Goal: Information Seeking & Learning: Find specific fact

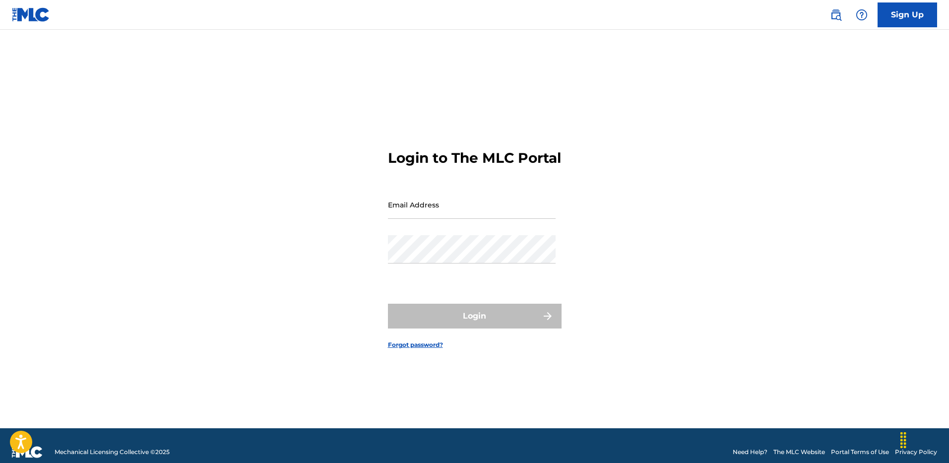
click at [449, 210] on input "Email Address" at bounding box center [472, 205] width 168 height 28
type input "[PERSON_NAME][EMAIL_ADDRESS][PERSON_NAME][DOMAIN_NAME]"
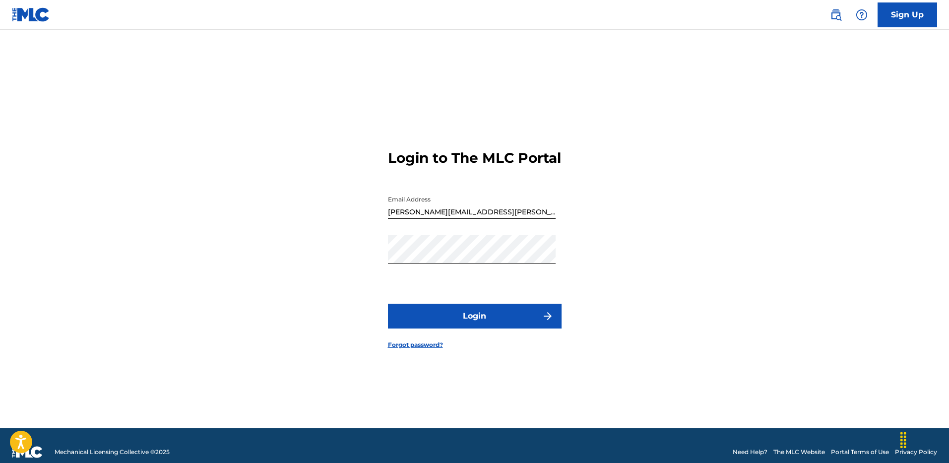
click at [417, 319] on button "Login" at bounding box center [475, 316] width 174 height 25
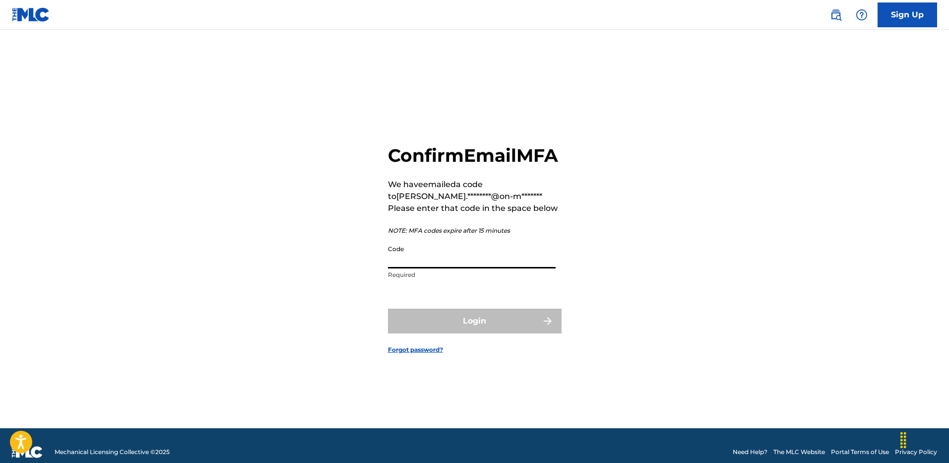
paste input "729608"
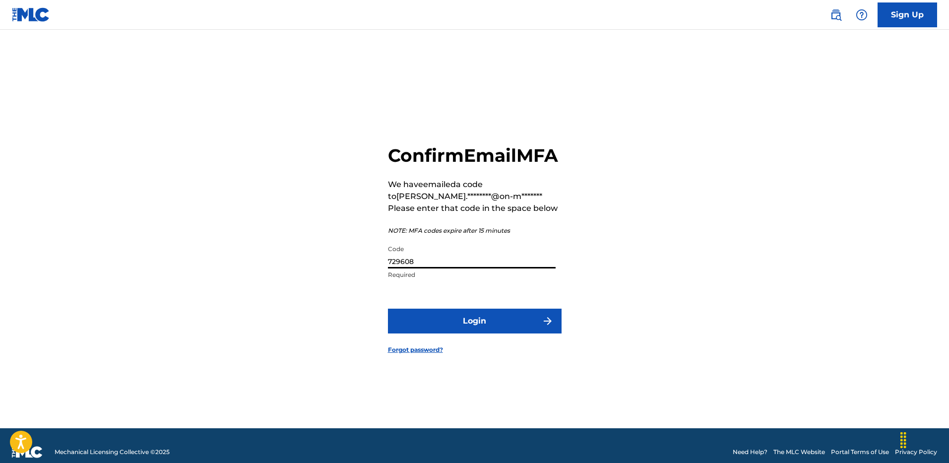
type input "729608"
click at [472, 333] on button "Login" at bounding box center [475, 321] width 174 height 25
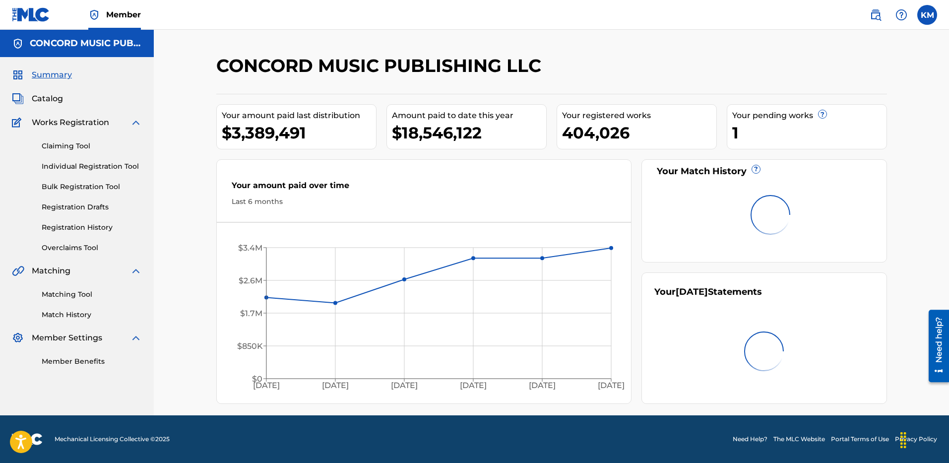
click at [39, 96] on span "Catalog" at bounding box center [47, 99] width 31 height 12
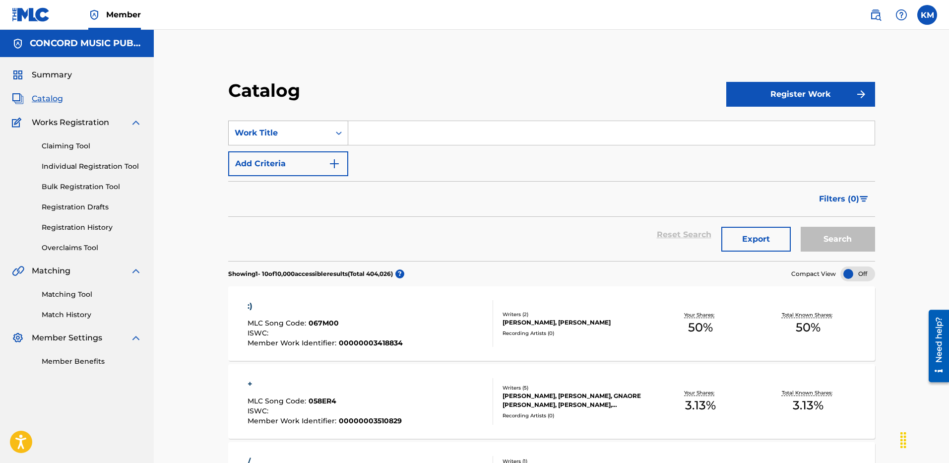
click at [337, 136] on icon "Search Form" at bounding box center [339, 133] width 10 height 10
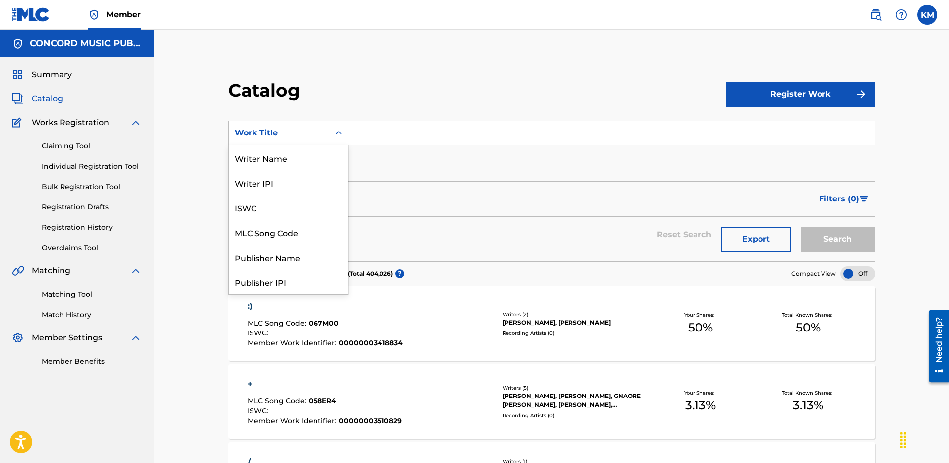
scroll to position [149, 0]
click at [322, 259] on div "ISRC" at bounding box center [288, 257] width 119 height 25
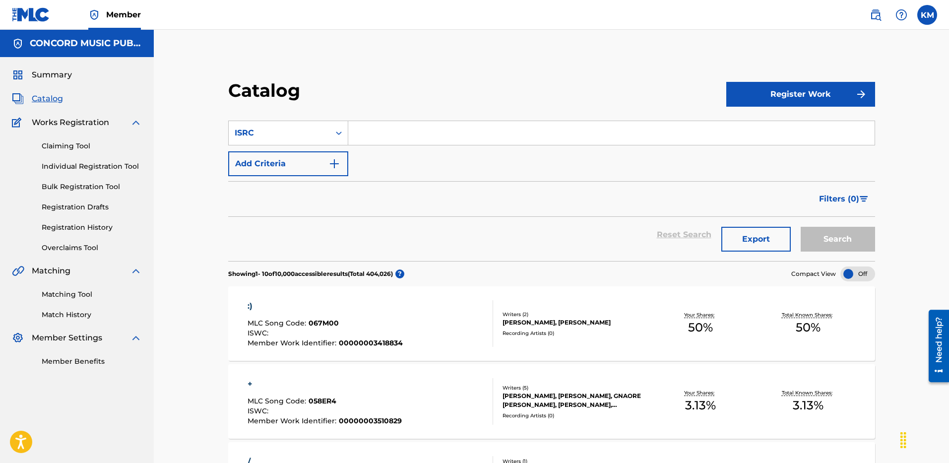
click at [371, 140] on input "Search Form" at bounding box center [611, 133] width 526 height 24
paste input "QZL382302269"
type input "QZL382302269"
click at [845, 244] on button "Search" at bounding box center [838, 239] width 74 height 25
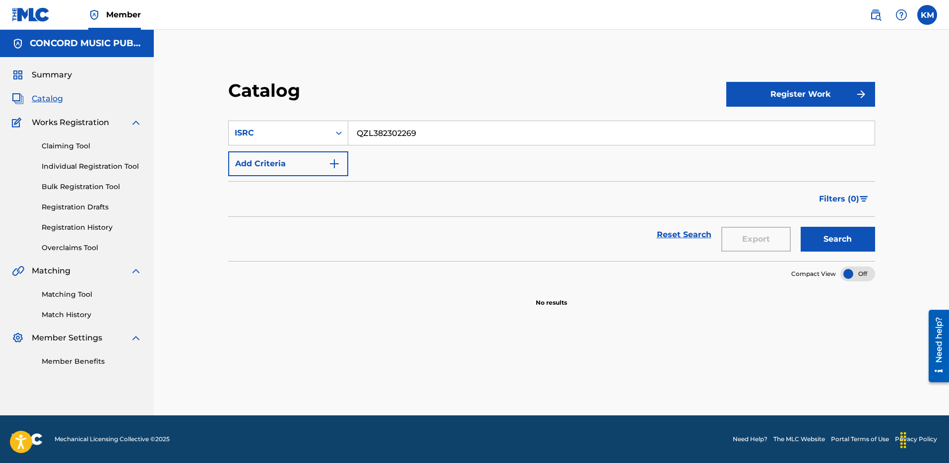
click at [333, 159] on img "Search Form" at bounding box center [334, 164] width 12 height 12
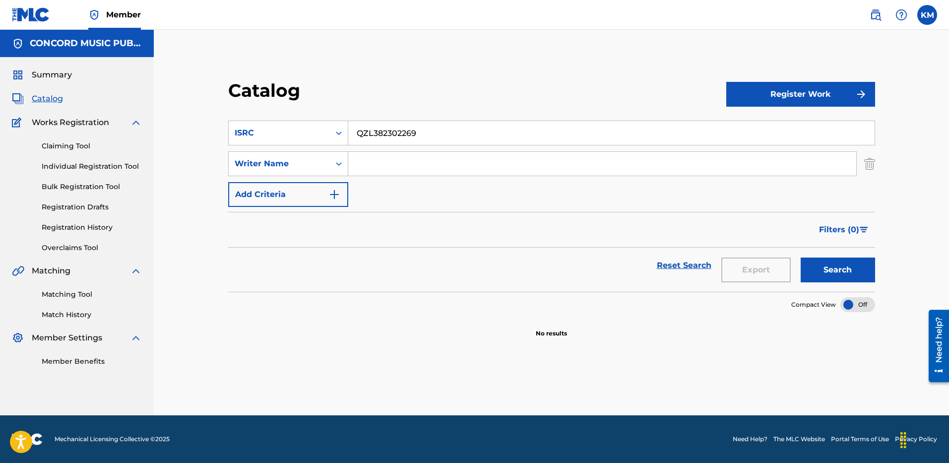
click at [425, 160] on input "Search Form" at bounding box center [602, 164] width 508 height 24
paste input "Wood"
type input "Wood"
drag, startPoint x: 430, startPoint y: 128, endPoint x: 273, endPoint y: 134, distance: 156.9
click at [273, 134] on div "SearchWithCriteriae3f83085-cd39-45bd-9b36-2f482527f1f9 ISRC QZL382302269" at bounding box center [551, 133] width 647 height 25
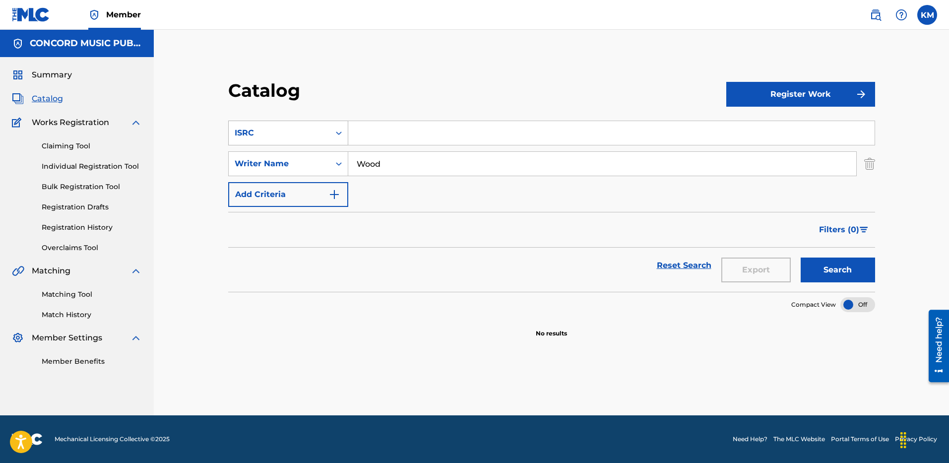
click at [340, 130] on icon "Search Form" at bounding box center [339, 133] width 10 height 10
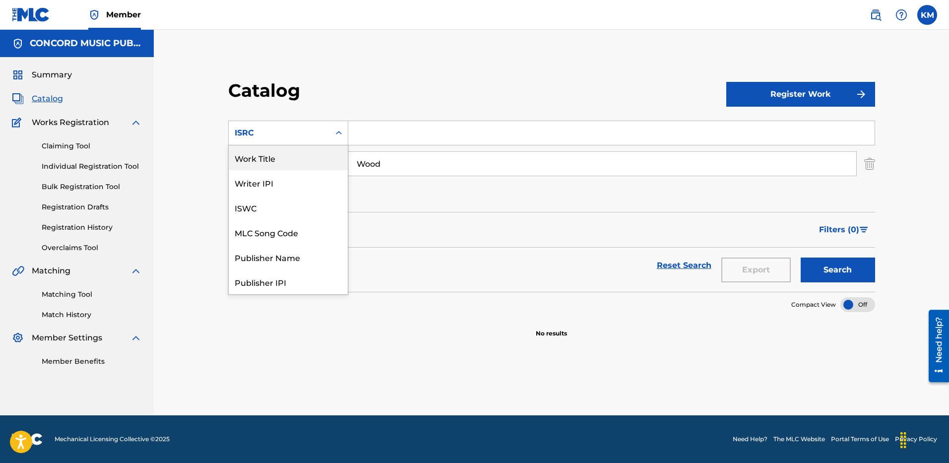
click at [306, 145] on div "Work Title" at bounding box center [288, 157] width 119 height 25
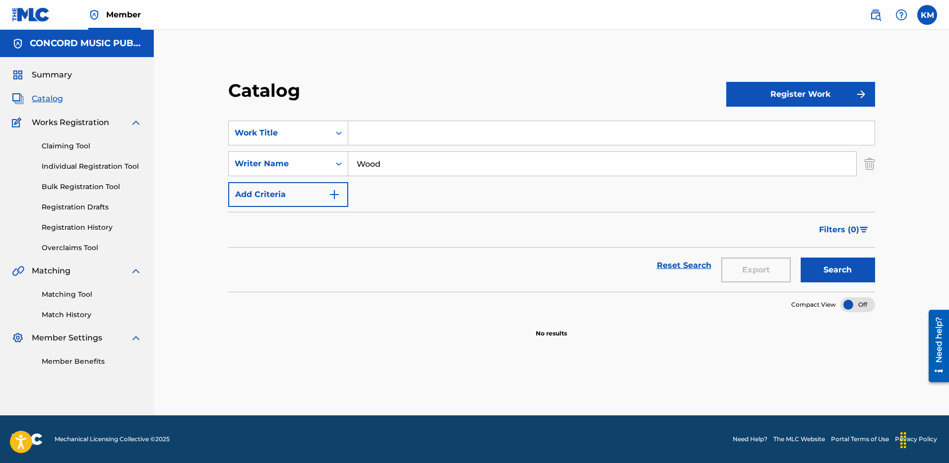
click at [391, 139] on input "Search Form" at bounding box center [611, 133] width 526 height 24
paste input "Bad Bitches"
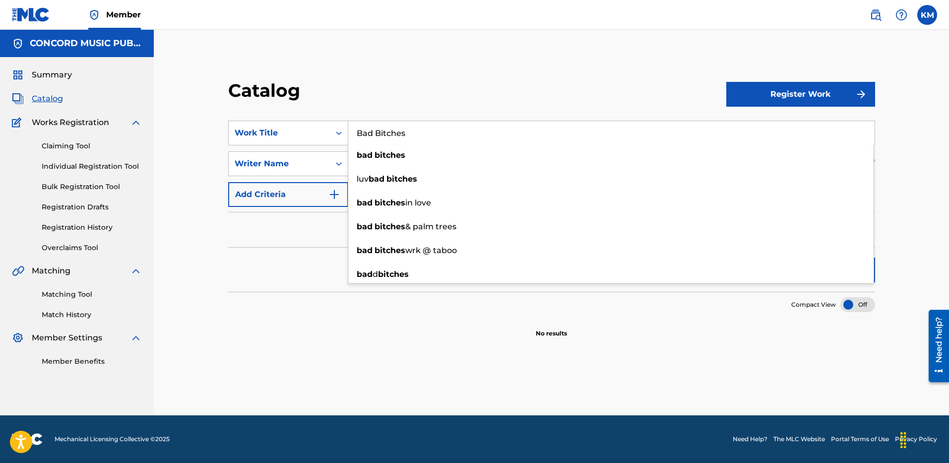
click at [358, 129] on input "Bad Bitches" at bounding box center [611, 133] width 526 height 24
type input "Bad Bitches"
click at [762, 360] on div "Catalog Register Work SearchWithCriteriaf829485e-4741-4953-b8ec-83cc33975db7 Wo…" at bounding box center [551, 235] width 695 height 361
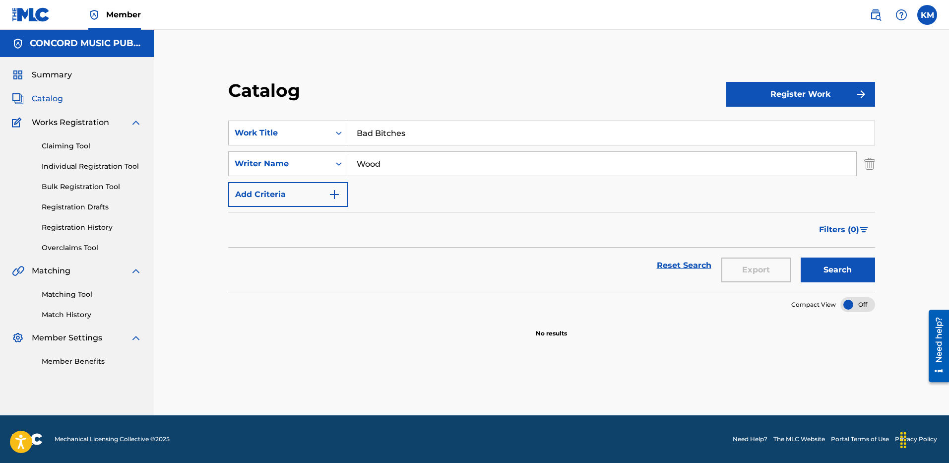
click at [826, 272] on button "Search" at bounding box center [838, 270] width 74 height 25
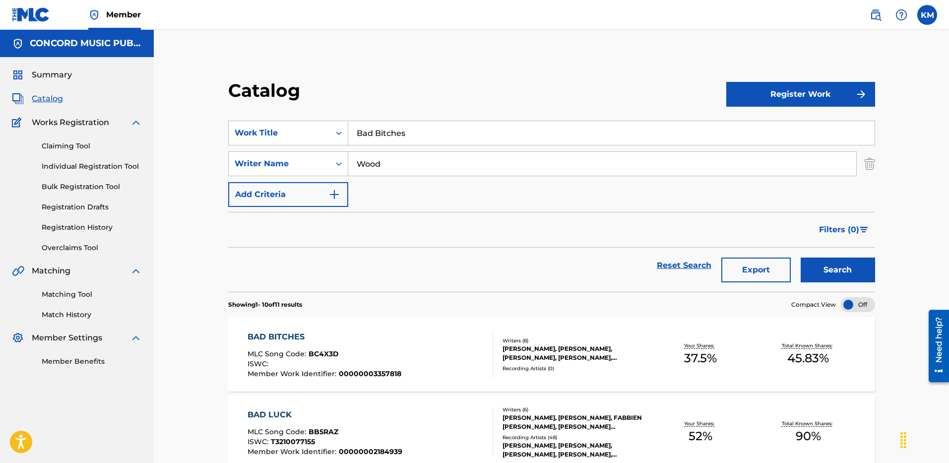
scroll to position [50, 0]
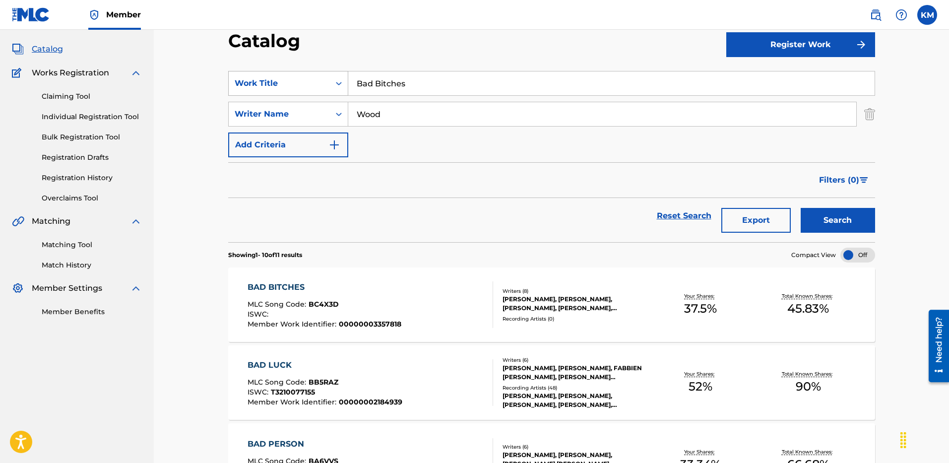
click at [340, 79] on icon "Search Form" at bounding box center [339, 83] width 10 height 10
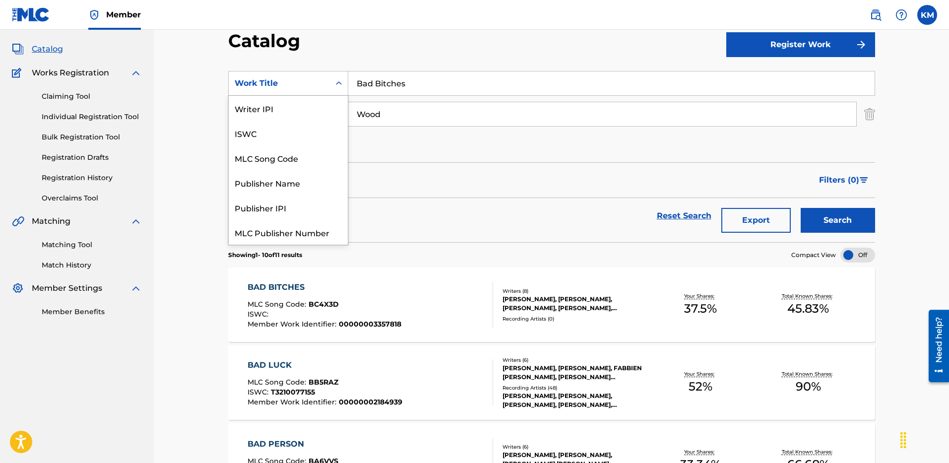
scroll to position [124, 0]
click at [299, 204] on div "ISRC" at bounding box center [288, 207] width 119 height 25
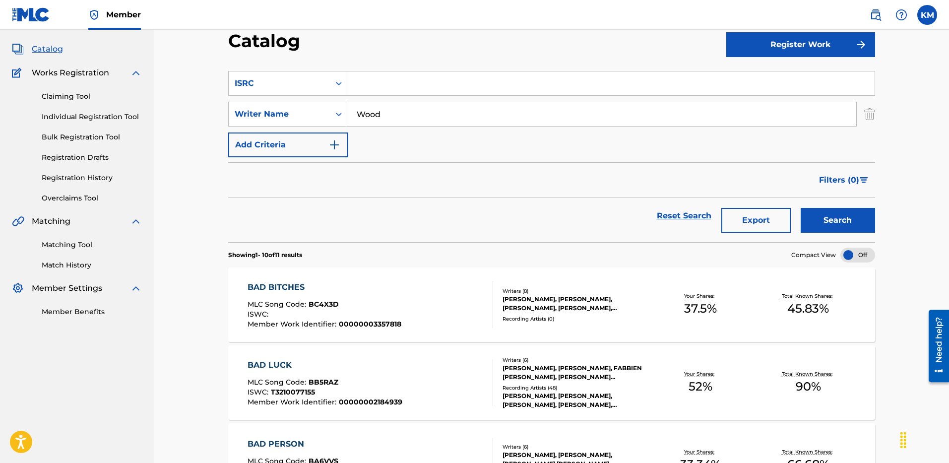
click at [365, 87] on input "Search Form" at bounding box center [611, 83] width 526 height 24
paste input "QZJ842501910"
type input "QZJ842501910"
click at [871, 110] on img "Search Form" at bounding box center [869, 114] width 11 height 25
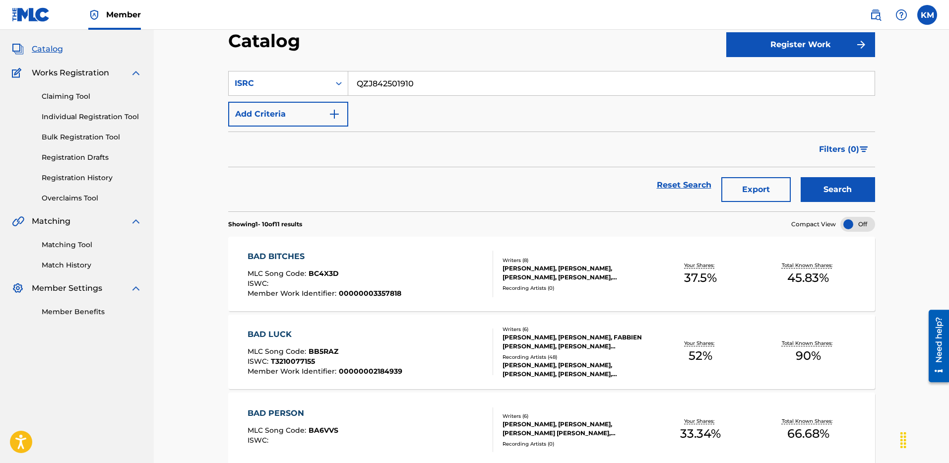
click at [837, 191] on button "Search" at bounding box center [838, 189] width 74 height 25
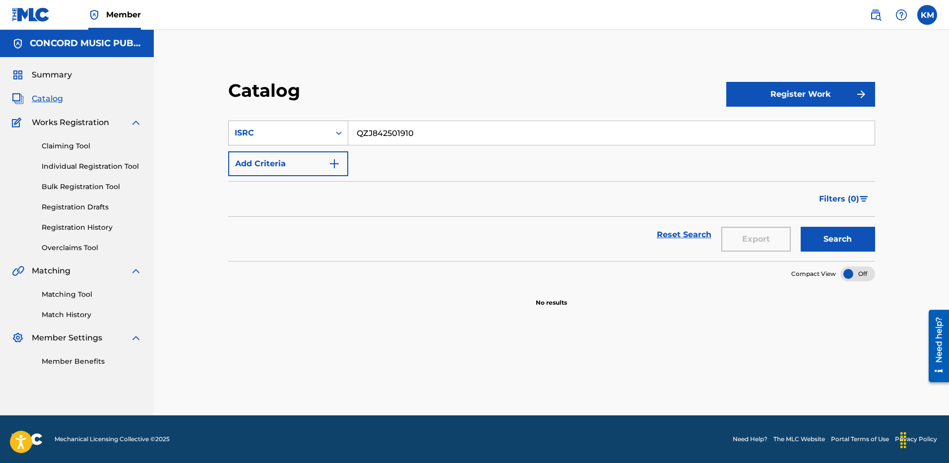
click at [337, 133] on icon "Search Form" at bounding box center [339, 132] width 6 height 3
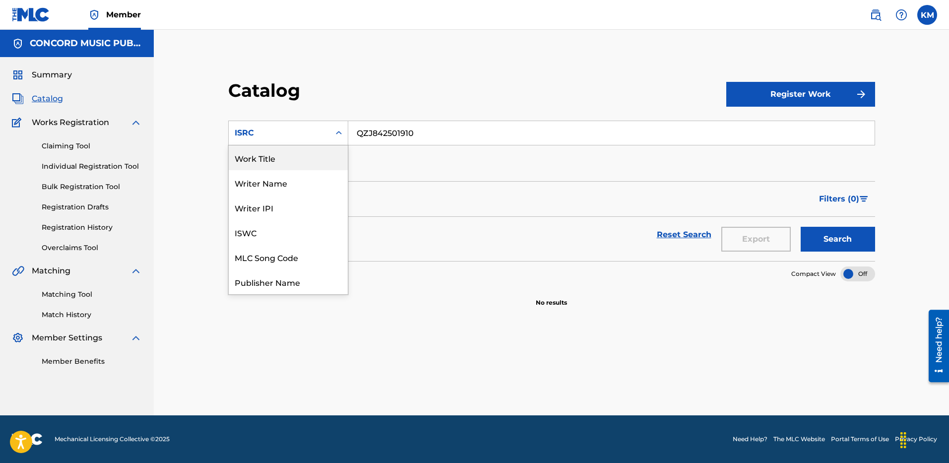
click at [326, 167] on div "Work Title" at bounding box center [288, 157] width 119 height 25
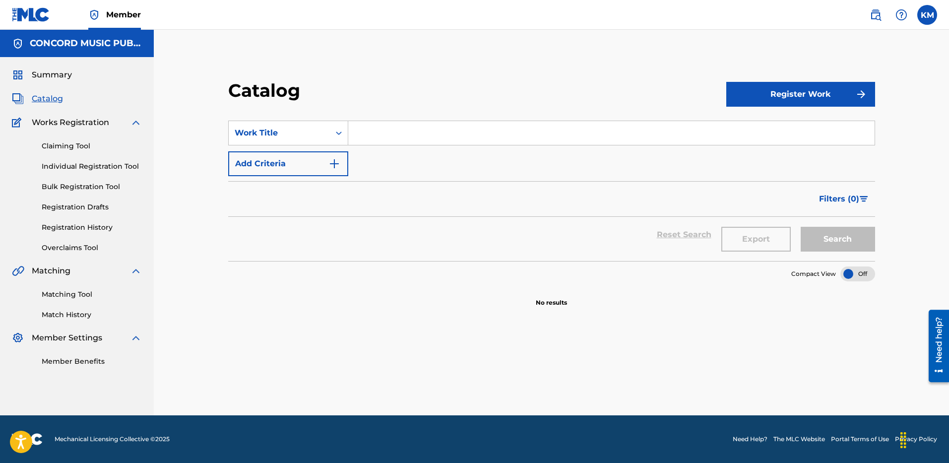
click at [377, 134] on input "Search Form" at bounding box center [611, 133] width 526 height 24
paste input "GRRL'S GRRL"
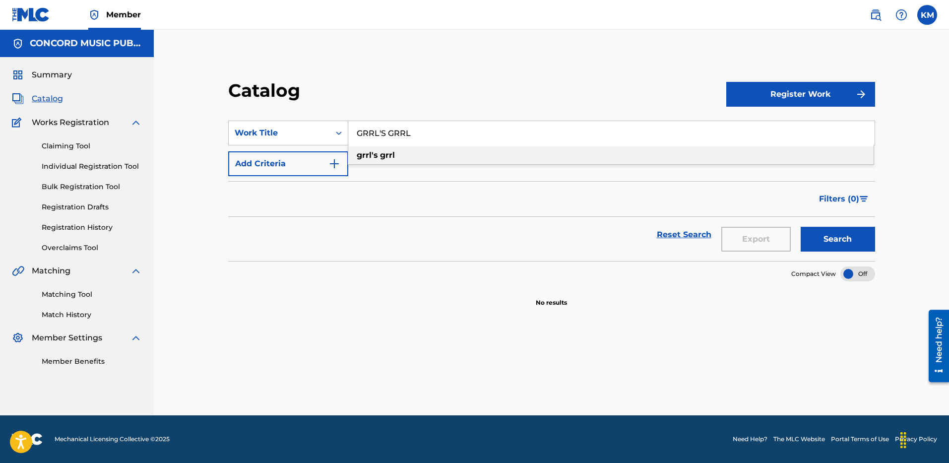
type input "GRRL'S GRRL"
click at [334, 161] on img "Search Form" at bounding box center [334, 164] width 12 height 12
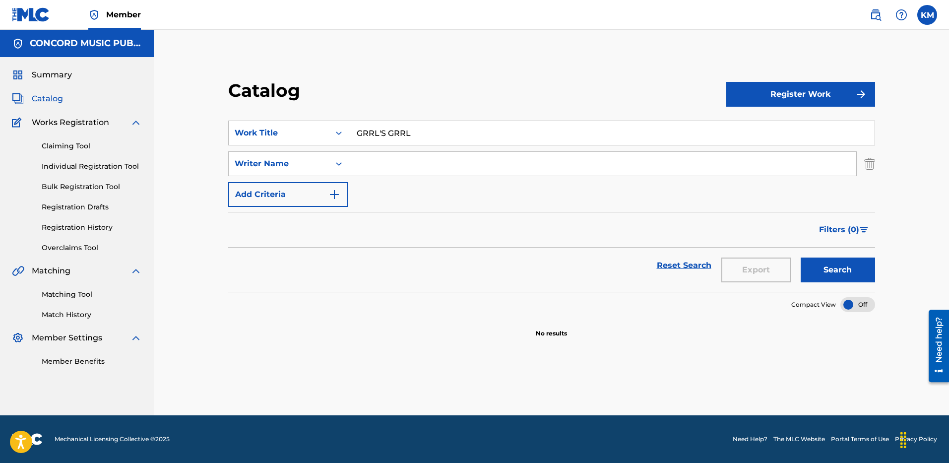
click at [376, 164] on input "Search Form" at bounding box center [602, 164] width 508 height 24
type input "HAZZARD"
click at [816, 266] on button "Search" at bounding box center [838, 270] width 74 height 25
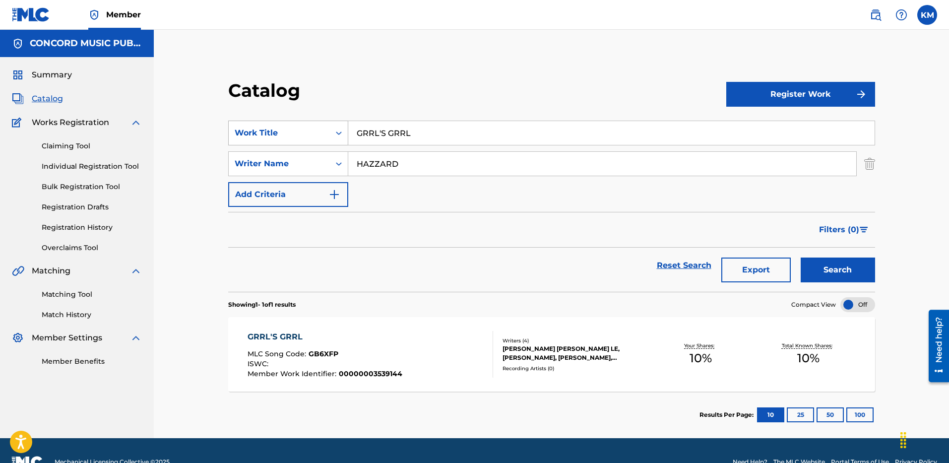
click at [336, 135] on icon "Search Form" at bounding box center [339, 133] width 10 height 10
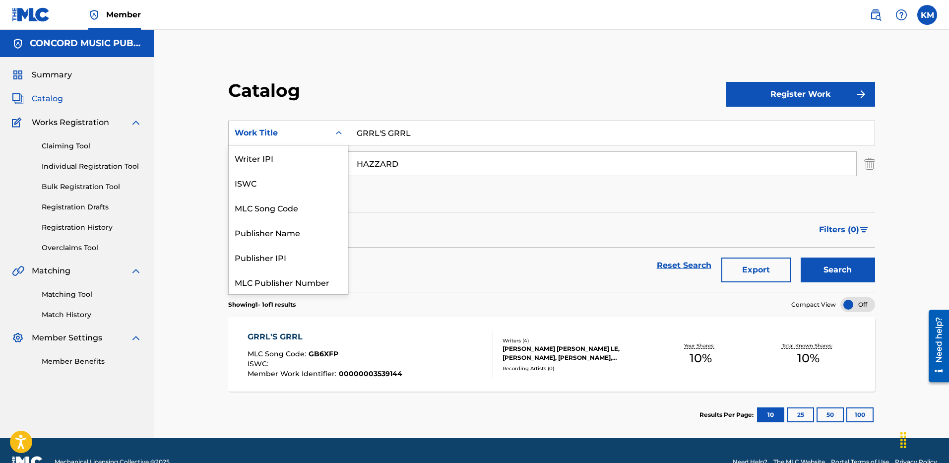
scroll to position [124, 0]
click at [331, 254] on div "ISRC" at bounding box center [288, 257] width 119 height 25
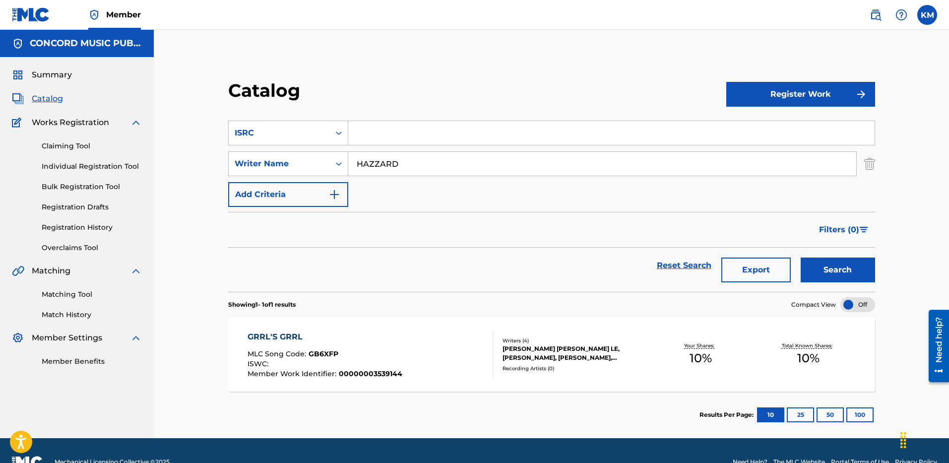
click at [372, 126] on input "Search Form" at bounding box center [611, 133] width 526 height 24
paste input "SGB502380247"
type input "SGB502380247"
click at [872, 162] on img "Search Form" at bounding box center [869, 163] width 11 height 25
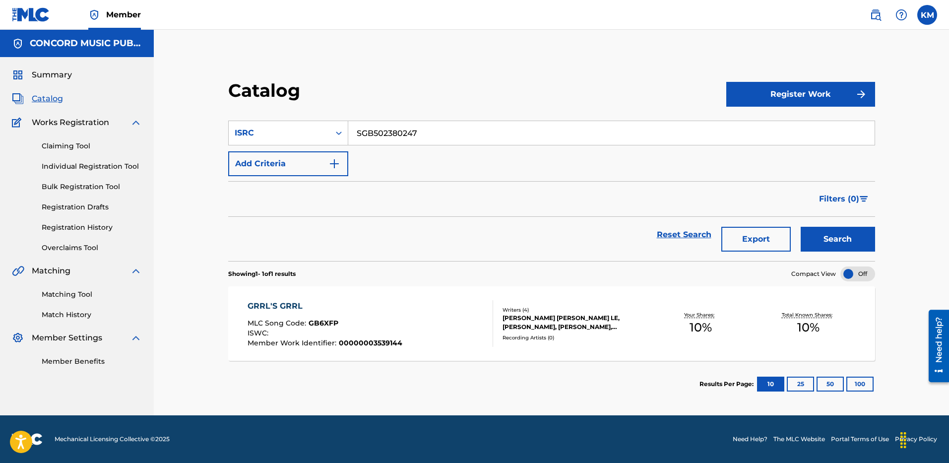
click at [846, 239] on button "Search" at bounding box center [838, 239] width 74 height 25
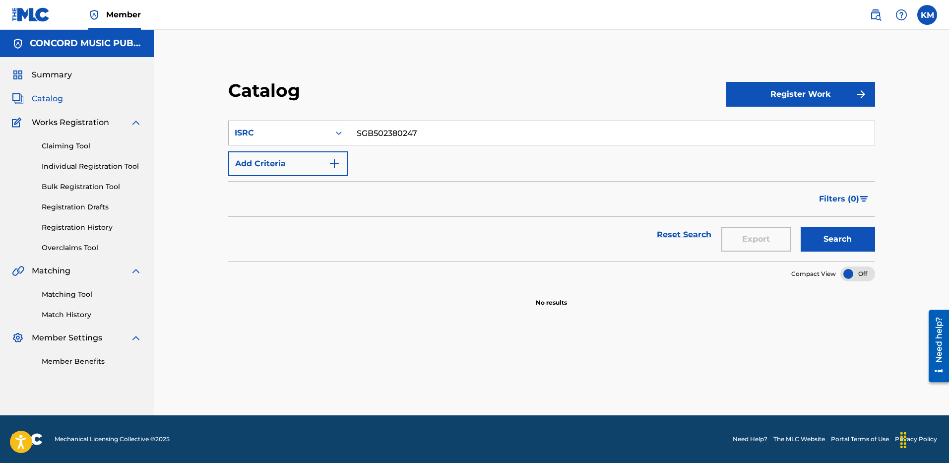
click at [340, 131] on icon "Search Form" at bounding box center [339, 133] width 10 height 10
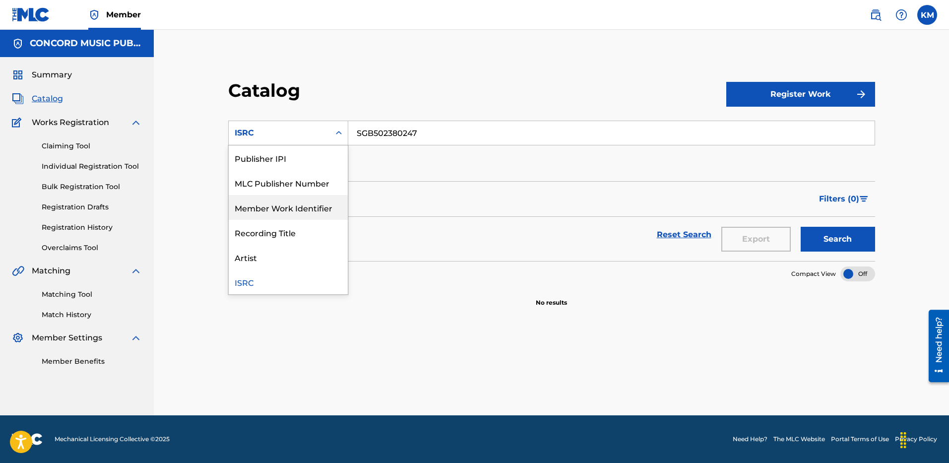
scroll to position [0, 0]
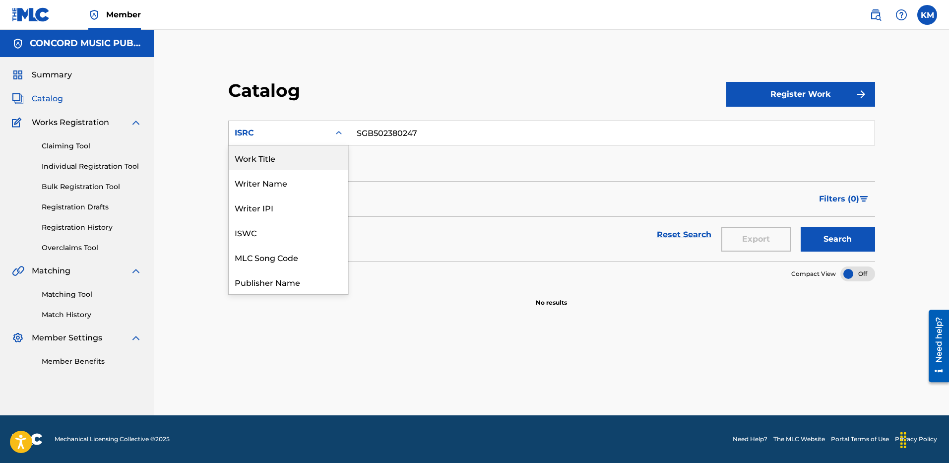
click at [301, 154] on div "Work Title" at bounding box center [288, 157] width 119 height 25
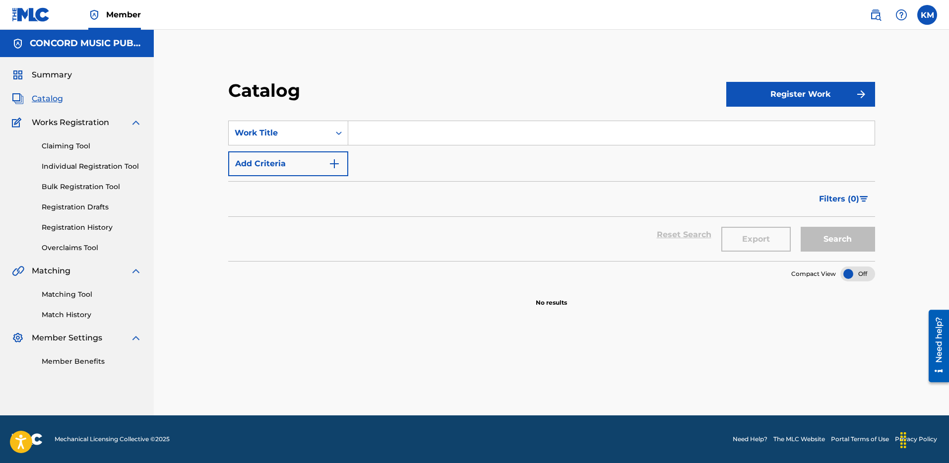
click at [373, 135] on input "Search Form" at bounding box center [611, 133] width 526 height 24
paste input "A Little Too Good"
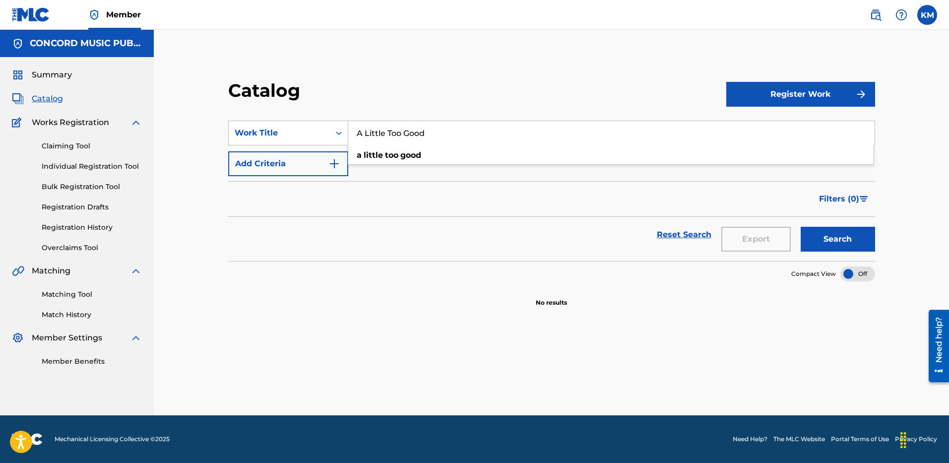
type input "A Little Too Good"
click at [336, 166] on img "Search Form" at bounding box center [334, 164] width 12 height 12
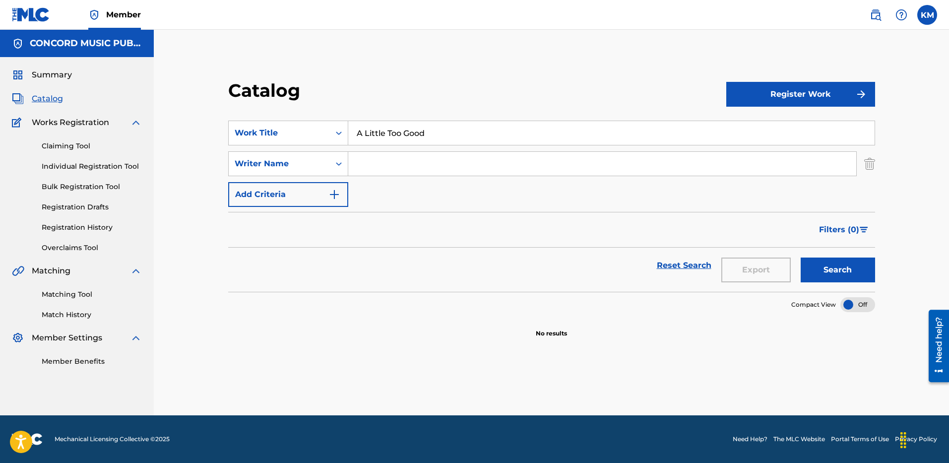
click at [364, 166] on input "Search Form" at bounding box center [602, 164] width 508 height 24
type input "[PERSON_NAME]"
click at [828, 263] on button "Search" at bounding box center [838, 270] width 74 height 25
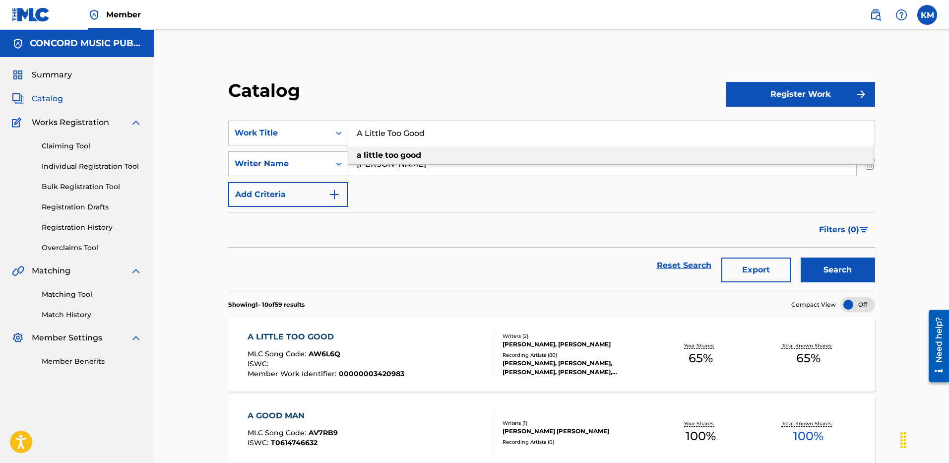
drag, startPoint x: 356, startPoint y: 129, endPoint x: 438, endPoint y: 131, distance: 81.9
click at [438, 131] on input "A Little Too Good" at bounding box center [611, 133] width 526 height 24
click at [338, 133] on icon "Search Form" at bounding box center [339, 132] width 6 height 3
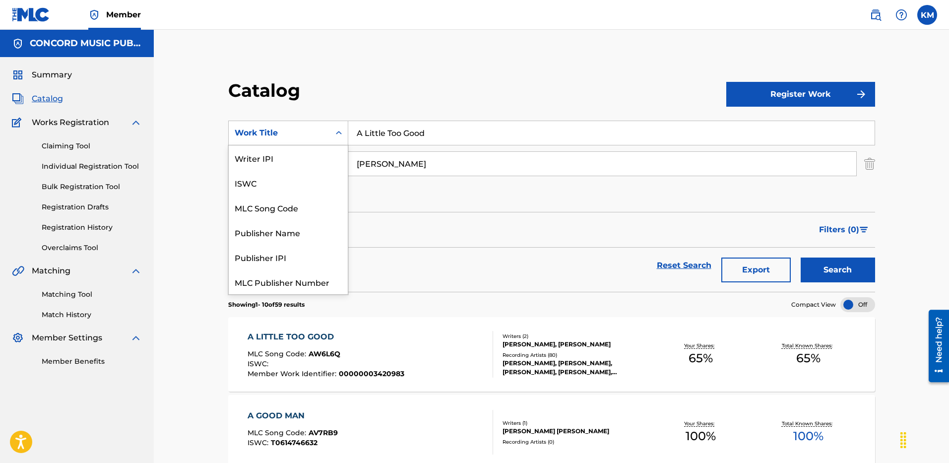
scroll to position [124, 0]
click at [286, 256] on div "ISRC" at bounding box center [288, 257] width 119 height 25
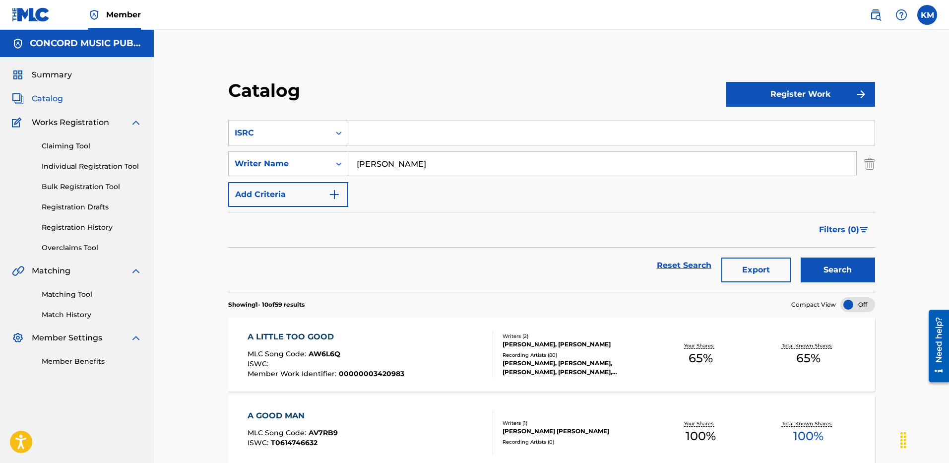
click at [379, 132] on input "Search Form" at bounding box center [611, 133] width 526 height 24
paste input "USBY29900216"
click at [874, 167] on img "Search Form" at bounding box center [869, 163] width 11 height 25
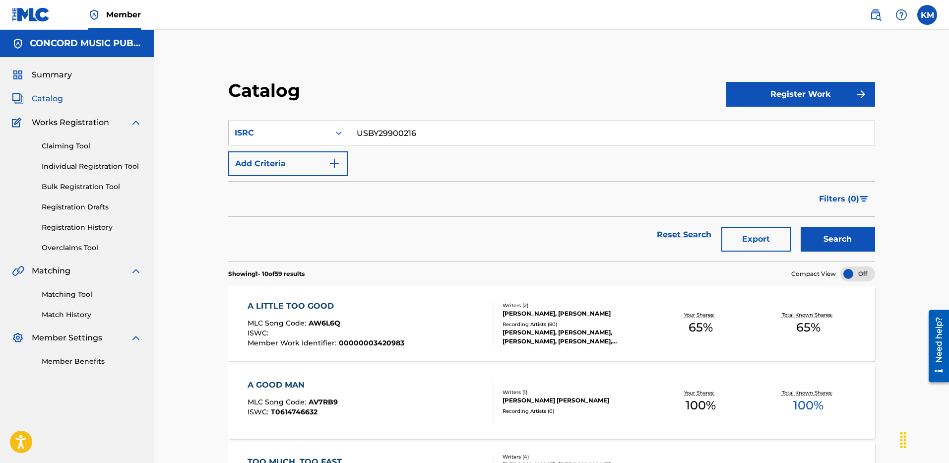
click at [817, 232] on button "Search" at bounding box center [838, 239] width 74 height 25
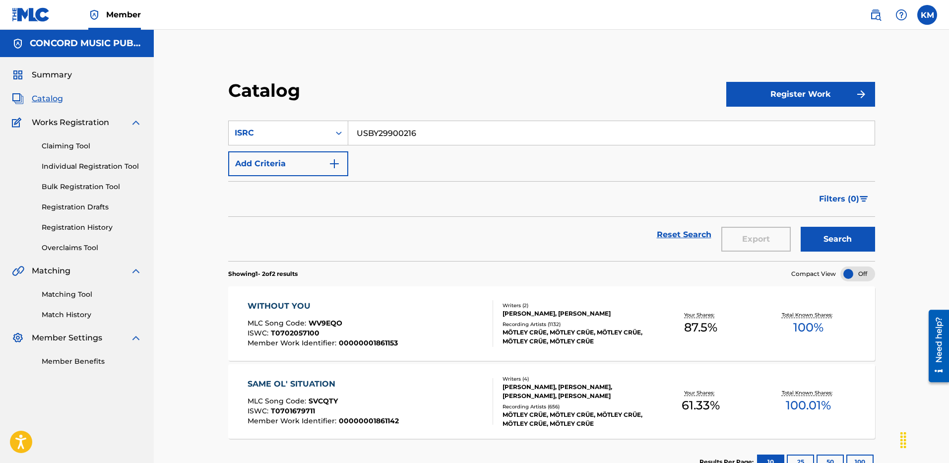
drag, startPoint x: 359, startPoint y: 130, endPoint x: 467, endPoint y: 130, distance: 108.2
click at [467, 130] on input "USBY29900216" at bounding box center [611, 133] width 526 height 24
paste input "A2P2518620"
type input "USA2P2518620"
click at [836, 229] on button "Search" at bounding box center [838, 239] width 74 height 25
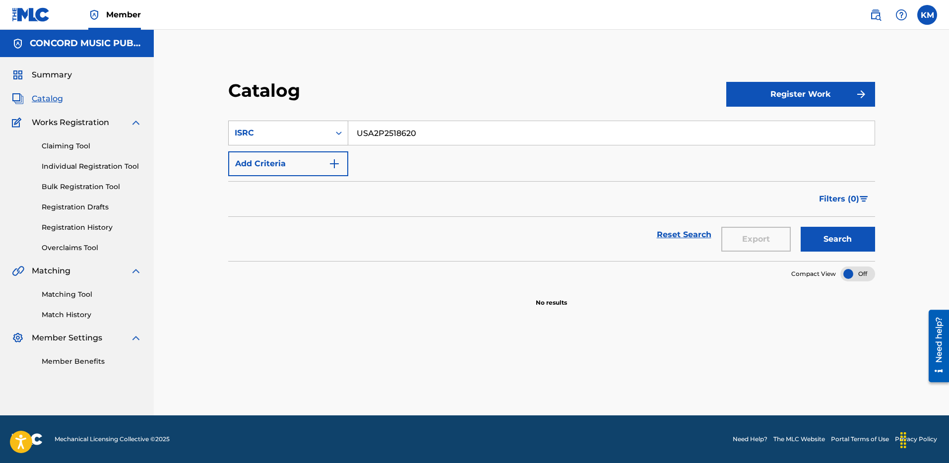
click at [339, 133] on icon "Search Form" at bounding box center [339, 133] width 10 height 10
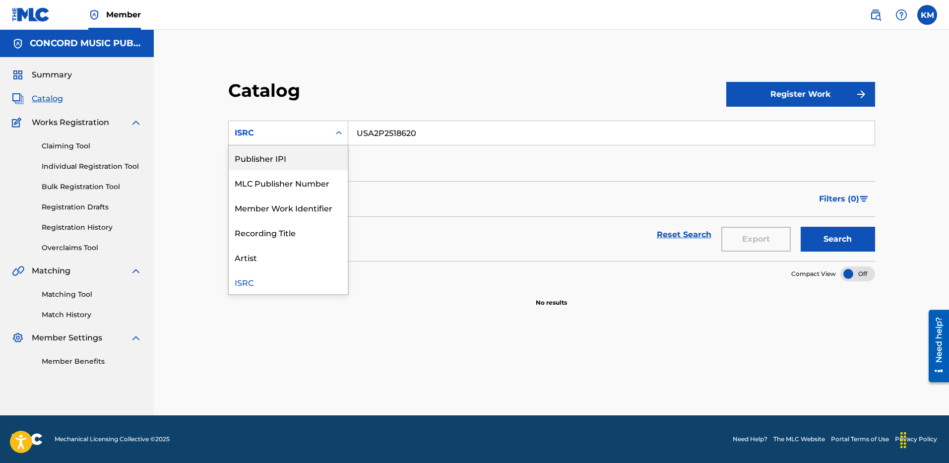
scroll to position [0, 0]
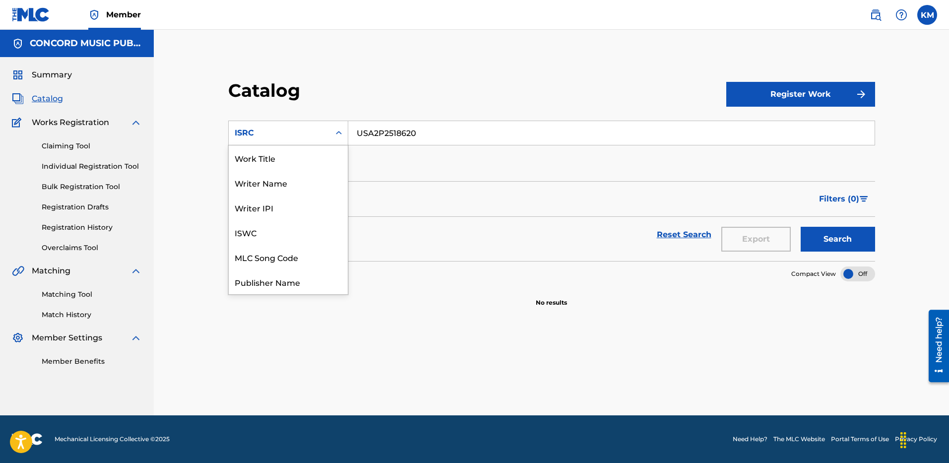
click at [318, 157] on div "Work Title" at bounding box center [288, 157] width 119 height 25
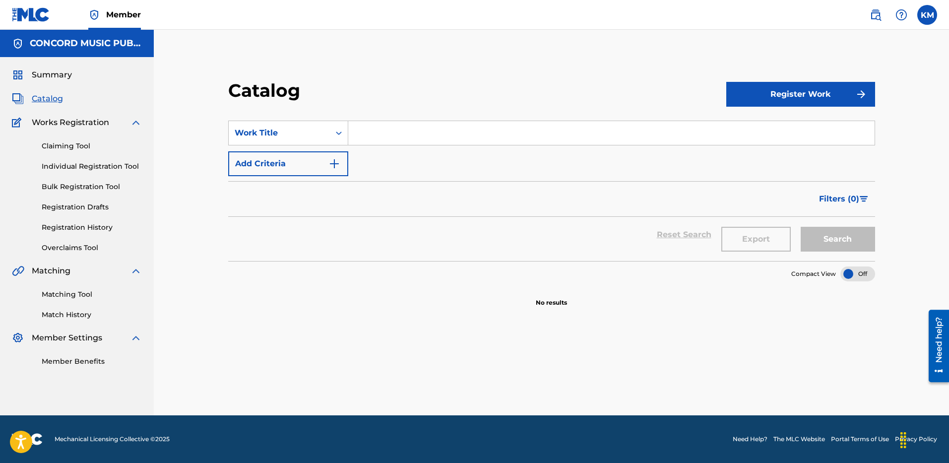
click at [385, 133] on input "Search Form" at bounding box center [611, 133] width 526 height 24
paste input "Flashover"
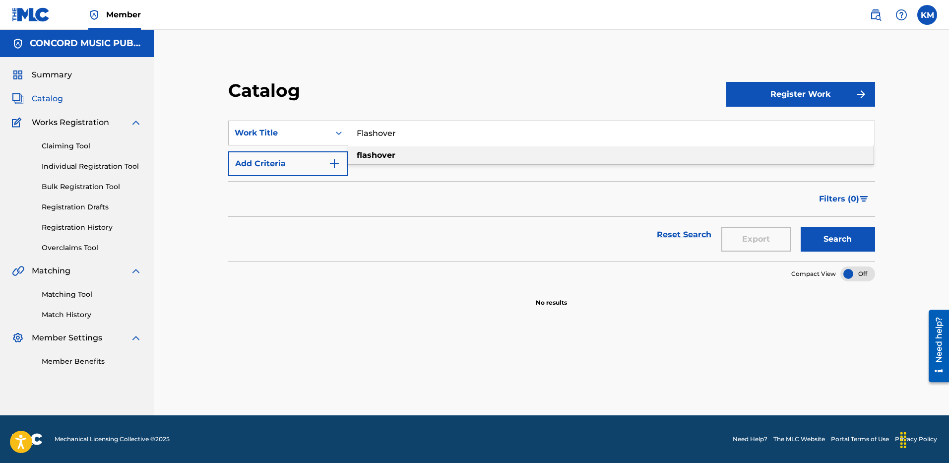
type input "Flashover"
click at [341, 168] on button "Add Criteria" at bounding box center [288, 163] width 120 height 25
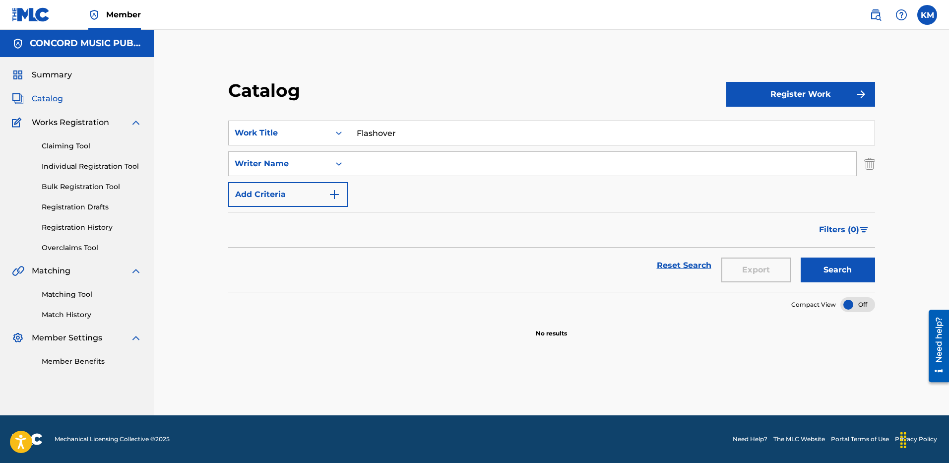
click at [375, 163] on input "Search Form" at bounding box center [602, 164] width 508 height 24
paste input "[PERSON_NAME]"
type input "[PERSON_NAME]"
click at [828, 273] on button "Search" at bounding box center [838, 270] width 74 height 25
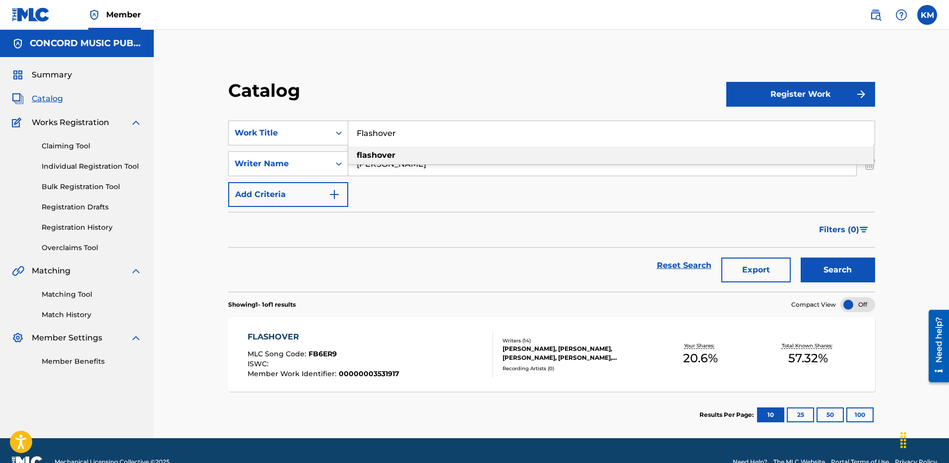
drag, startPoint x: 354, startPoint y: 135, endPoint x: 405, endPoint y: 138, distance: 51.2
click at [405, 138] on input "Flashover" at bounding box center [611, 133] width 526 height 24
click at [332, 131] on div "Search Form" at bounding box center [339, 133] width 18 height 18
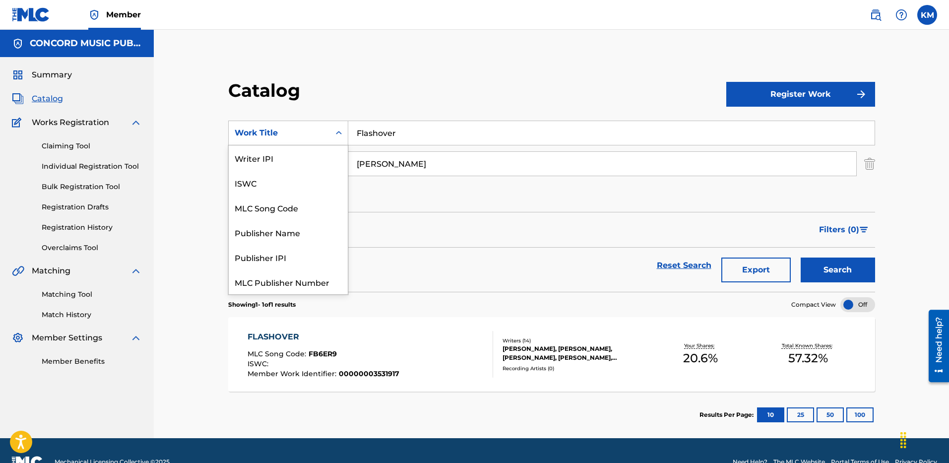
scroll to position [124, 0]
click at [314, 259] on div "ISRC" at bounding box center [288, 257] width 119 height 25
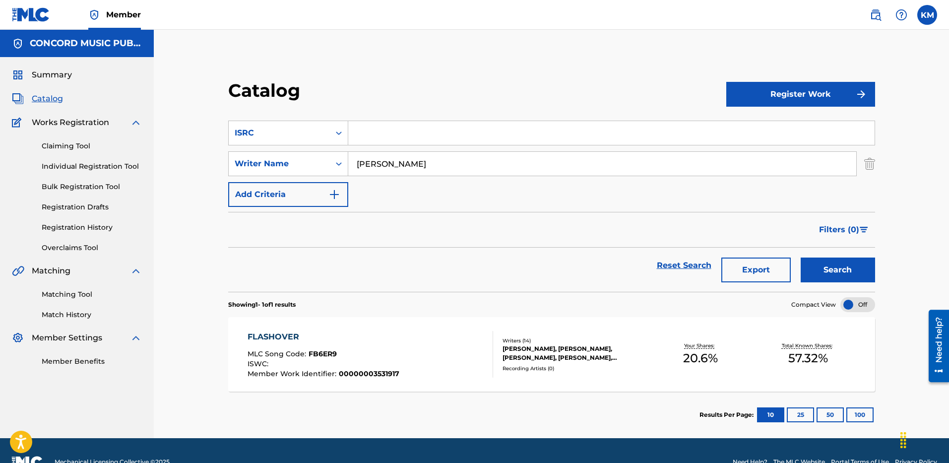
click at [393, 131] on input "Search Form" at bounding box center [611, 133] width 526 height 24
paste input "USAT22405869"
type input "USAT22405869"
click at [868, 163] on img "Search Form" at bounding box center [869, 163] width 11 height 25
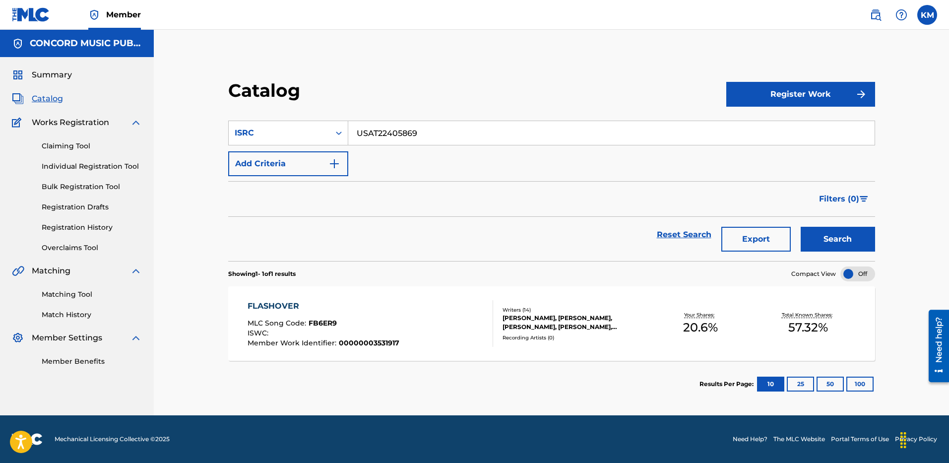
click at [853, 233] on button "Search" at bounding box center [838, 239] width 74 height 25
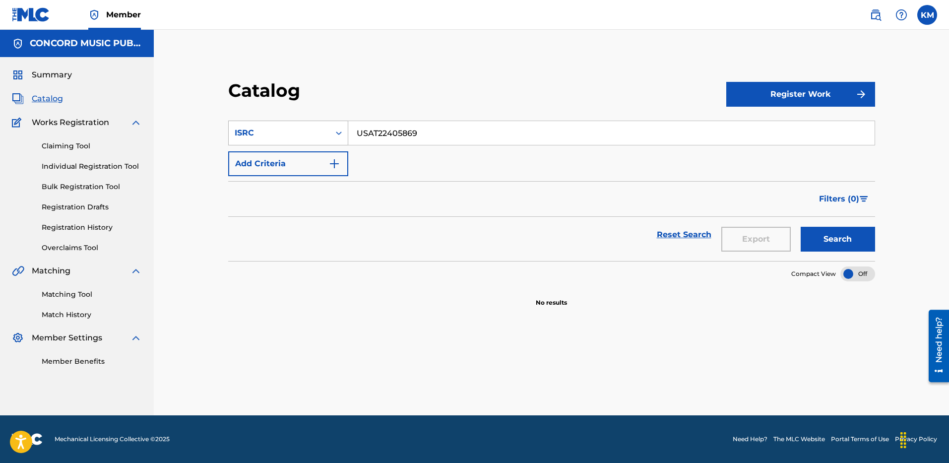
click at [342, 130] on icon "Search Form" at bounding box center [339, 133] width 10 height 10
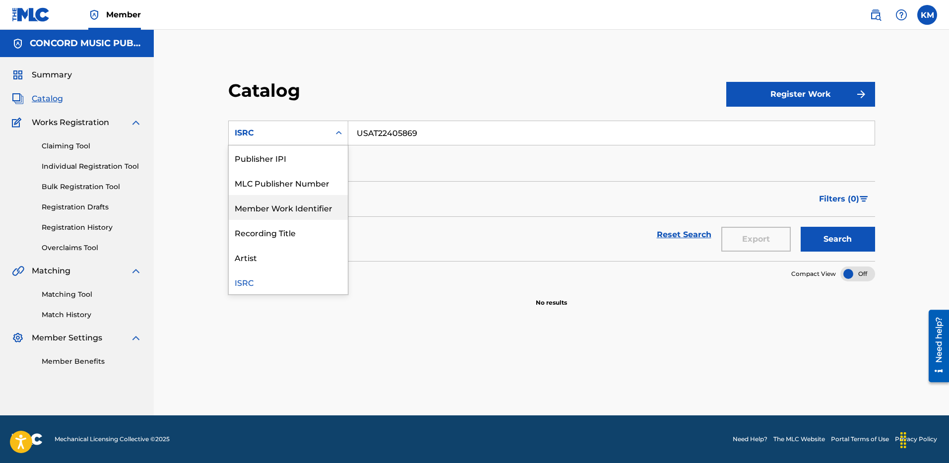
scroll to position [0, 0]
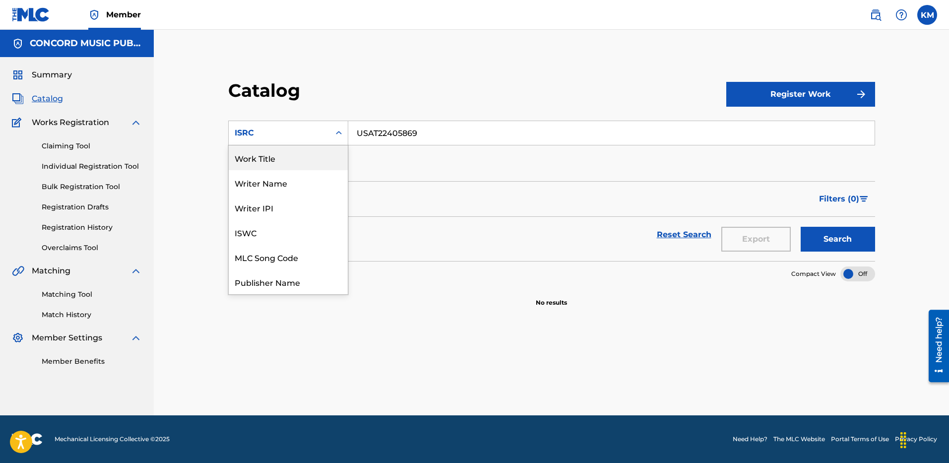
click at [296, 152] on div "Work Title" at bounding box center [288, 157] width 119 height 25
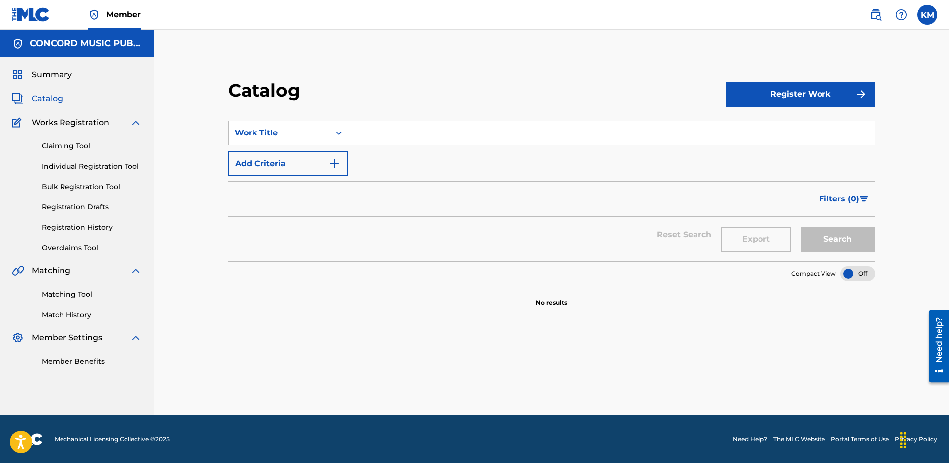
click at [364, 134] on input "Search Form" at bounding box center [611, 133] width 526 height 24
paste input "[PERSON_NAME] (FEAT. LIL UZI VERT)"
type input "[PERSON_NAME] (FEAT. LIL UZI VERT)"
click at [338, 159] on img "Search Form" at bounding box center [334, 164] width 12 height 12
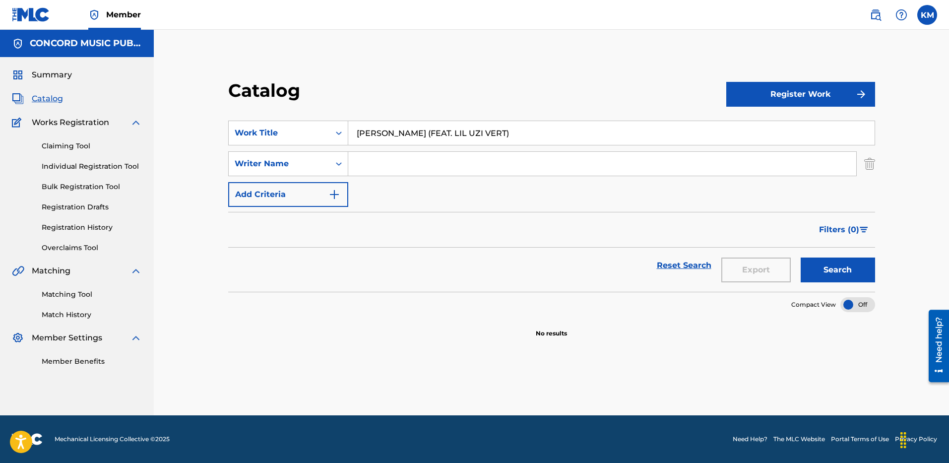
click at [388, 168] on input "Search Form" at bounding box center [602, 164] width 508 height 24
type input "[PERSON_NAME]"
click at [829, 270] on button "Search" at bounding box center [838, 270] width 74 height 25
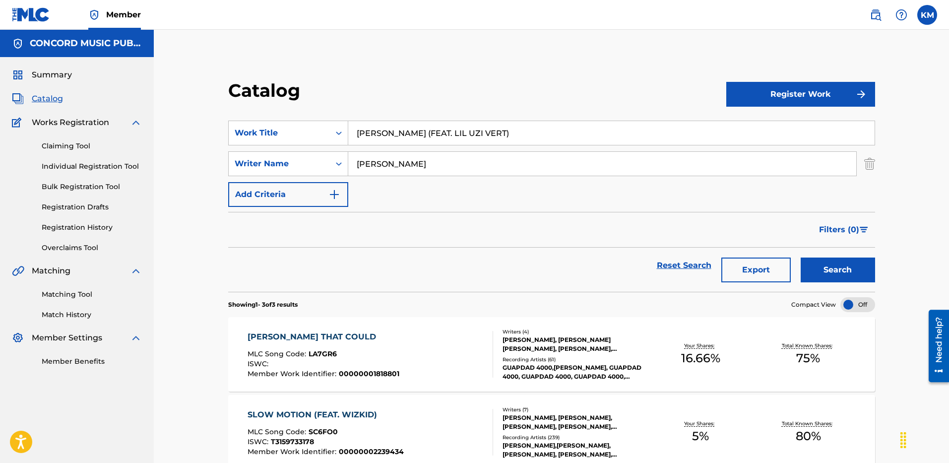
drag, startPoint x: 422, startPoint y: 132, endPoint x: 567, endPoint y: 131, distance: 144.9
click at [567, 131] on input "[PERSON_NAME] (FEAT. LIL UZI VERT)" at bounding box center [611, 133] width 526 height 24
type input "[PERSON_NAME]"
click at [801, 258] on button "Search" at bounding box center [838, 270] width 74 height 25
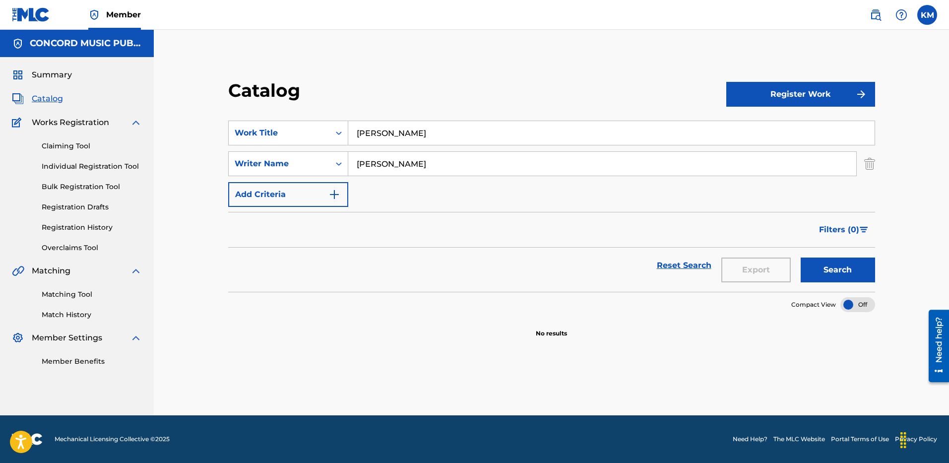
paste input "[PERSON_NAME]"
drag, startPoint x: 410, startPoint y: 164, endPoint x: 165, endPoint y: 156, distance: 244.8
click at [165, 156] on div "Catalog Register Work SearchWithCriteria7a3b3d6a-986f-4b78-a1ff-7d57d3a2889e Wo…" at bounding box center [551, 223] width 795 height 386
type input "[PERSON_NAME]"
click at [826, 275] on button "Search" at bounding box center [838, 270] width 74 height 25
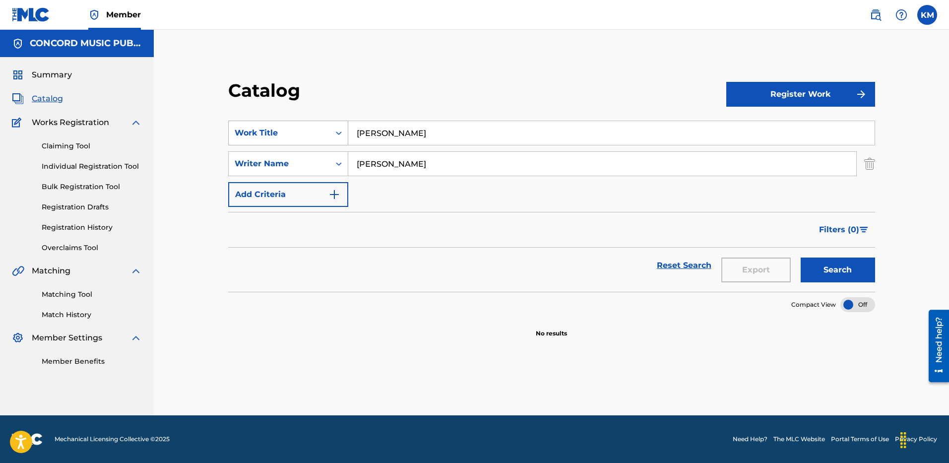
click at [336, 129] on icon "Search Form" at bounding box center [339, 133] width 10 height 10
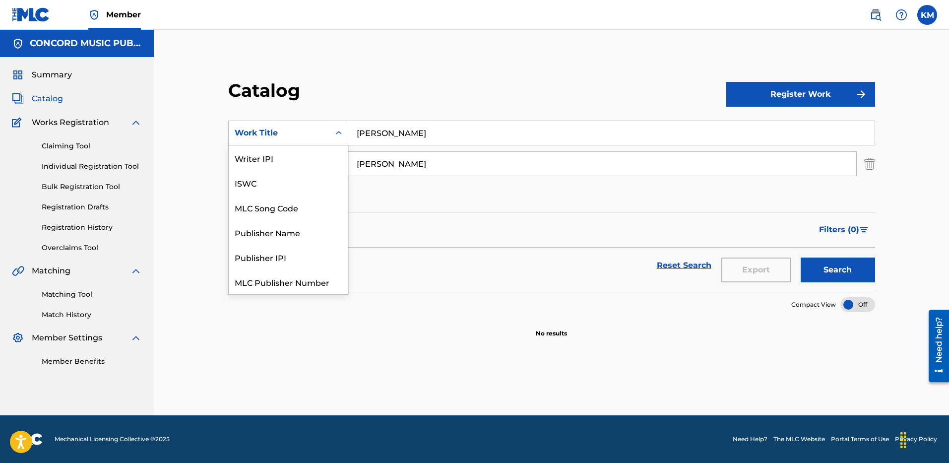
scroll to position [124, 0]
click at [314, 254] on div "ISRC" at bounding box center [288, 257] width 119 height 25
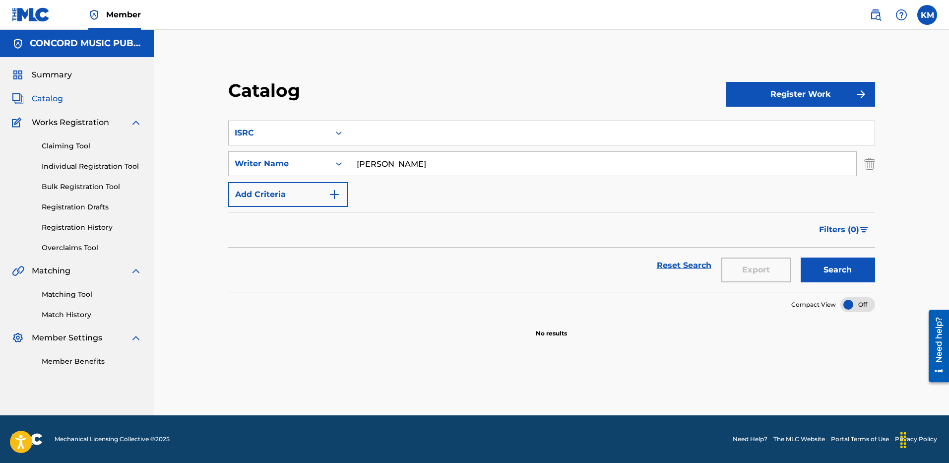
click at [359, 129] on input "Search Form" at bounding box center [611, 133] width 526 height 24
paste input "USAT20802565"
click at [872, 161] on img "Search Form" at bounding box center [869, 163] width 11 height 25
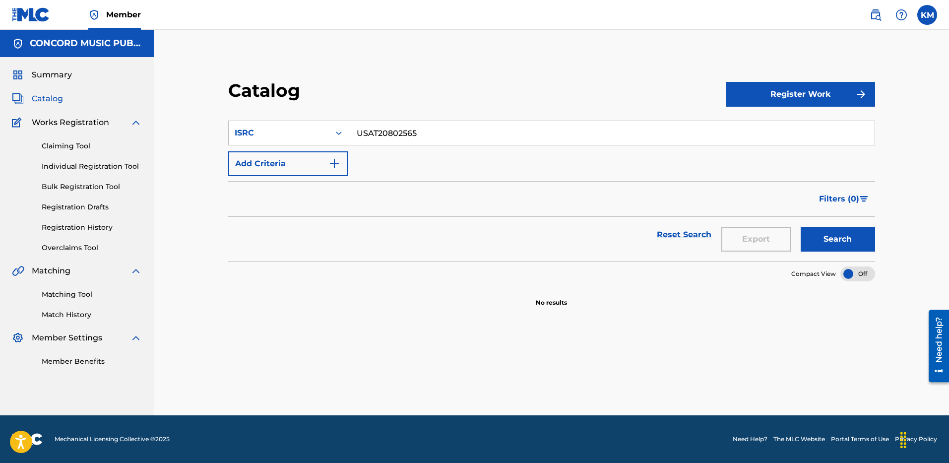
click at [819, 237] on button "Search" at bounding box center [838, 239] width 74 height 25
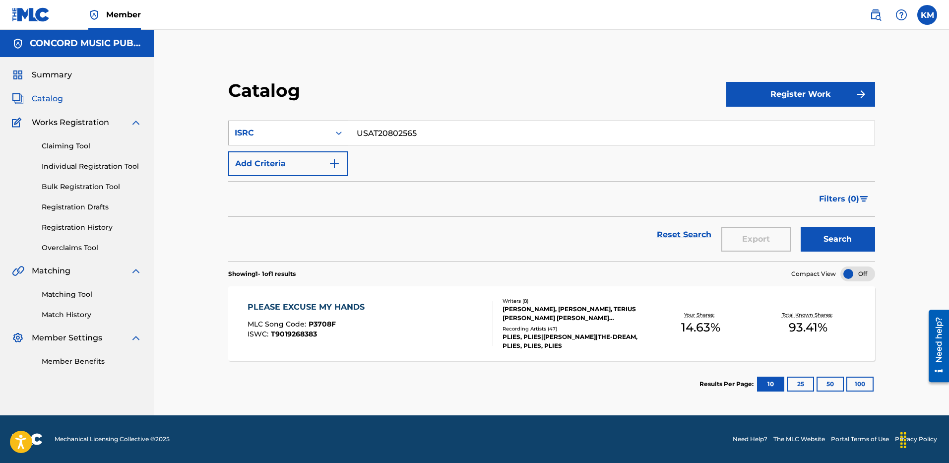
click at [336, 135] on icon "Search Form" at bounding box center [339, 133] width 10 height 10
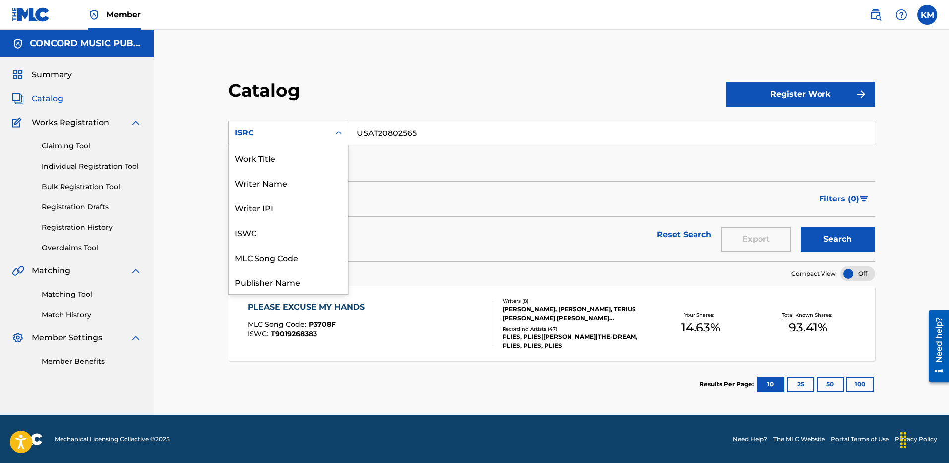
scroll to position [149, 0]
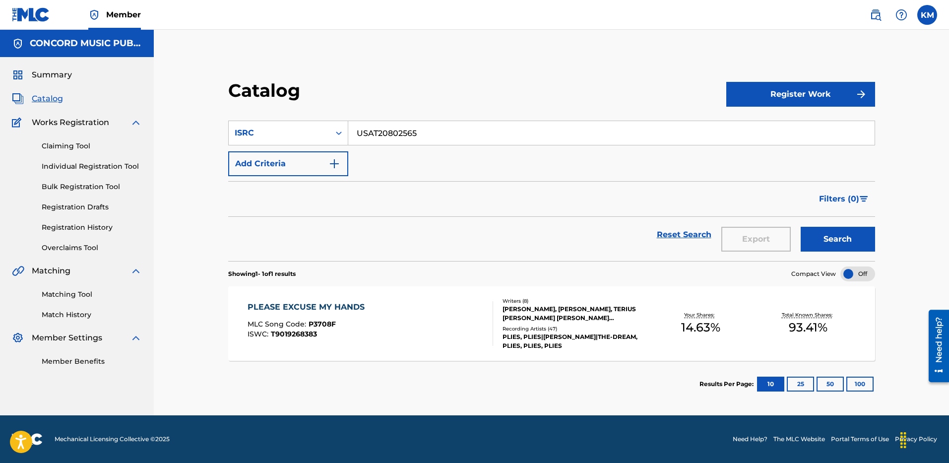
click at [371, 130] on input "USAT20802565" at bounding box center [611, 133] width 526 height 24
paste input "CRB1109680"
click at [819, 233] on button "Search" at bounding box center [838, 239] width 74 height 25
click at [375, 128] on input "USCRB1109680" at bounding box center [611, 133] width 526 height 24
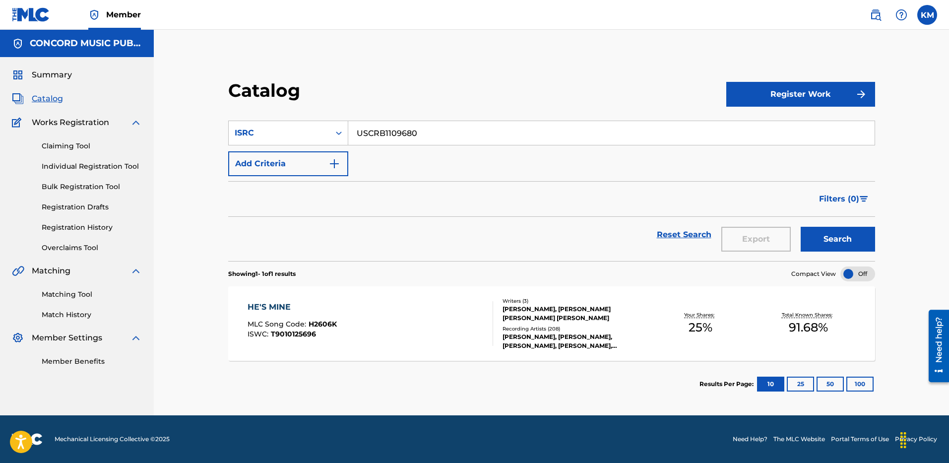
click at [375, 128] on input "USCRB1109680" at bounding box center [611, 133] width 526 height 24
paste input "QMRSZ1900182"
click at [807, 228] on button "Search" at bounding box center [838, 239] width 74 height 25
drag, startPoint x: 429, startPoint y: 129, endPoint x: 158, endPoint y: 176, distance: 274.5
click at [169, 181] on div "Catalog Register Work SearchWithCriteriaaac2841b-d3d8-48f1-8d85-b0eb4eb39b6f IS…" at bounding box center [551, 223] width 795 height 386
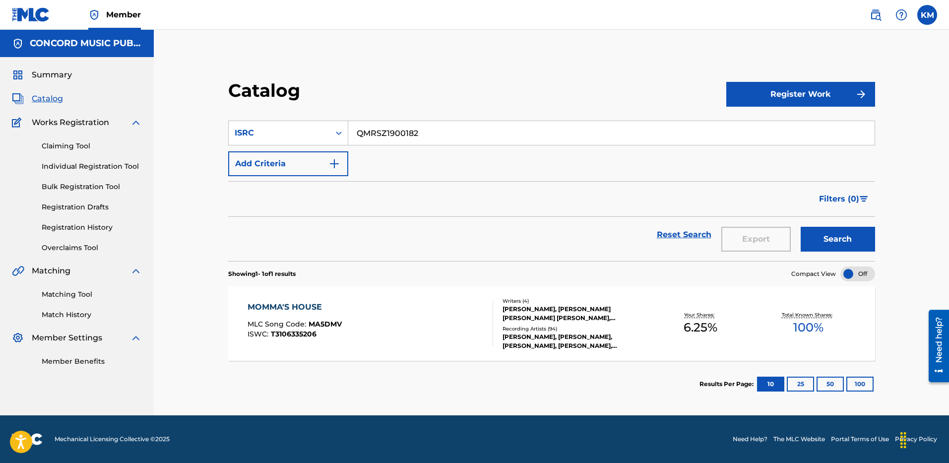
paste input "B622401728"
type input "QMB622401728"
click at [818, 234] on button "Search" at bounding box center [838, 239] width 74 height 25
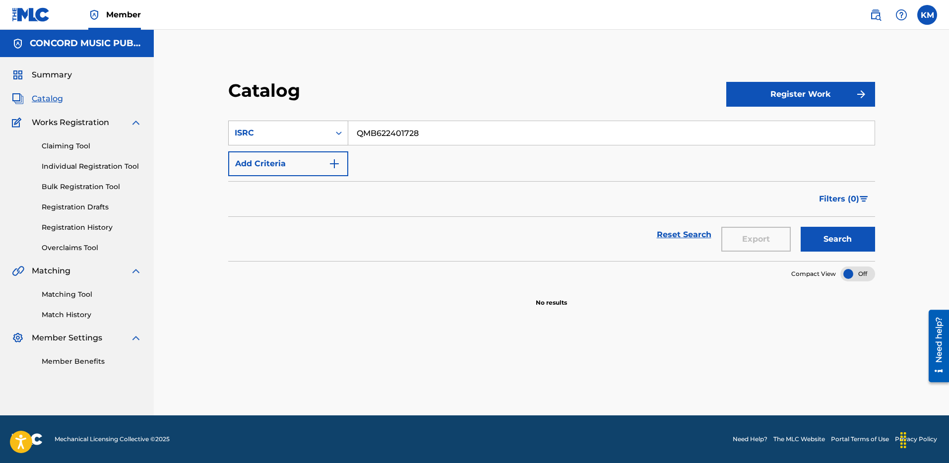
click at [331, 129] on div "Search Form" at bounding box center [339, 133] width 18 height 18
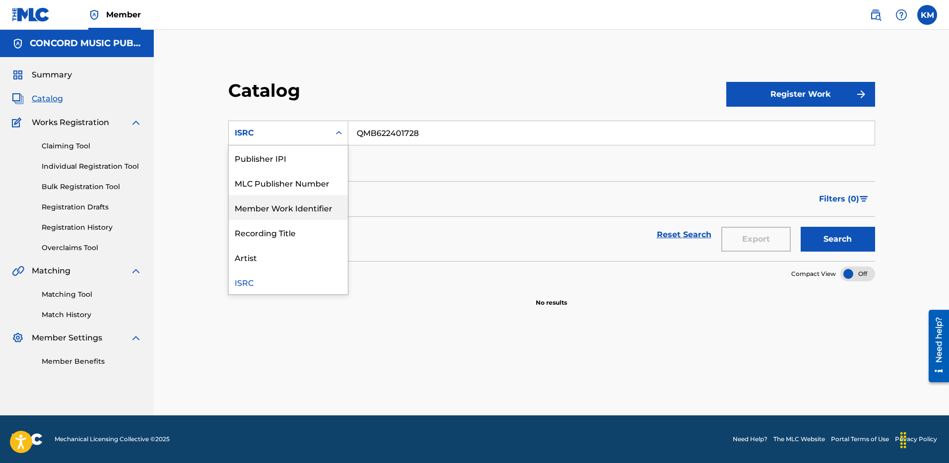
scroll to position [0, 0]
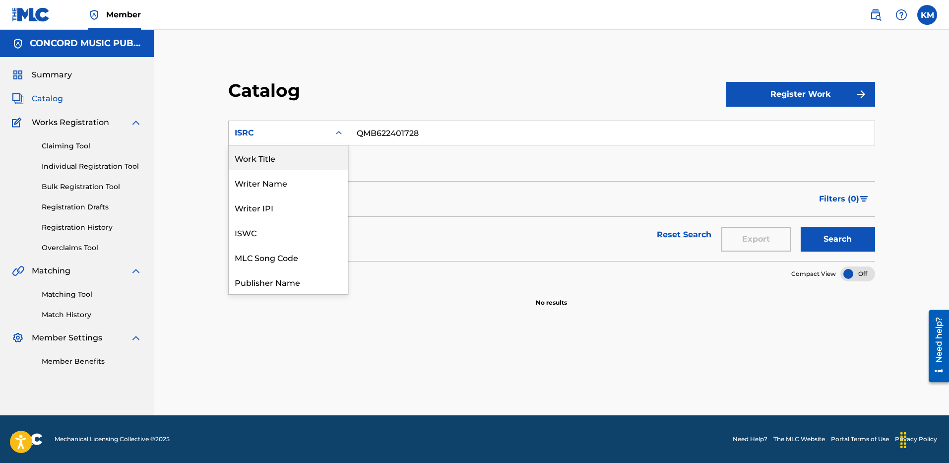
click at [289, 154] on div "Work Title" at bounding box center [288, 157] width 119 height 25
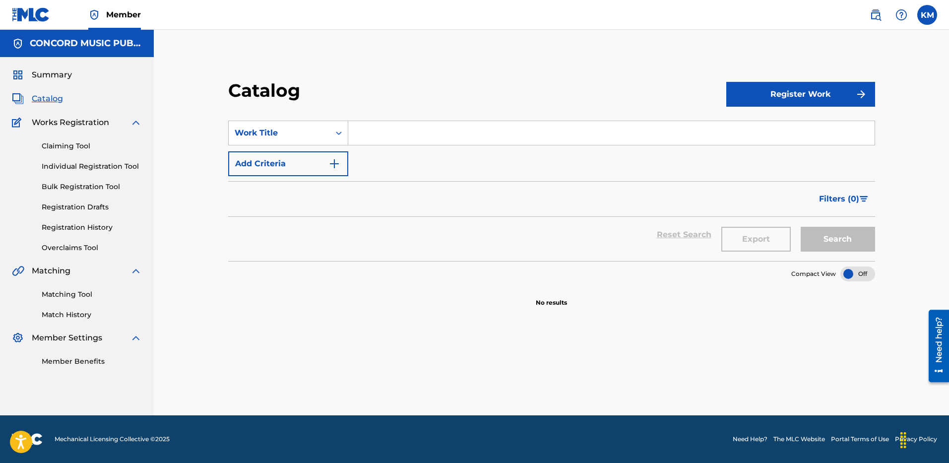
click at [392, 129] on input "Search Form" at bounding box center [611, 133] width 526 height 24
paste input "Straight Up"
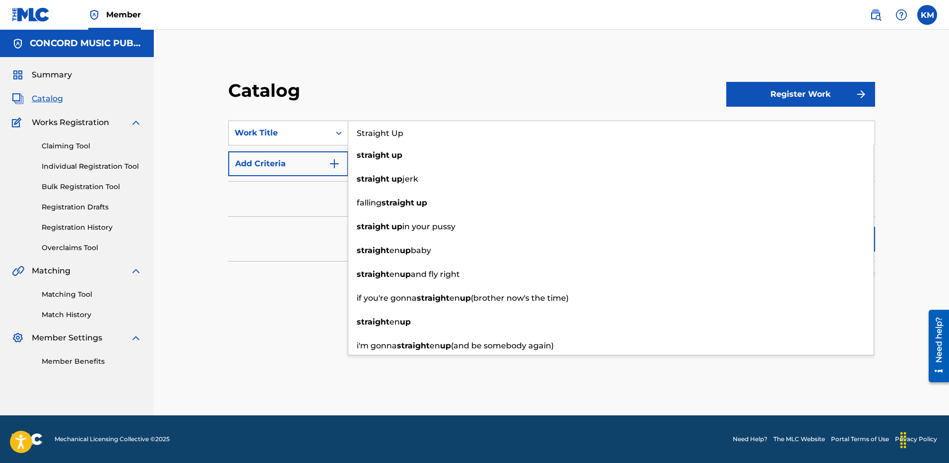
type input "Straight Up"
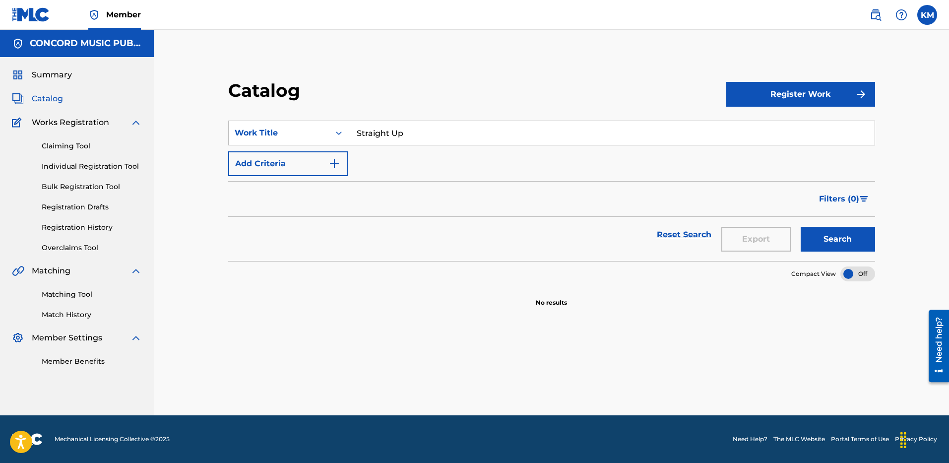
click at [335, 162] on img "Search Form" at bounding box center [334, 164] width 12 height 12
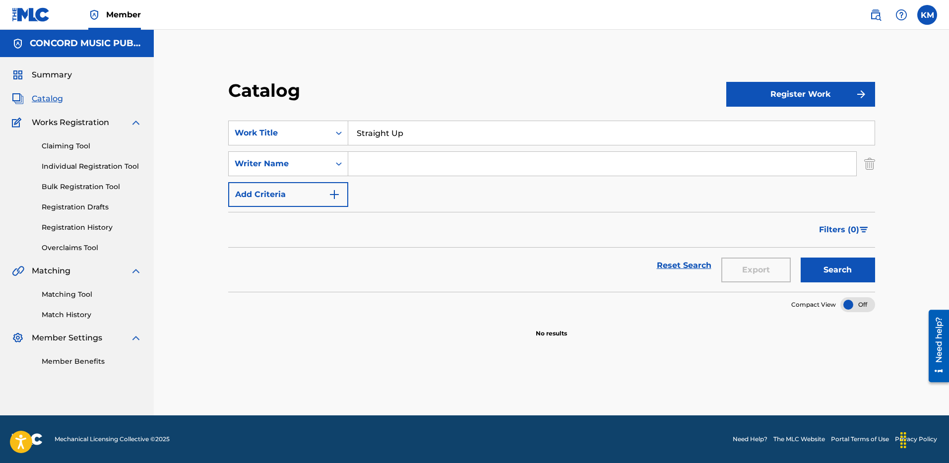
click at [378, 164] on input "Search Form" at bounding box center [602, 164] width 508 height 24
type input "[PERSON_NAME]"
click at [840, 261] on button "Search" at bounding box center [838, 270] width 74 height 25
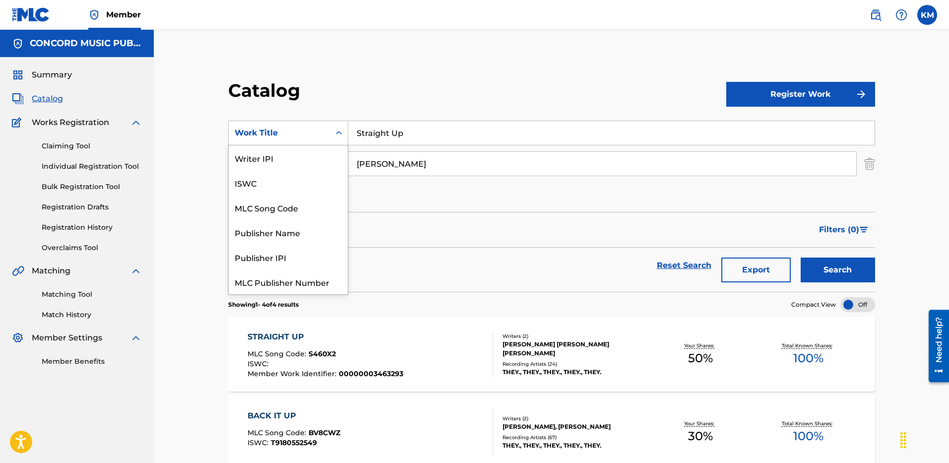
click at [337, 134] on icon "Search Form" at bounding box center [339, 132] width 6 height 3
click at [324, 263] on div "ISRC" at bounding box center [288, 257] width 119 height 25
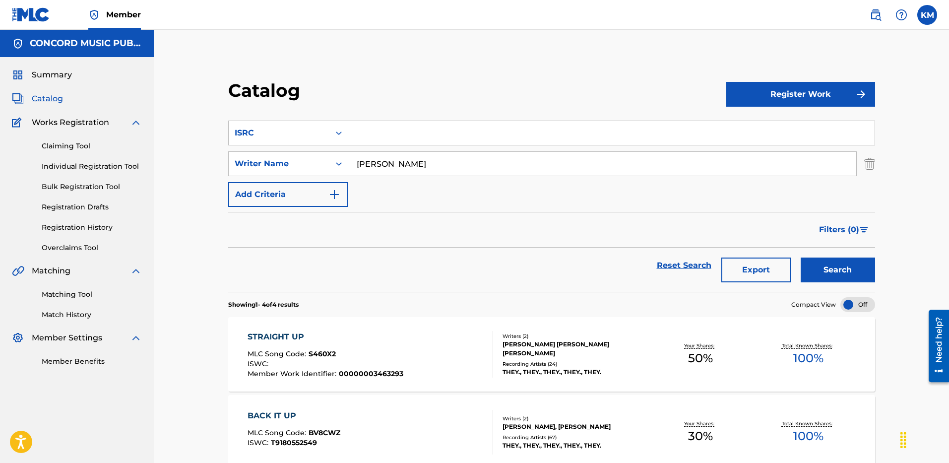
paste input "QZRD92405224"
type input "QZRD92405224"
click at [864, 165] on img "Search Form" at bounding box center [869, 163] width 11 height 25
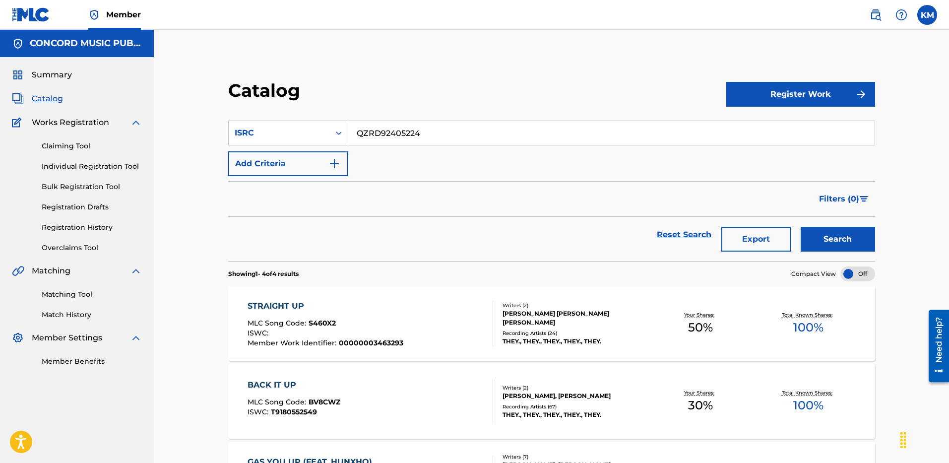
click at [819, 243] on button "Search" at bounding box center [838, 239] width 74 height 25
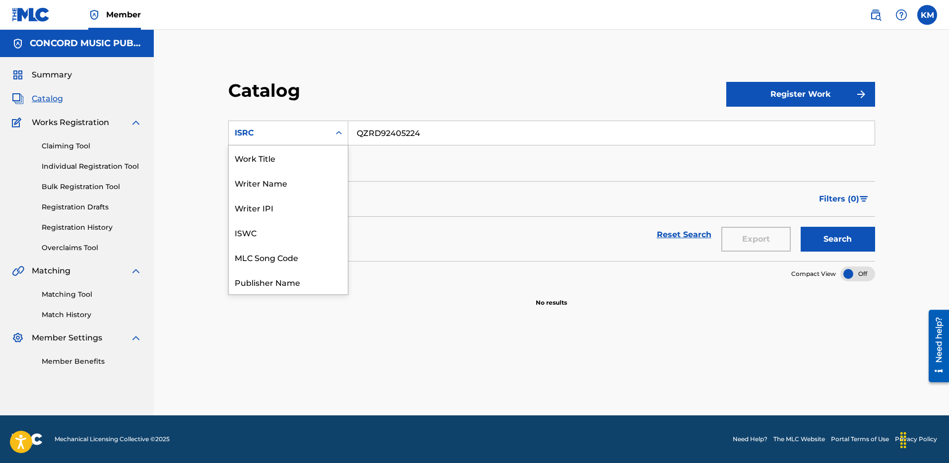
click at [336, 129] on icon "Search Form" at bounding box center [339, 133] width 10 height 10
click at [268, 150] on div "Work Title" at bounding box center [288, 157] width 119 height 25
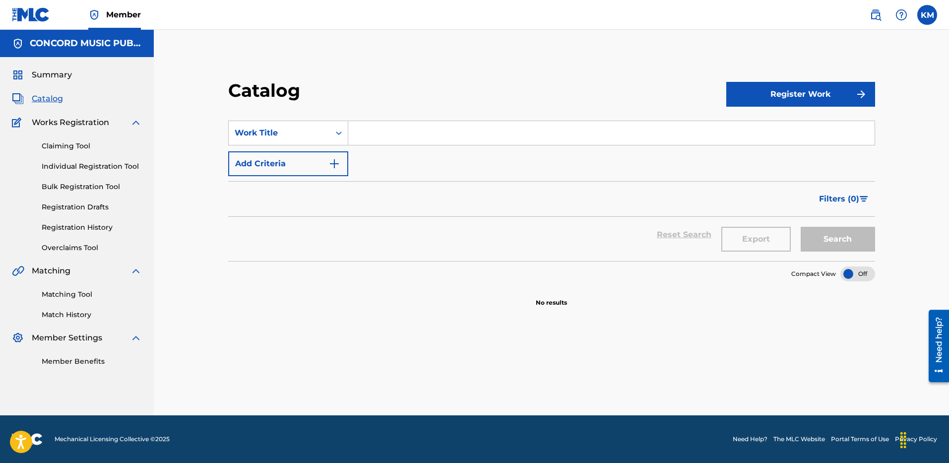
click at [411, 132] on input "Search Form" at bounding box center [611, 133] width 526 height 24
paste input "Only Girl"
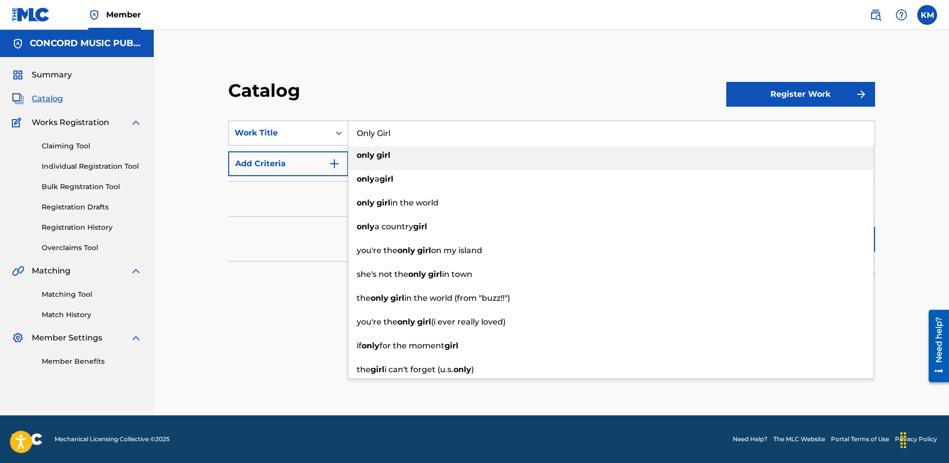
type input "Only Girl"
click at [332, 168] on img "Search Form" at bounding box center [334, 164] width 12 height 12
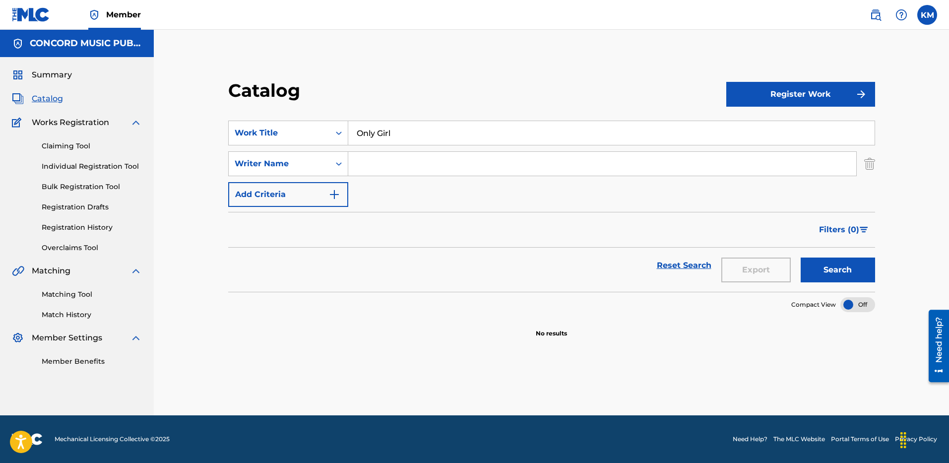
click at [382, 154] on input "Search Form" at bounding box center [602, 164] width 508 height 24
paste input "[PERSON_NAME]"
type input "[PERSON_NAME]"
click at [871, 262] on button "Search" at bounding box center [838, 270] width 74 height 25
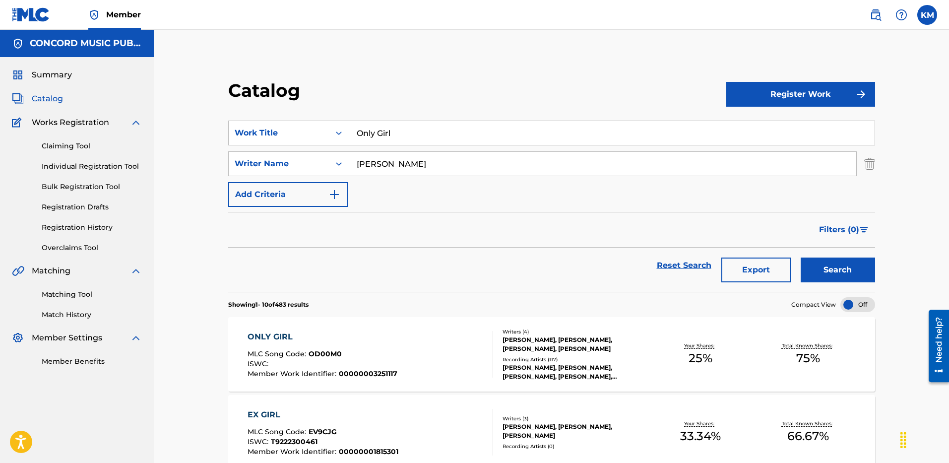
scroll to position [50, 0]
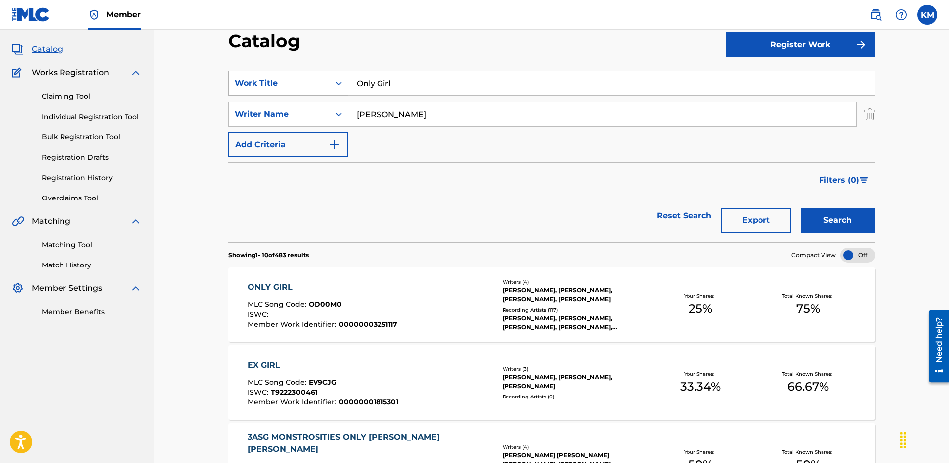
click at [340, 82] on icon "Search Form" at bounding box center [339, 83] width 10 height 10
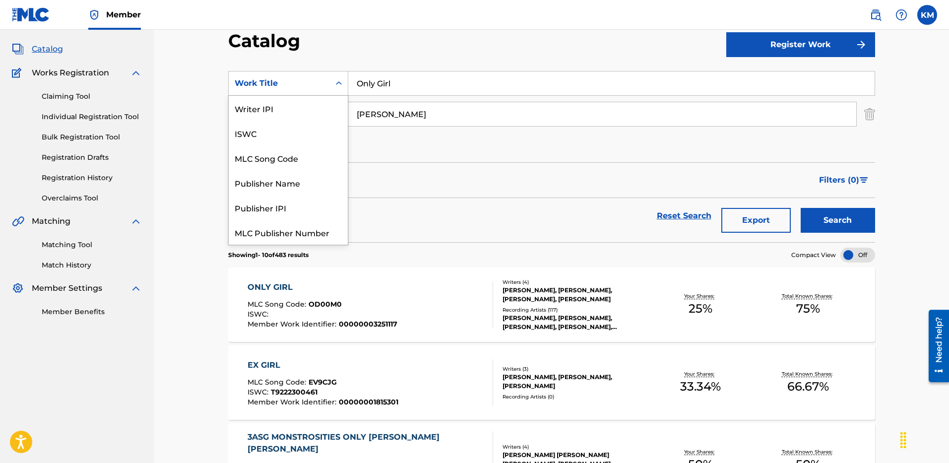
scroll to position [124, 0]
click at [288, 199] on div "ISRC" at bounding box center [288, 207] width 119 height 25
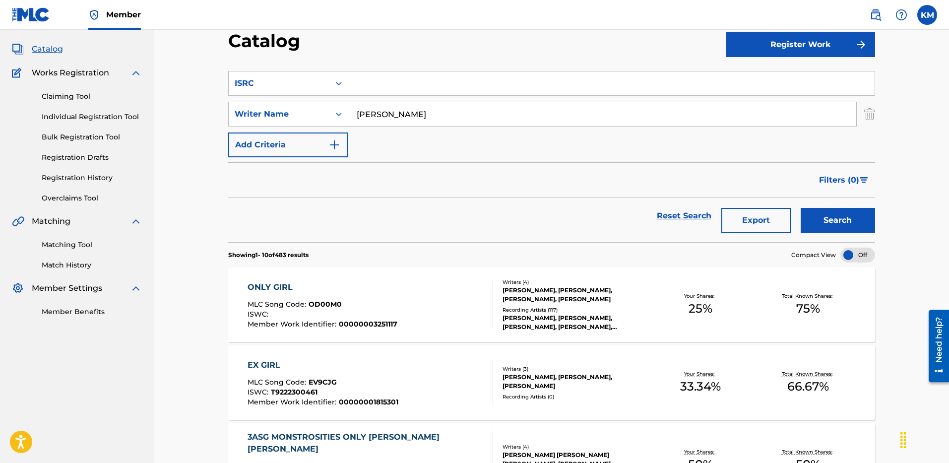
click at [369, 85] on input "Search Form" at bounding box center [611, 83] width 526 height 24
paste input "USSM12204071"
click at [866, 114] on img "Search Form" at bounding box center [869, 114] width 11 height 25
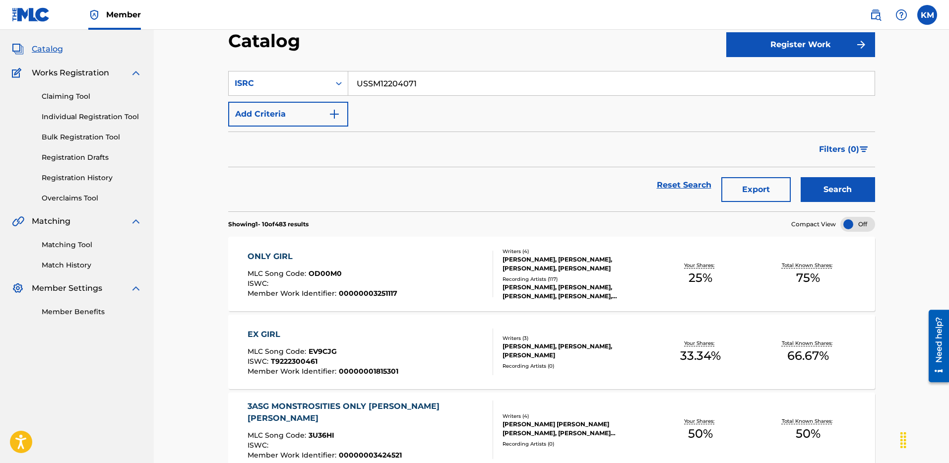
click at [819, 195] on button "Search" at bounding box center [838, 189] width 74 height 25
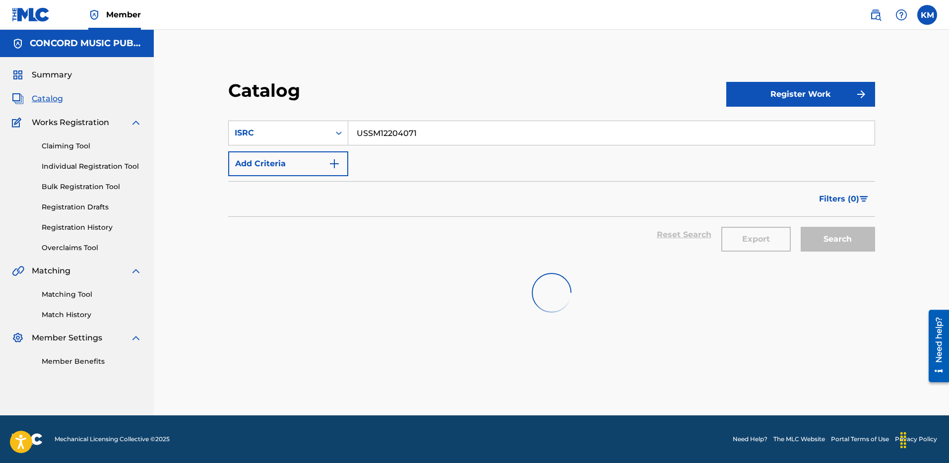
scroll to position [0, 0]
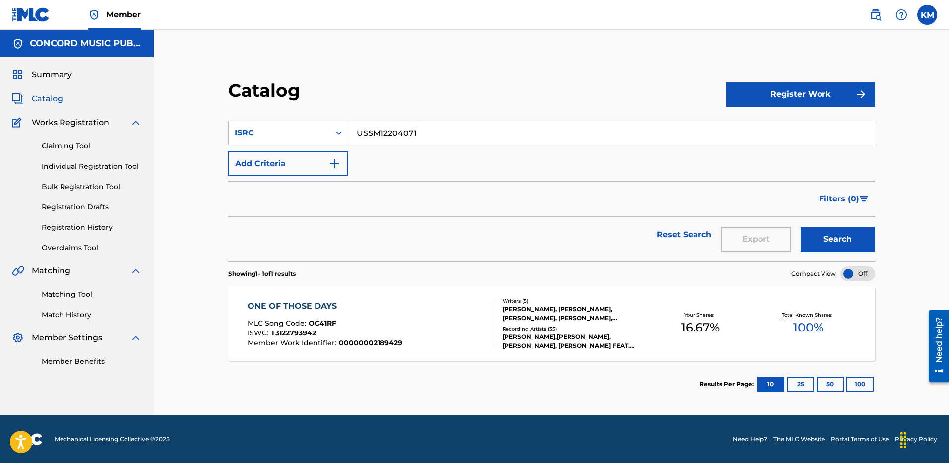
click at [371, 135] on input "USSM12204071" at bounding box center [611, 133] width 526 height 24
paste input "QZRD92405272"
type input "QZRD92405272"
click at [833, 230] on button "Search" at bounding box center [838, 239] width 74 height 25
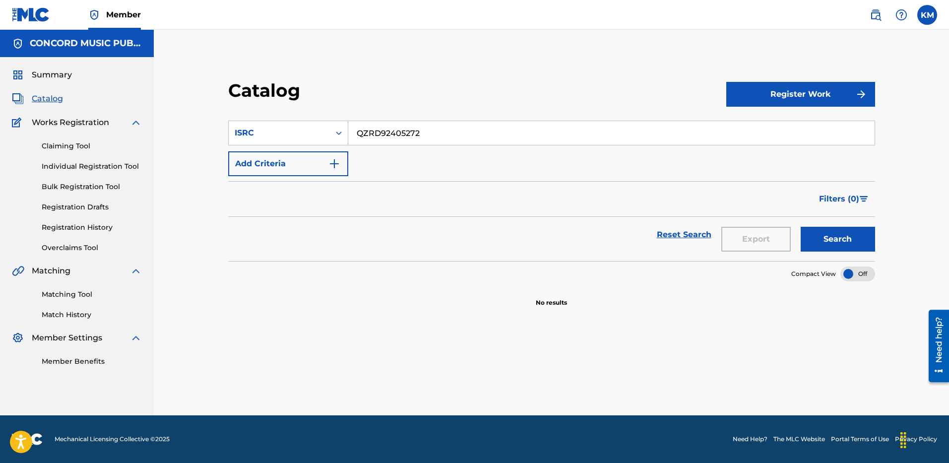
click at [341, 168] on button "Add Criteria" at bounding box center [288, 163] width 120 height 25
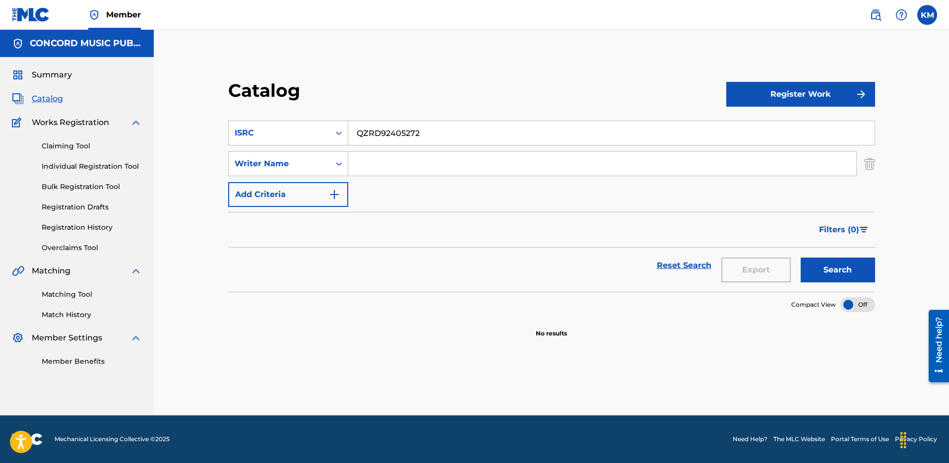
click at [366, 163] on input "Search Form" at bounding box center [602, 164] width 508 height 24
paste input "[PERSON_NAME]"
type input "[PERSON_NAME]"
click at [333, 130] on div "Search Form" at bounding box center [339, 133] width 18 height 18
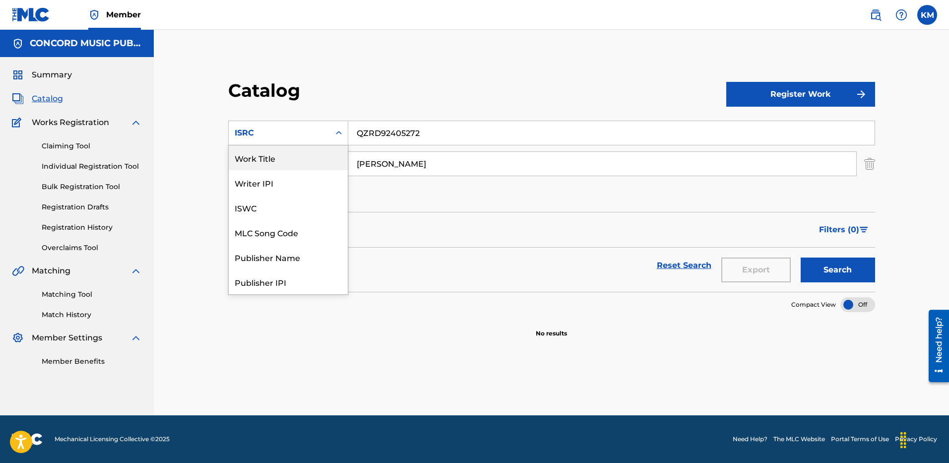
click at [296, 156] on div "Work Title" at bounding box center [288, 157] width 119 height 25
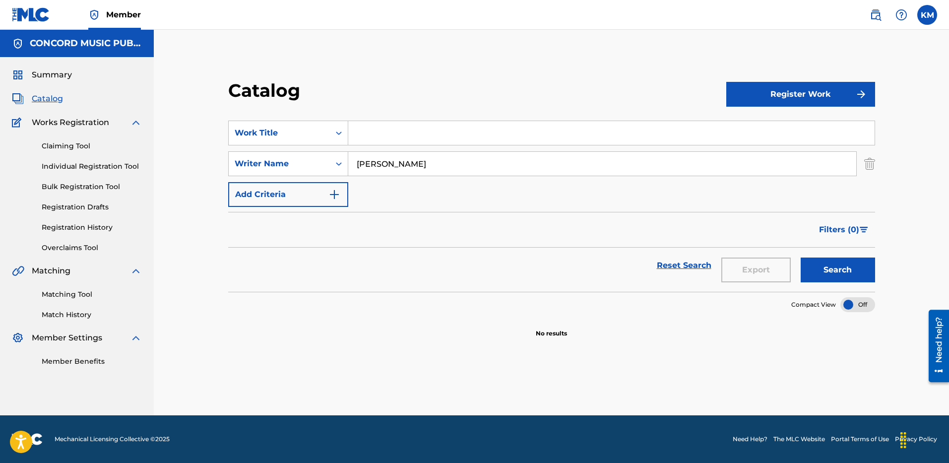
click at [392, 133] on input "Search Form" at bounding box center [611, 133] width 526 height 24
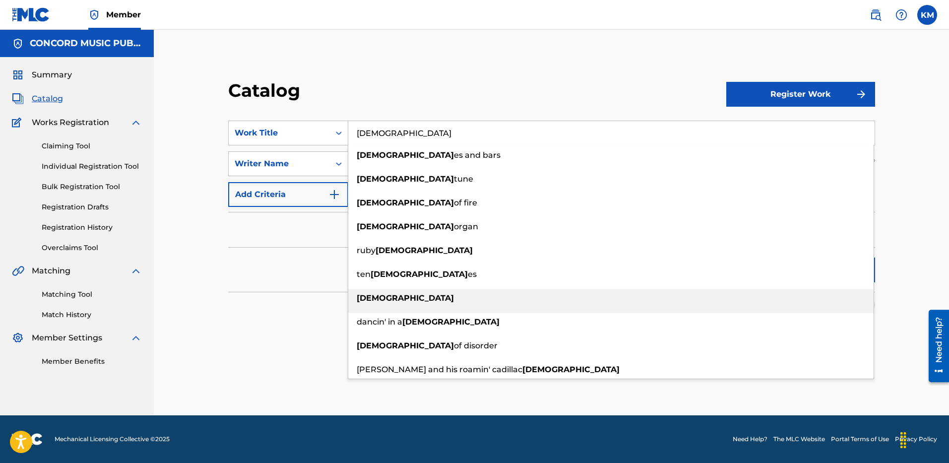
click at [372, 302] on strong "[DEMOGRAPHIC_DATA]" at bounding box center [405, 297] width 97 height 9
type input "[DEMOGRAPHIC_DATA]"
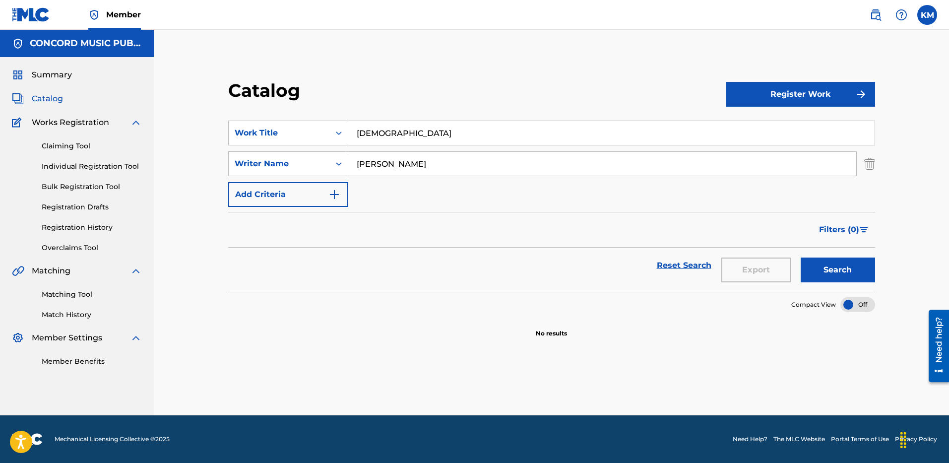
click at [850, 277] on button "Search" at bounding box center [838, 270] width 74 height 25
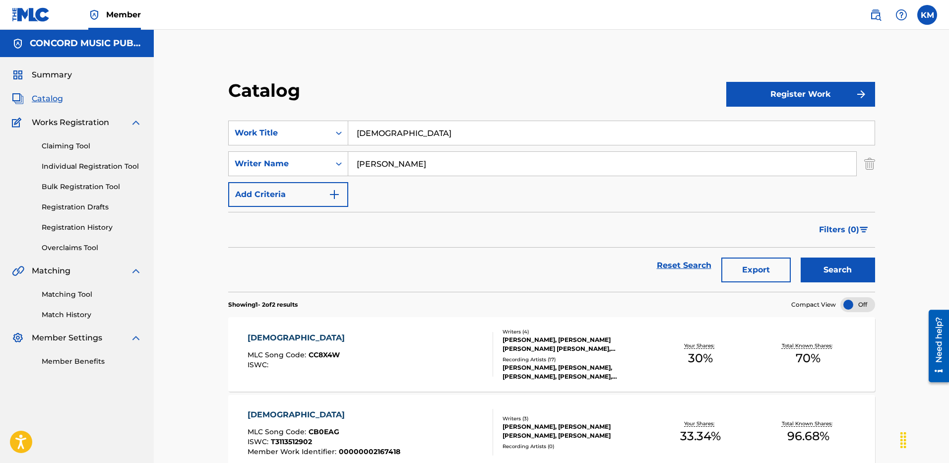
scroll to position [99, 0]
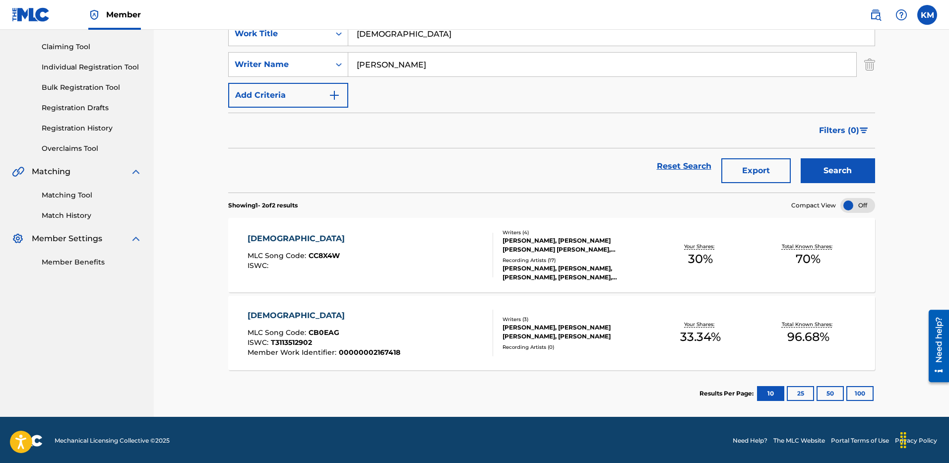
click at [323, 259] on span "CC8X4W" at bounding box center [324, 255] width 31 height 9
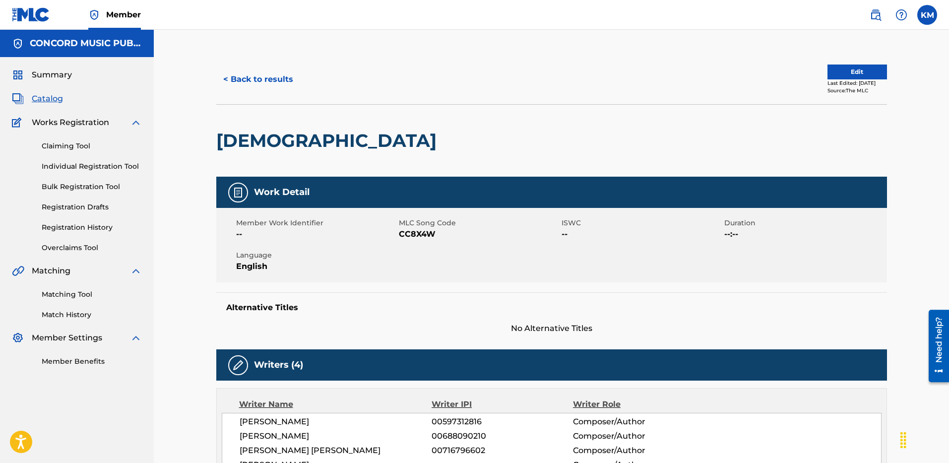
click at [423, 233] on span "CC8X4W" at bounding box center [479, 234] width 160 height 12
click at [249, 83] on button "< Back to results" at bounding box center [258, 79] width 84 height 25
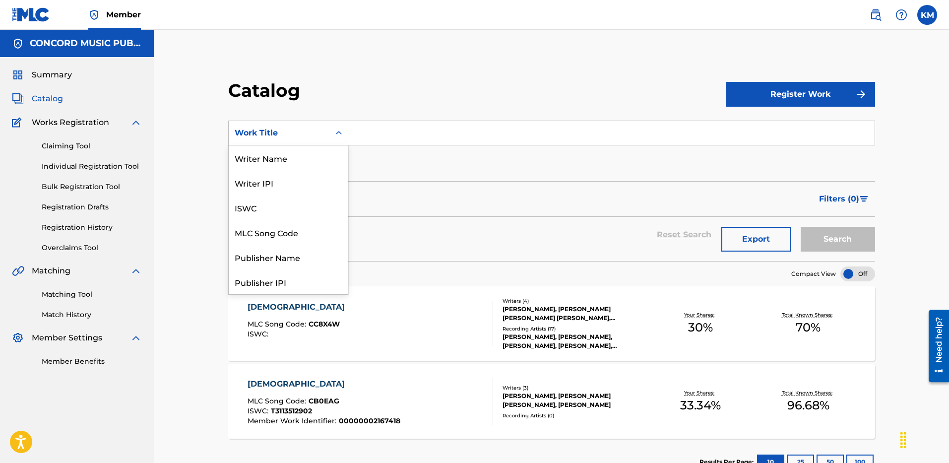
click at [336, 134] on icon "Search Form" at bounding box center [339, 133] width 10 height 10
click at [324, 249] on div "ISRC" at bounding box center [288, 257] width 119 height 25
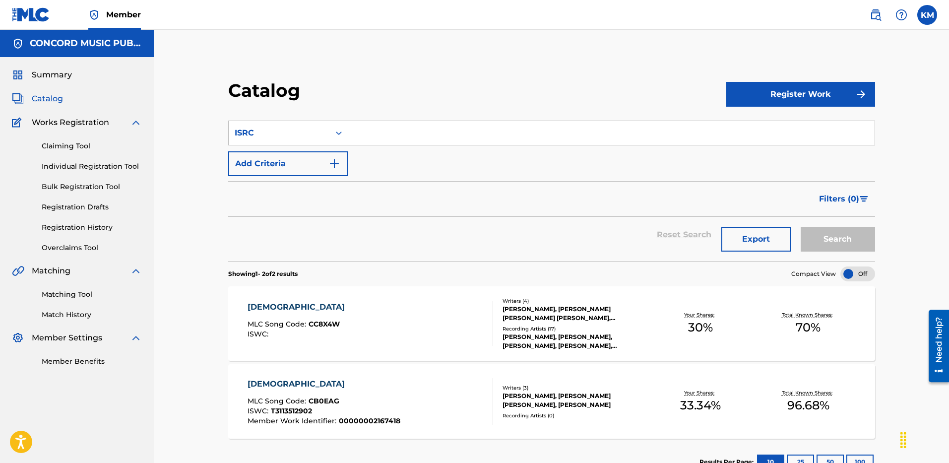
click at [380, 130] on input "Search Form" at bounding box center [611, 133] width 526 height 24
paste input "DEE862500265"
type input "DEE862500265"
click at [844, 236] on button "Search" at bounding box center [838, 239] width 74 height 25
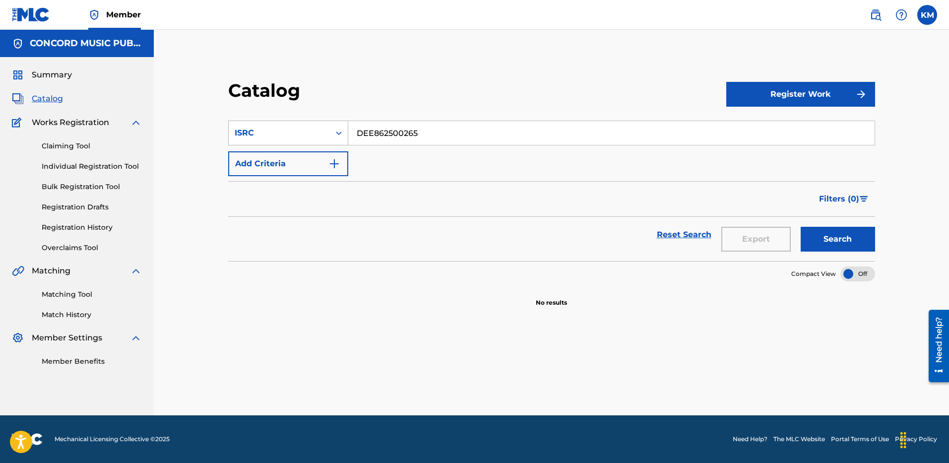
click at [332, 129] on div "Search Form" at bounding box center [339, 133] width 18 height 18
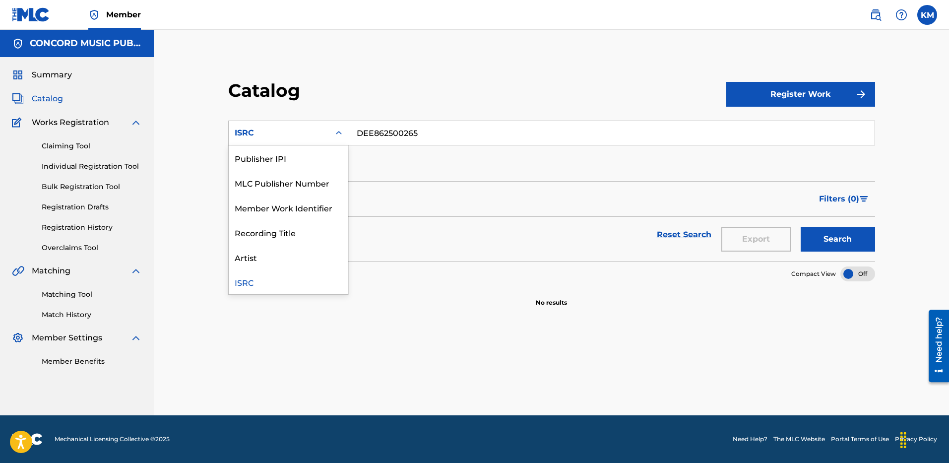
scroll to position [0, 0]
click at [281, 154] on div "Work Title" at bounding box center [288, 157] width 119 height 25
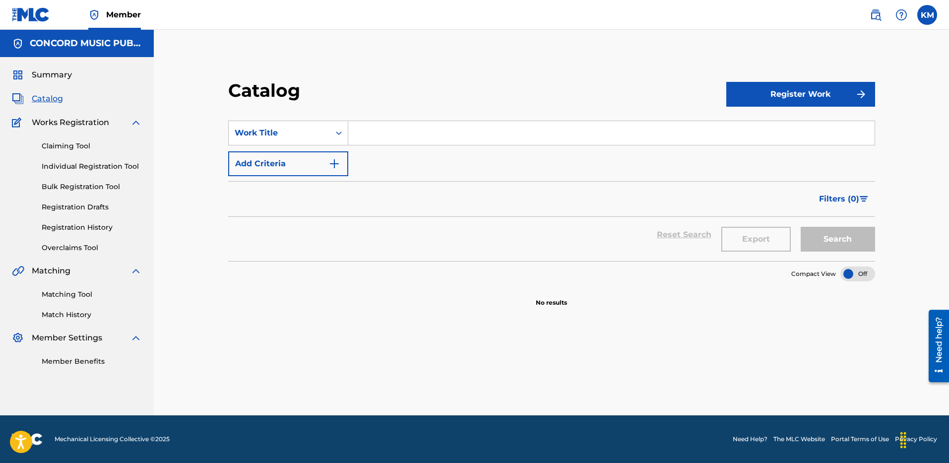
click at [364, 128] on input "Search Form" at bounding box center [611, 133] width 526 height 24
paste input "Have You Ever Seen The Rain"
type input "Have You Ever Seen The Rain"
click at [338, 163] on img "Search Form" at bounding box center [334, 164] width 12 height 12
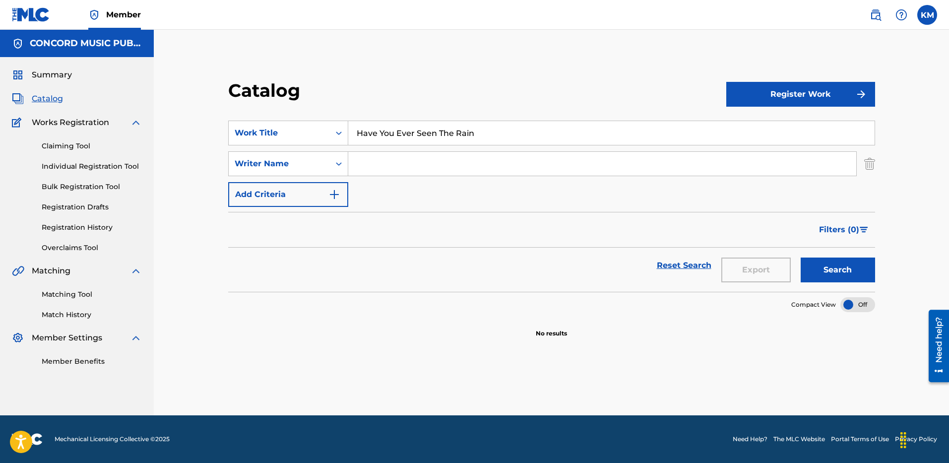
click at [393, 166] on input "Search Form" at bounding box center [602, 164] width 508 height 24
type input "[PERSON_NAME]"
click at [809, 263] on button "Search" at bounding box center [838, 270] width 74 height 25
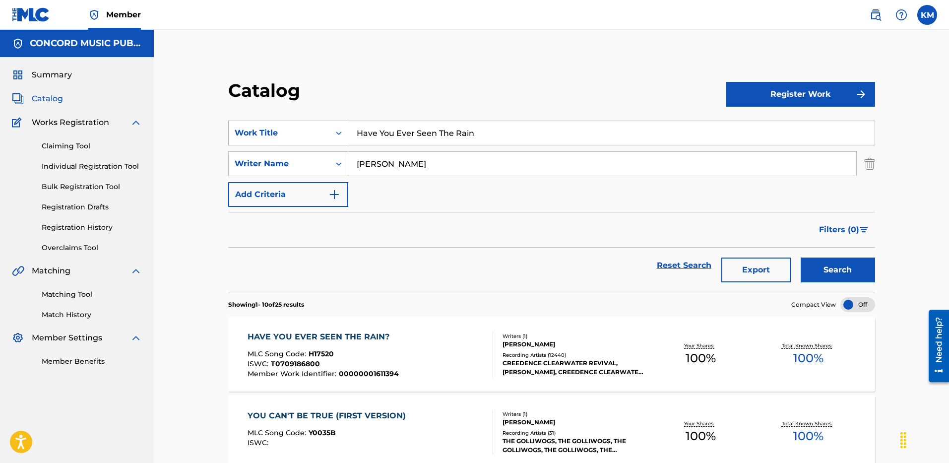
click at [339, 134] on icon "Search Form" at bounding box center [339, 133] width 10 height 10
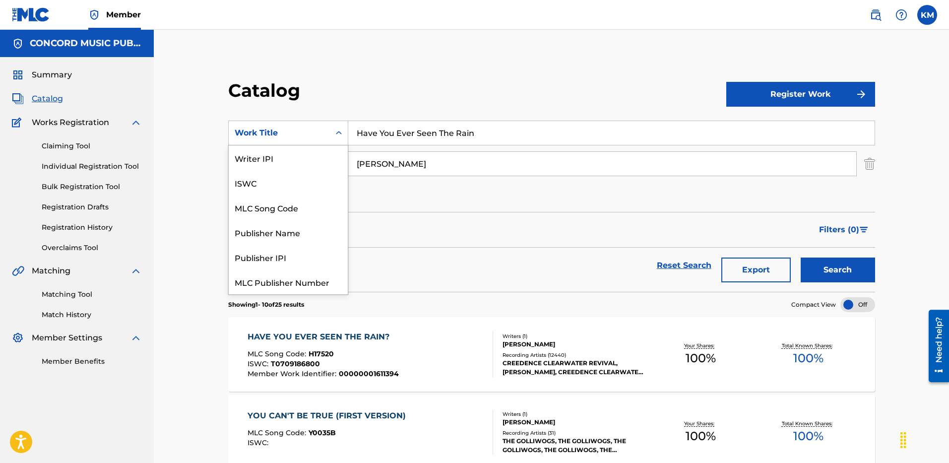
scroll to position [124, 0]
click at [311, 256] on div "ISRC" at bounding box center [288, 257] width 119 height 25
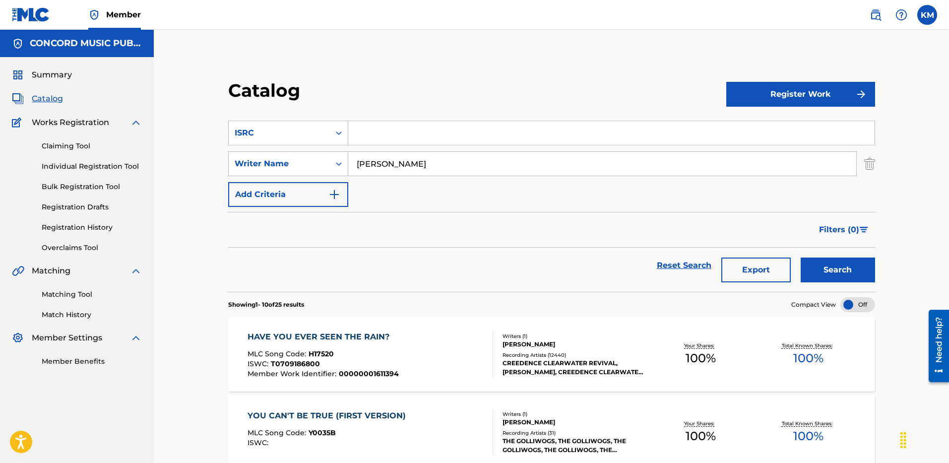
click at [371, 128] on input "Search Form" at bounding box center [611, 133] width 526 height 24
paste input "CA5KR2478213"
type input "CA5KR2478213"
drag, startPoint x: 453, startPoint y: 159, endPoint x: 308, endPoint y: 163, distance: 144.9
click at [308, 163] on div "SearchWithCriteria6a0c25f2-63e7-46d7-a961-13d42cf13062 Writer Name [PERSON_NAME]" at bounding box center [551, 163] width 647 height 25
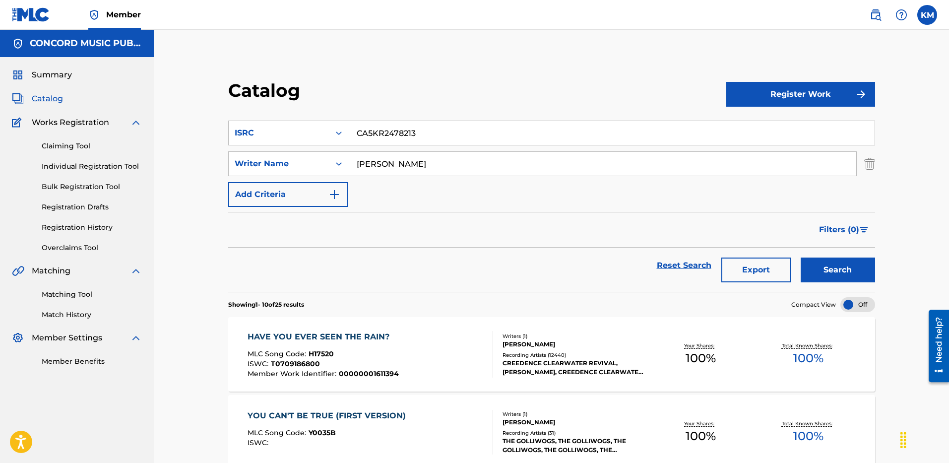
click at [868, 162] on img "Search Form" at bounding box center [869, 163] width 11 height 25
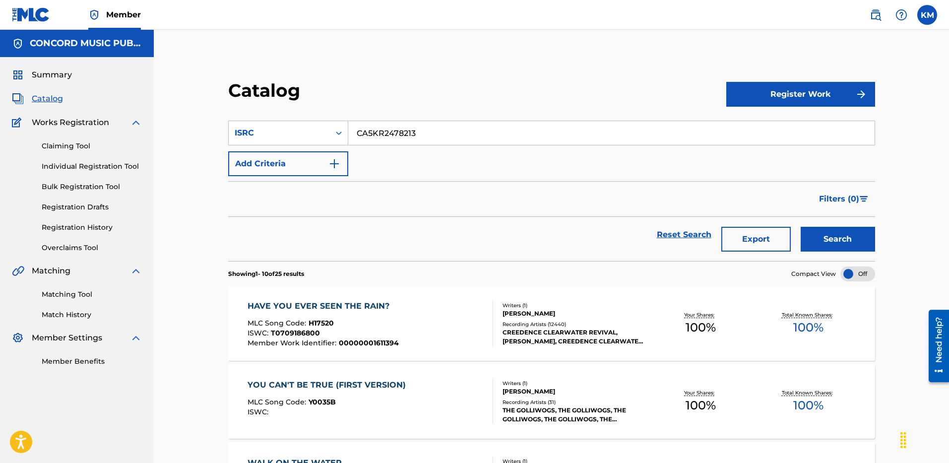
click at [825, 239] on button "Search" at bounding box center [838, 239] width 74 height 25
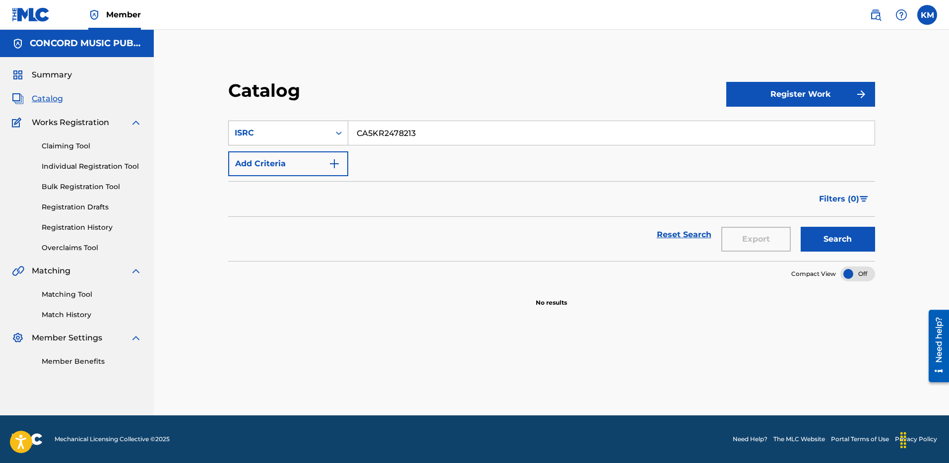
click at [339, 133] on icon "Search Form" at bounding box center [339, 133] width 10 height 10
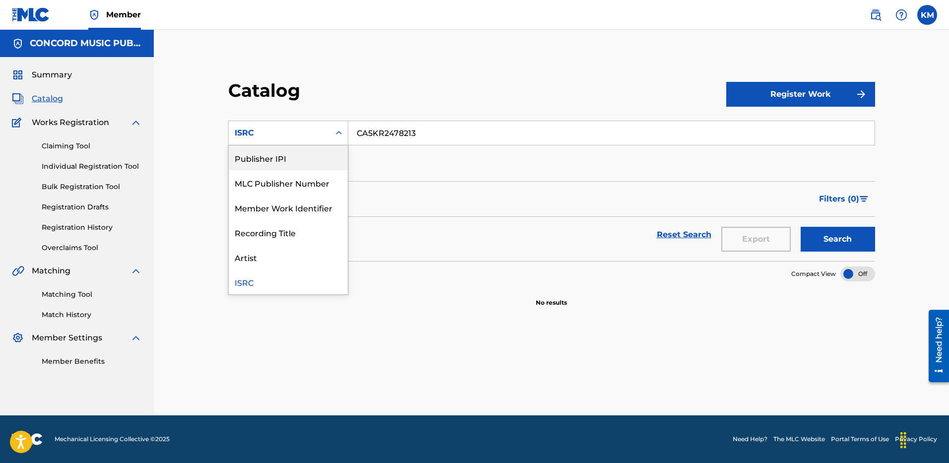
scroll to position [0, 0]
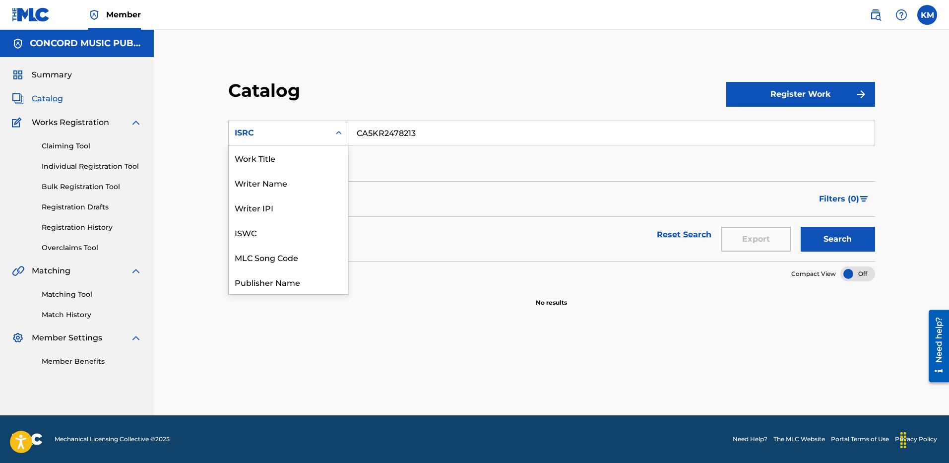
click at [304, 152] on div "Work Title" at bounding box center [288, 157] width 119 height 25
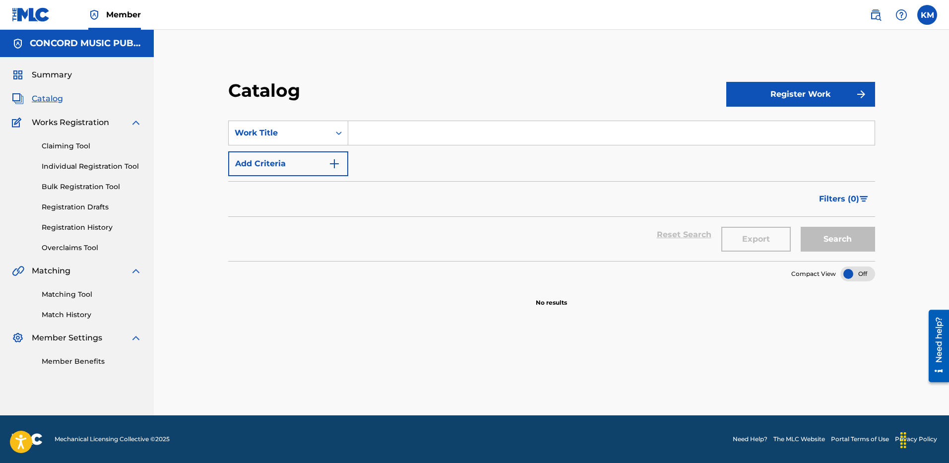
click at [370, 136] on input "Search Form" at bounding box center [611, 133] width 526 height 24
paste input "we r who we r (glitter on my eyes)"
type input "we r who we r (glitter on my eyes)"
click at [339, 160] on img "Search Form" at bounding box center [334, 164] width 12 height 12
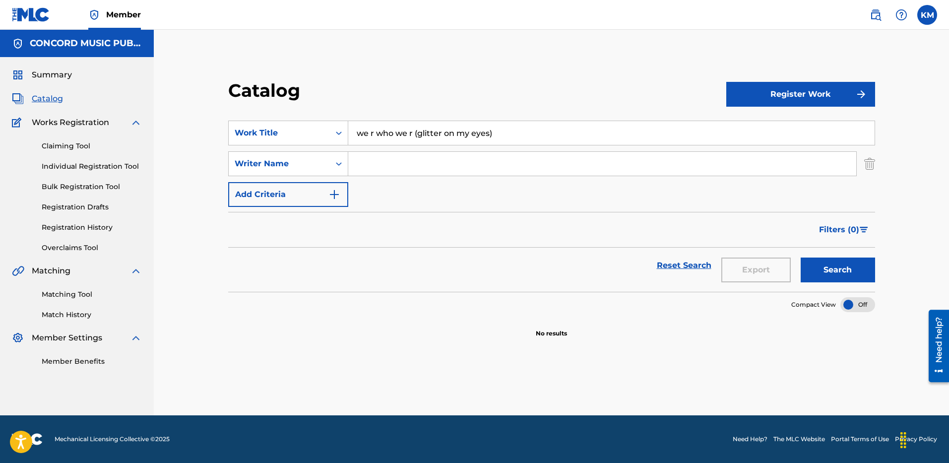
click at [373, 160] on input "Search Form" at bounding box center [602, 164] width 508 height 24
type input "[PERSON_NAME]"
click at [809, 265] on button "Search" at bounding box center [838, 270] width 74 height 25
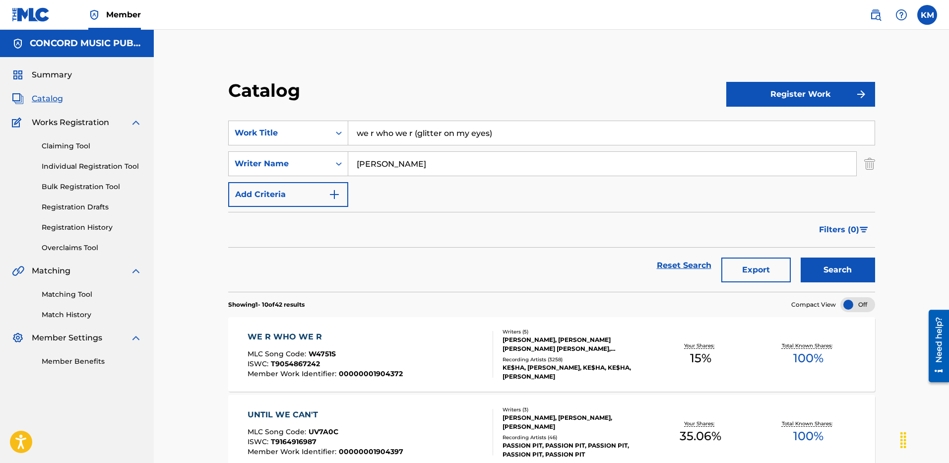
drag, startPoint x: 354, startPoint y: 131, endPoint x: 418, endPoint y: 131, distance: 63.5
click at [418, 131] on input "we r who we r (glitter on my eyes)" at bounding box center [611, 133] width 526 height 24
click at [338, 131] on icon "Search Form" at bounding box center [339, 133] width 10 height 10
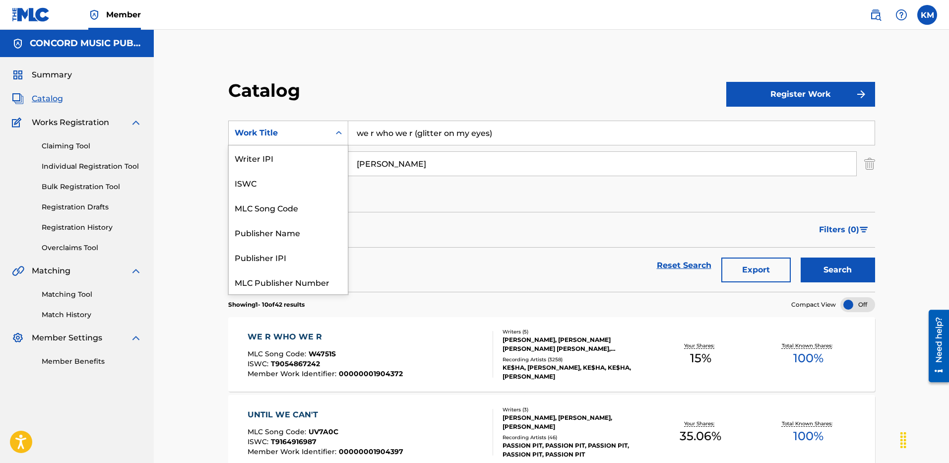
scroll to position [124, 0]
click at [275, 260] on div "ISRC" at bounding box center [288, 257] width 119 height 25
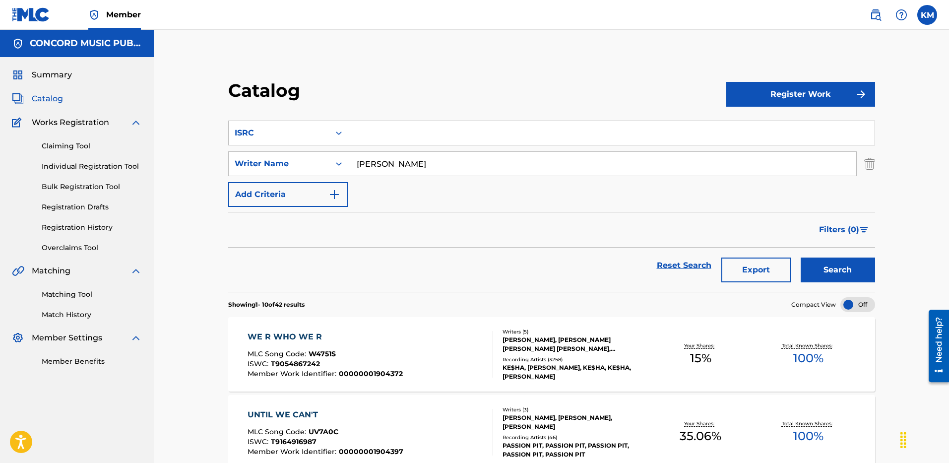
click at [375, 132] on input "Search Form" at bounding box center [611, 133] width 526 height 24
paste input "USAN21000151"
click at [868, 160] on img "Search Form" at bounding box center [869, 163] width 11 height 25
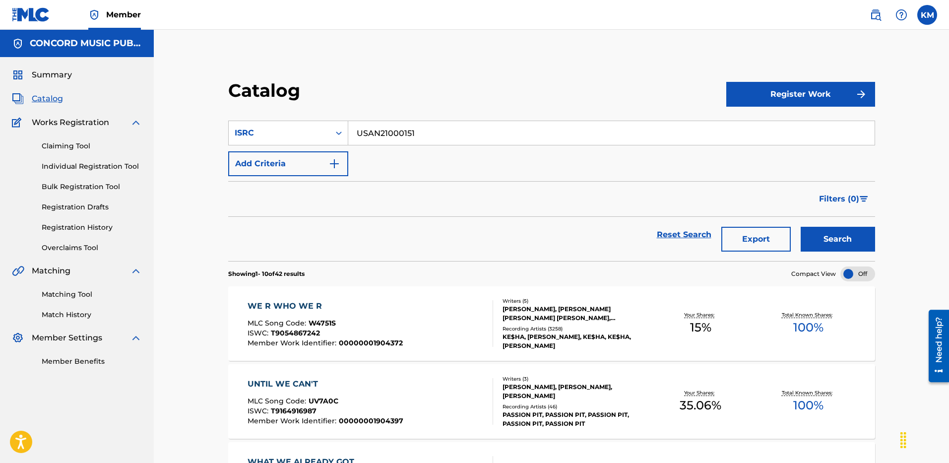
click at [828, 245] on button "Search" at bounding box center [838, 239] width 74 height 25
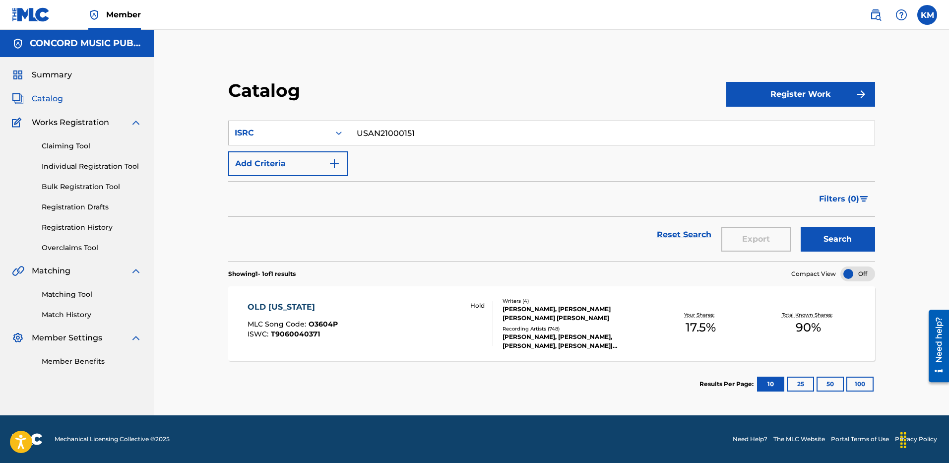
click at [368, 125] on input "USAN21000151" at bounding box center [611, 133] width 526 height 24
paste input "QM6DC1673683"
type input "QM6DC1673683"
click at [821, 239] on button "Search" at bounding box center [838, 239] width 74 height 25
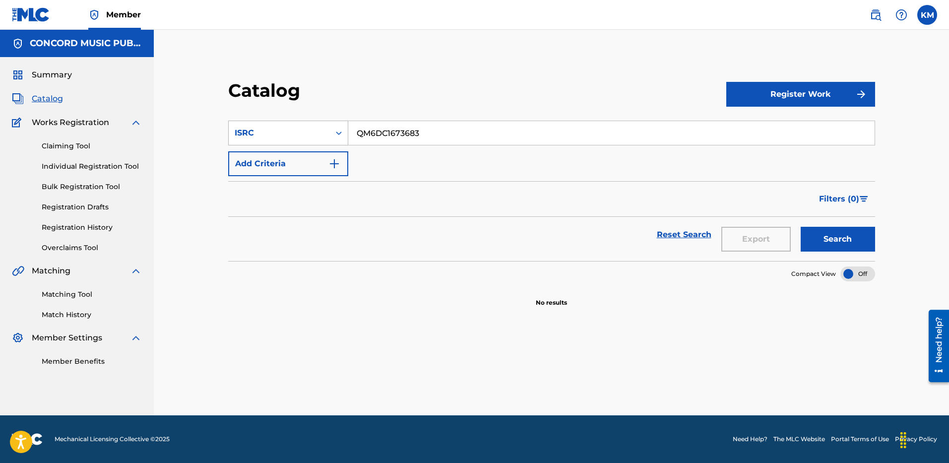
click at [332, 130] on div "Search Form" at bounding box center [339, 133] width 18 height 18
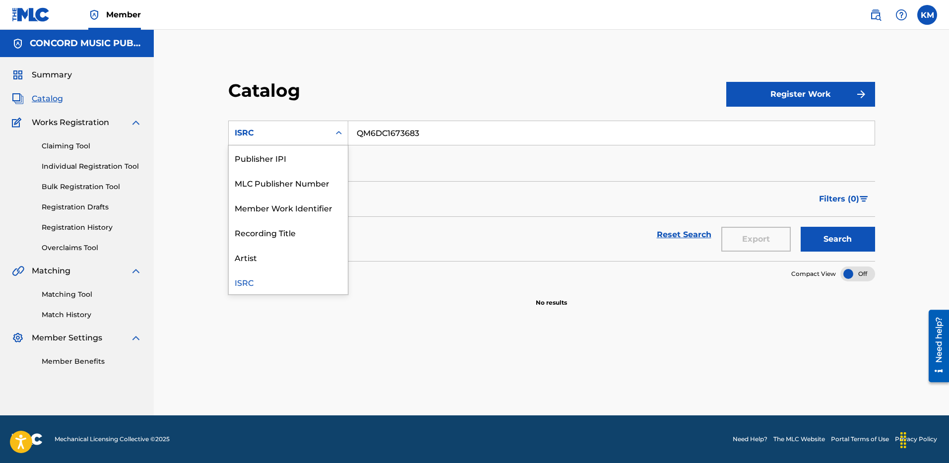
scroll to position [0, 0]
click at [299, 161] on div "Work Title" at bounding box center [288, 157] width 119 height 25
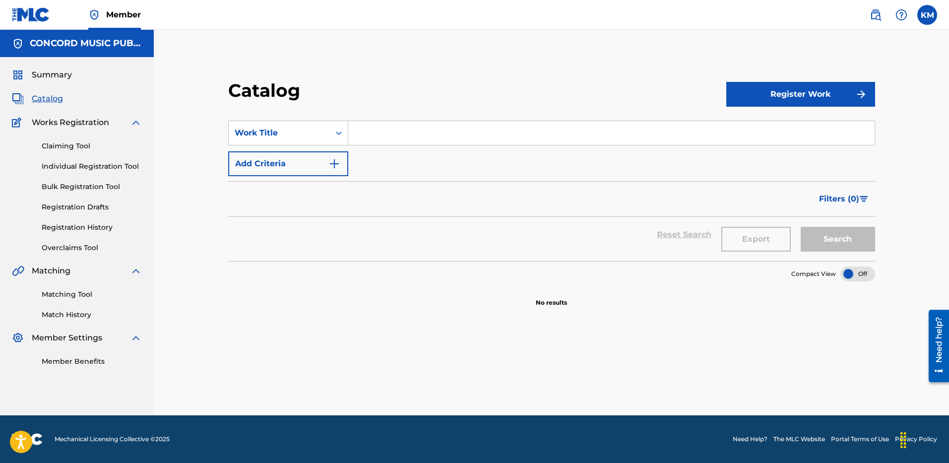
click at [357, 133] on input "Search Form" at bounding box center [611, 133] width 526 height 24
type input "dos amigos"
click at [335, 157] on button "Add Criteria" at bounding box center [288, 163] width 120 height 25
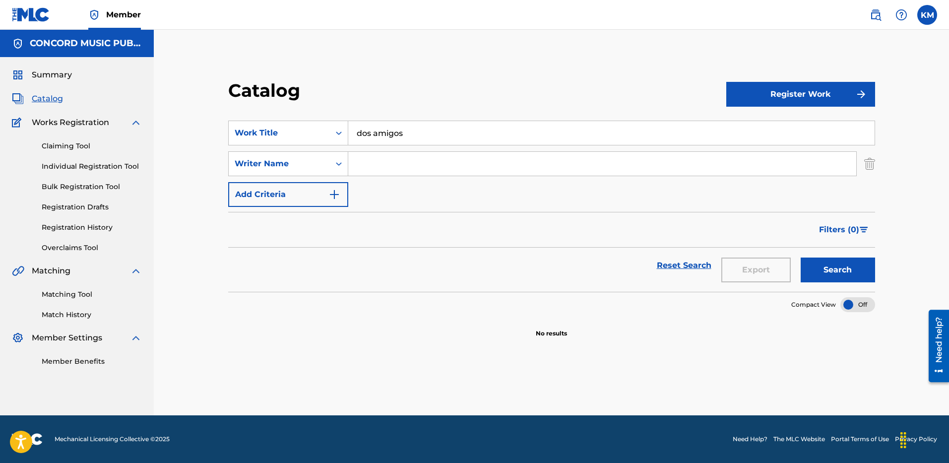
click at [369, 171] on input "Search Form" at bounding box center [602, 164] width 508 height 24
type input "[PERSON_NAME]"
click at [801, 258] on button "Search" at bounding box center [838, 270] width 74 height 25
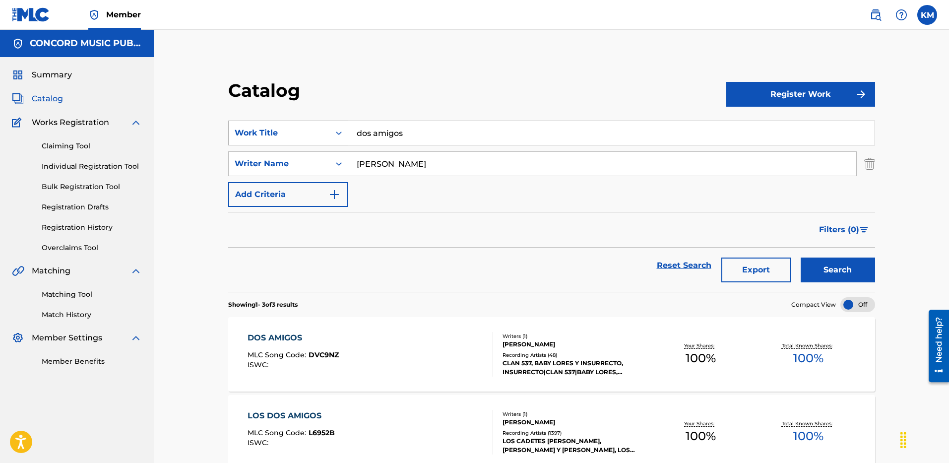
click at [331, 131] on div "Search Form" at bounding box center [339, 133] width 18 height 18
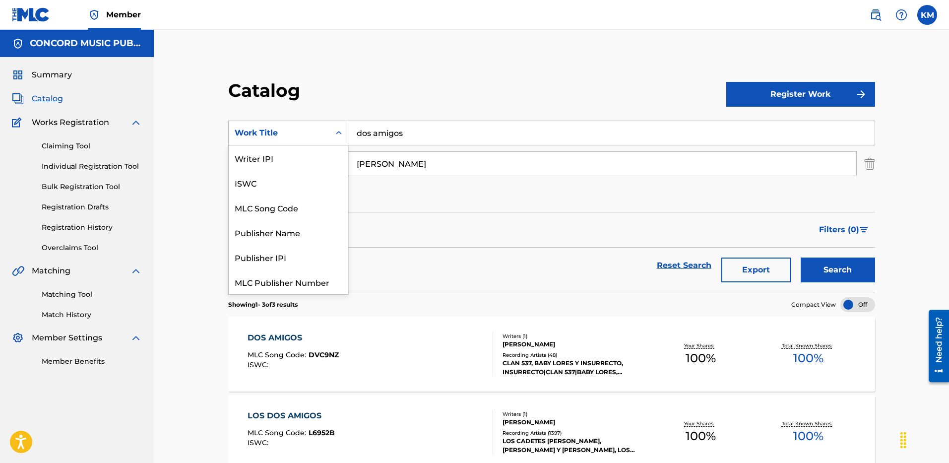
scroll to position [124, 0]
click at [294, 251] on div "ISRC" at bounding box center [288, 257] width 119 height 25
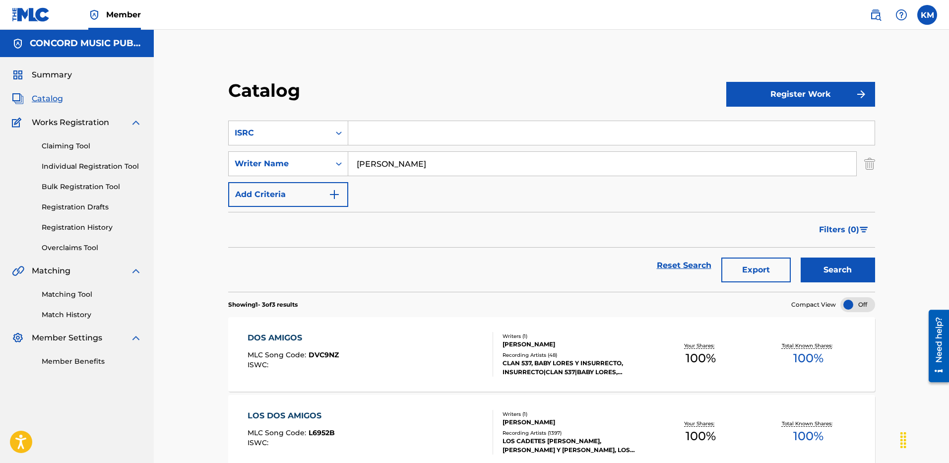
click at [394, 133] on input "Search Form" at bounding box center [611, 133] width 526 height 24
paste input "USUM72204454"
click at [871, 166] on img "Search Form" at bounding box center [869, 163] width 11 height 25
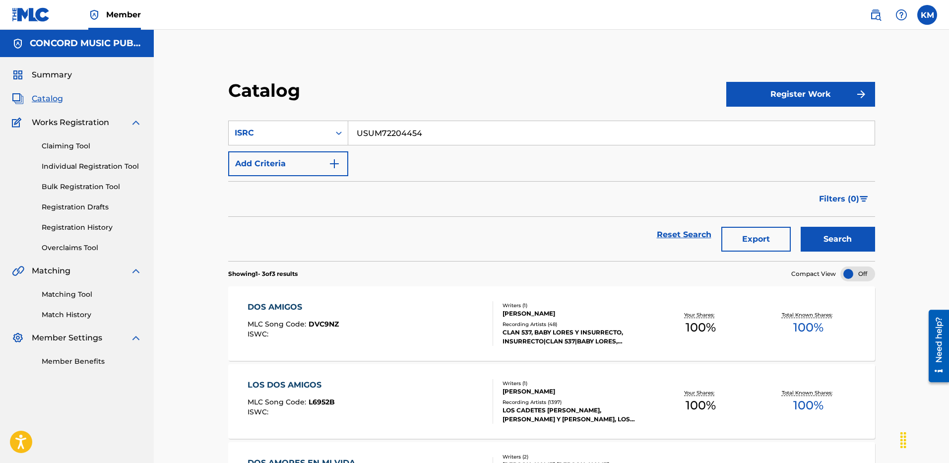
click at [827, 242] on button "Search" at bounding box center [838, 239] width 74 height 25
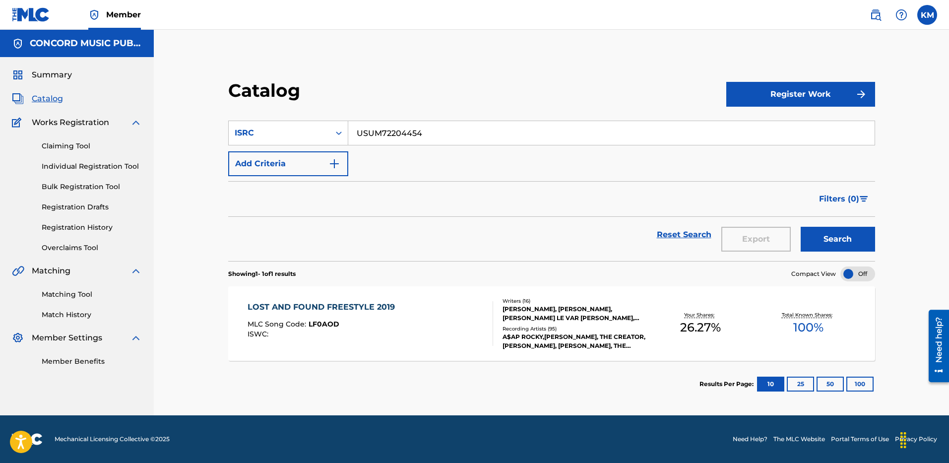
click at [366, 127] on input "USUM72204454" at bounding box center [611, 133] width 526 height 24
paste input "2G40500731"
click at [822, 230] on button "Search" at bounding box center [838, 239] width 74 height 25
click at [396, 131] on input "US2G40500731" at bounding box center [611, 133] width 526 height 24
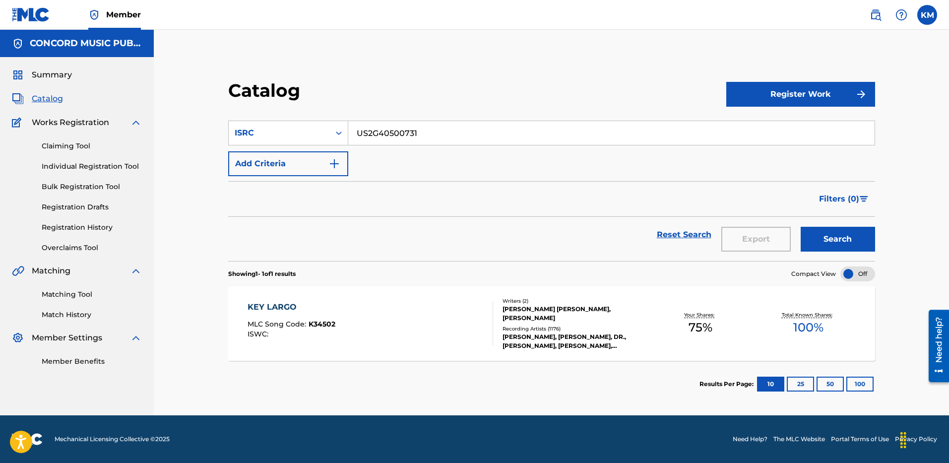
click at [396, 131] on input "US2G40500731" at bounding box center [611, 133] width 526 height 24
paste input "5262426913"
type input "US5262426913"
click at [840, 228] on button "Search" at bounding box center [838, 239] width 74 height 25
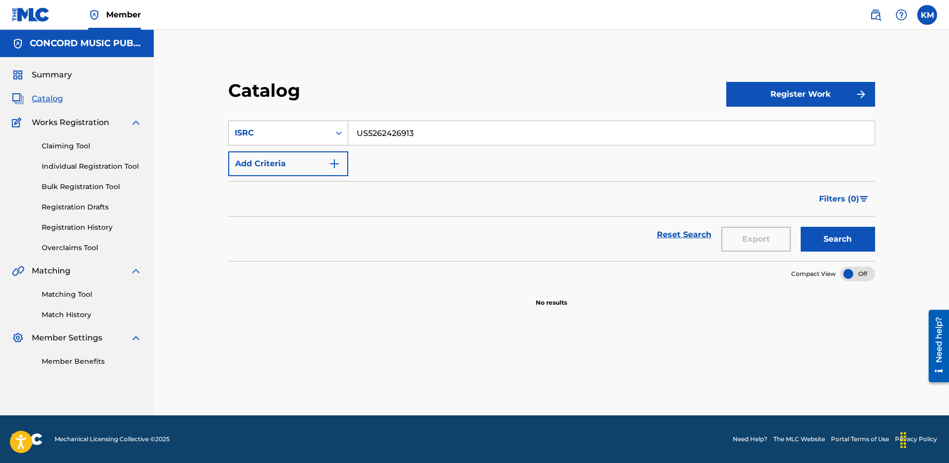
click at [336, 135] on icon "Search Form" at bounding box center [339, 133] width 10 height 10
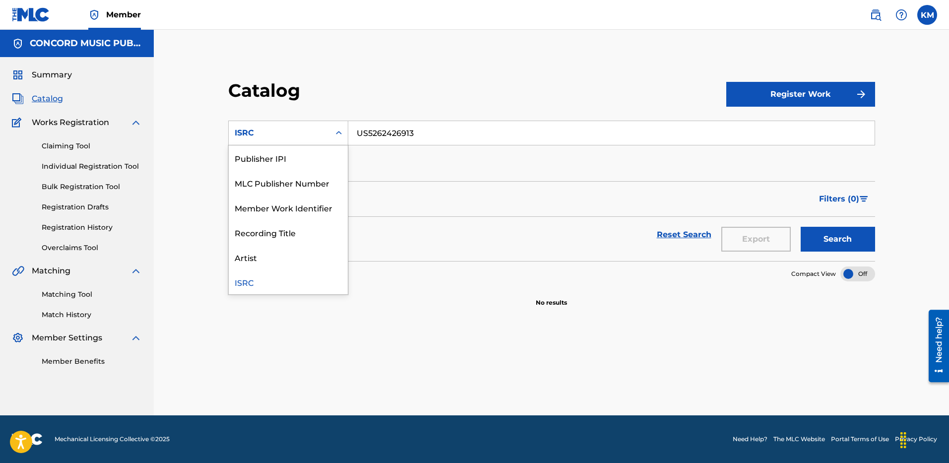
scroll to position [0, 0]
click at [283, 158] on div "Work Title" at bounding box center [288, 157] width 119 height 25
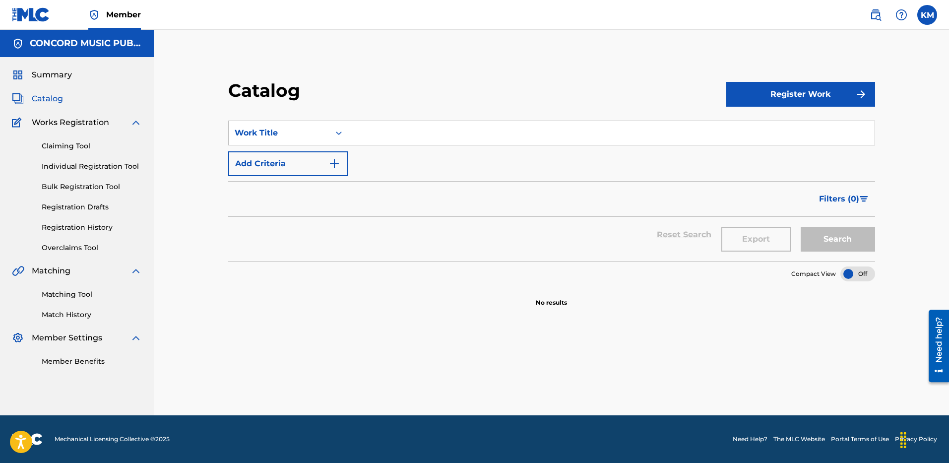
paste input "Spare Me"
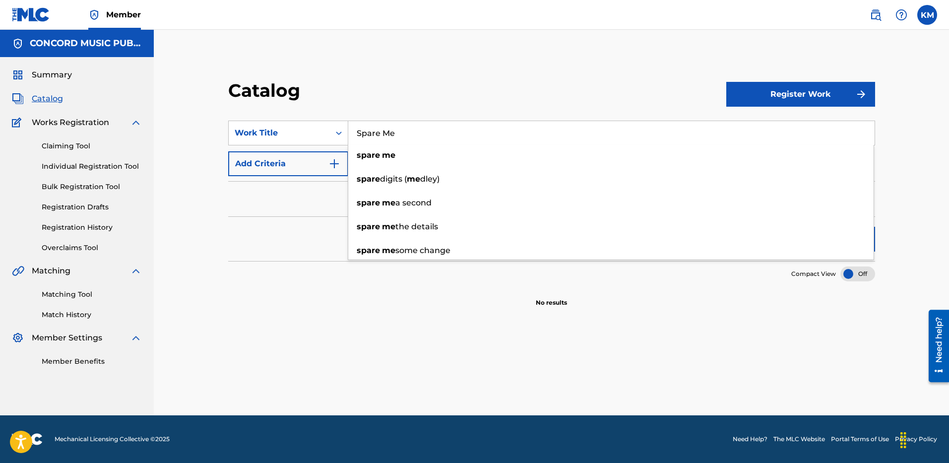
type input "Spare Me"
click at [335, 158] on img "Search Form" at bounding box center [334, 164] width 12 height 12
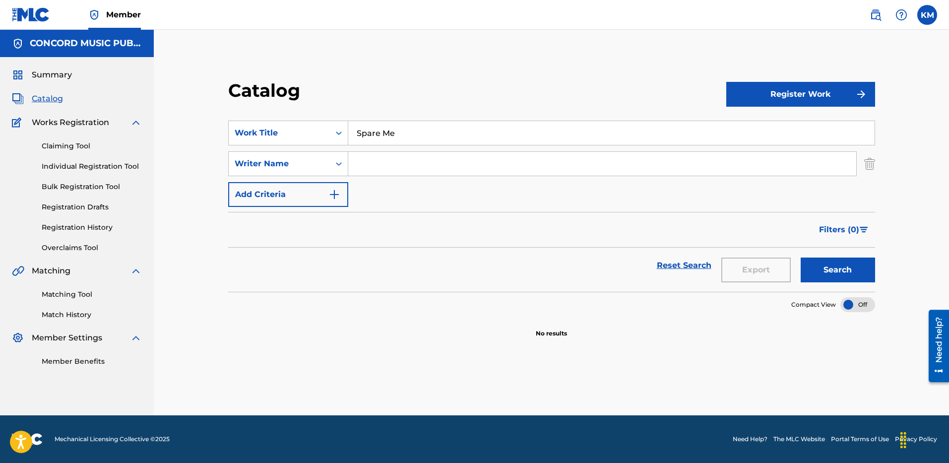
click at [392, 159] on input "Search Form" at bounding box center [602, 164] width 508 height 24
paste input "Tewers"
type input "Tewers"
click at [811, 268] on button "Search" at bounding box center [838, 270] width 74 height 25
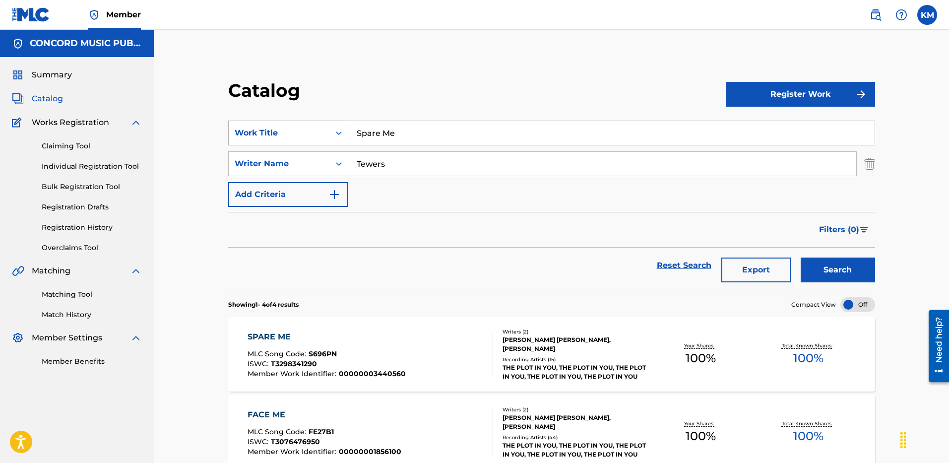
click at [341, 130] on icon "Search Form" at bounding box center [339, 133] width 10 height 10
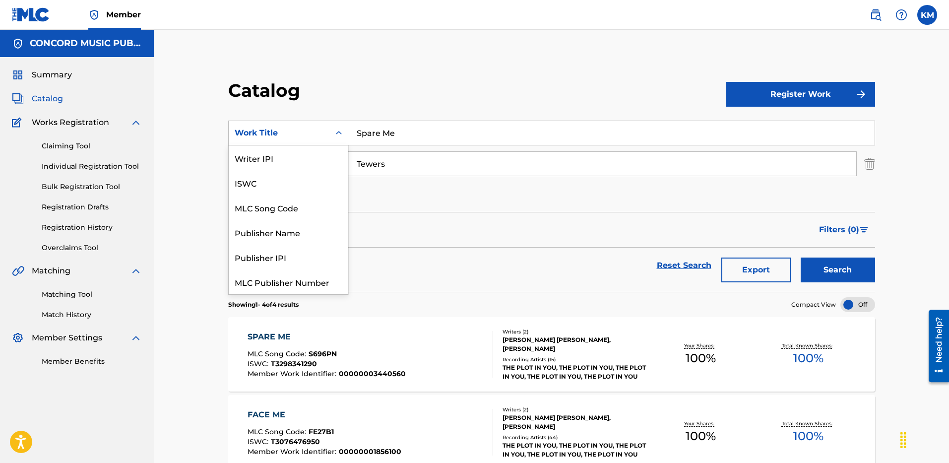
scroll to position [124, 0]
click at [315, 258] on div "ISRC" at bounding box center [288, 257] width 119 height 25
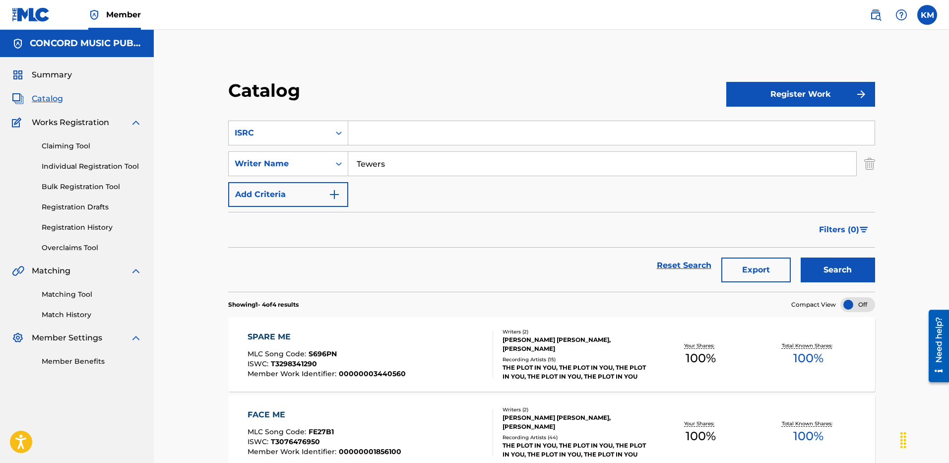
click at [361, 130] on input "Search Form" at bounding box center [611, 133] width 526 height 24
paste input "GBN9Y1100089"
type input "GBN9Y1100089"
click at [870, 167] on img "Search Form" at bounding box center [869, 163] width 11 height 25
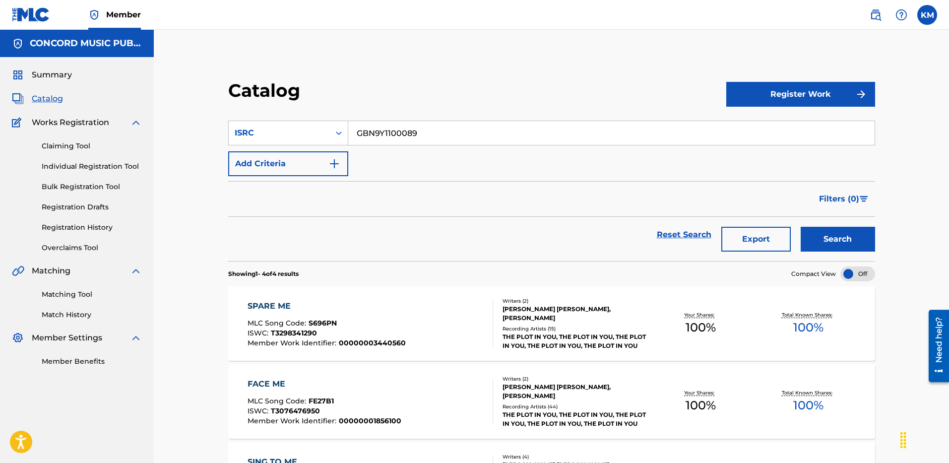
click at [851, 241] on button "Search" at bounding box center [838, 239] width 74 height 25
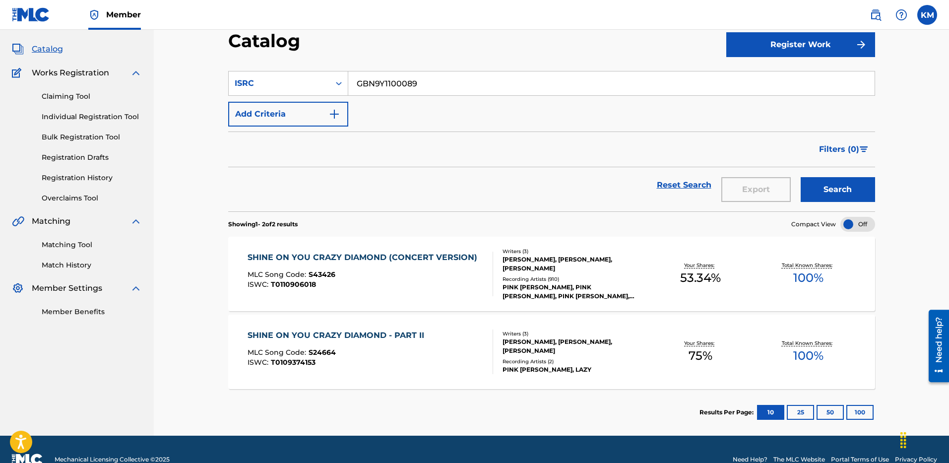
scroll to position [70, 0]
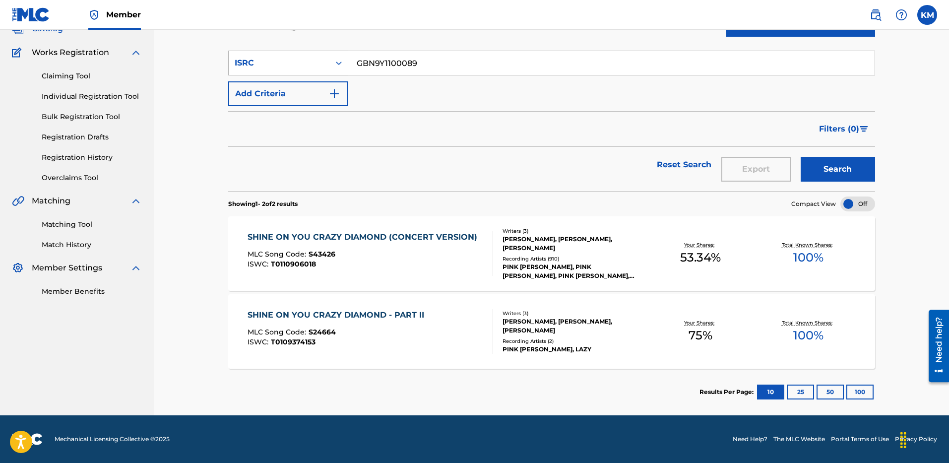
click at [341, 62] on icon "Search Form" at bounding box center [339, 63] width 10 height 10
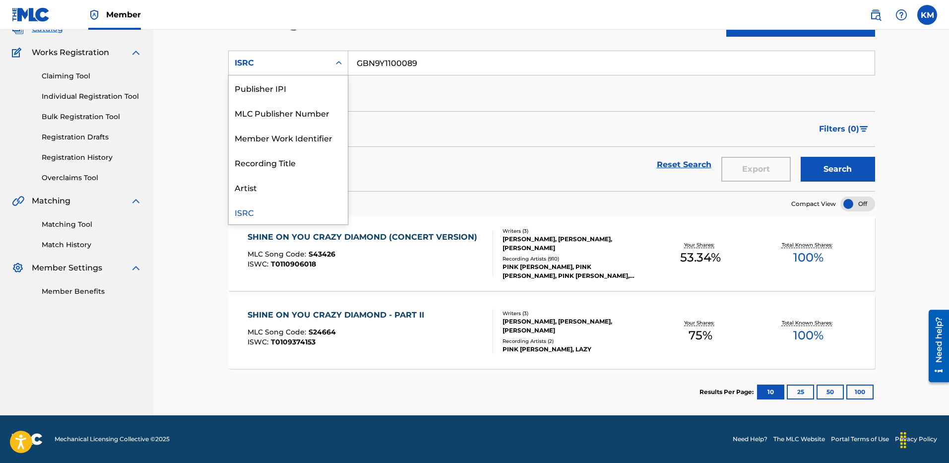
scroll to position [0, 0]
click at [299, 96] on div "Work Title" at bounding box center [288, 87] width 119 height 25
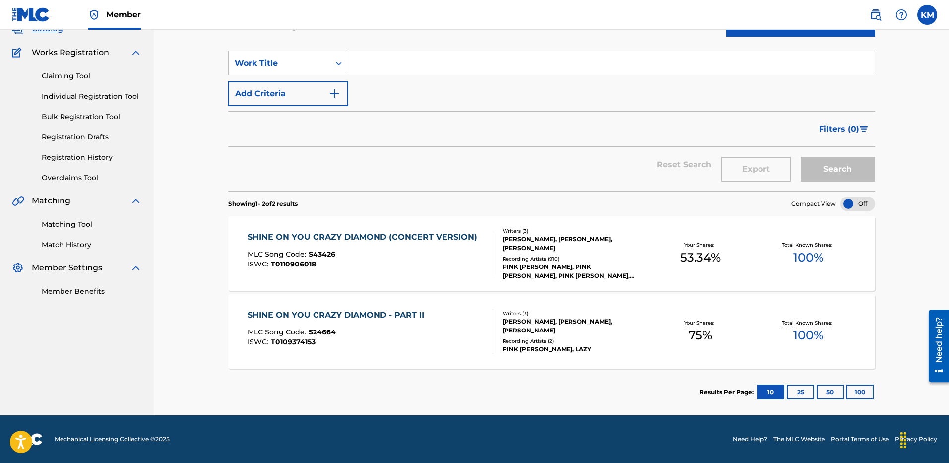
click at [391, 63] on input "Search Form" at bounding box center [611, 63] width 526 height 24
paste input "Shine On You Crazy Diamond (Pts. 6-9)"
type input "Shine On You Crazy Diamond (Pts. 6-9)"
click at [337, 88] on img "Search Form" at bounding box center [334, 94] width 12 height 12
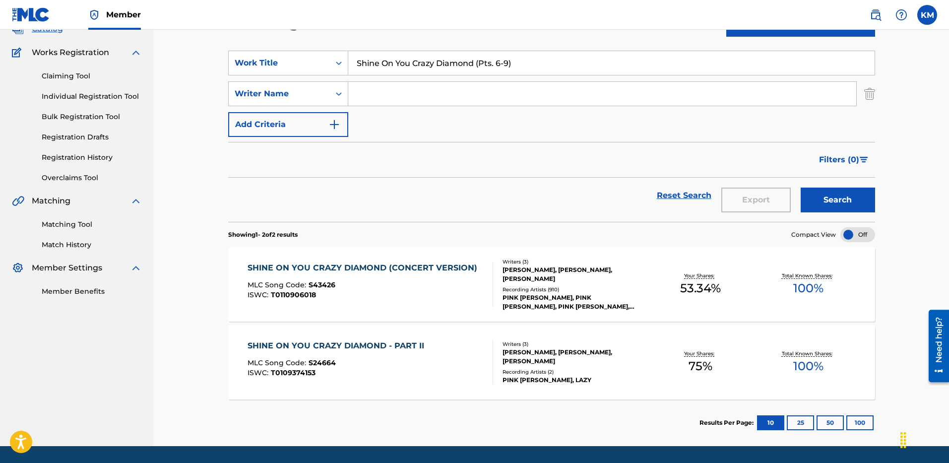
click at [371, 97] on input "Search Form" at bounding box center [602, 94] width 508 height 24
type input "[PERSON_NAME]"
click at [801, 188] on button "Search" at bounding box center [838, 200] width 74 height 25
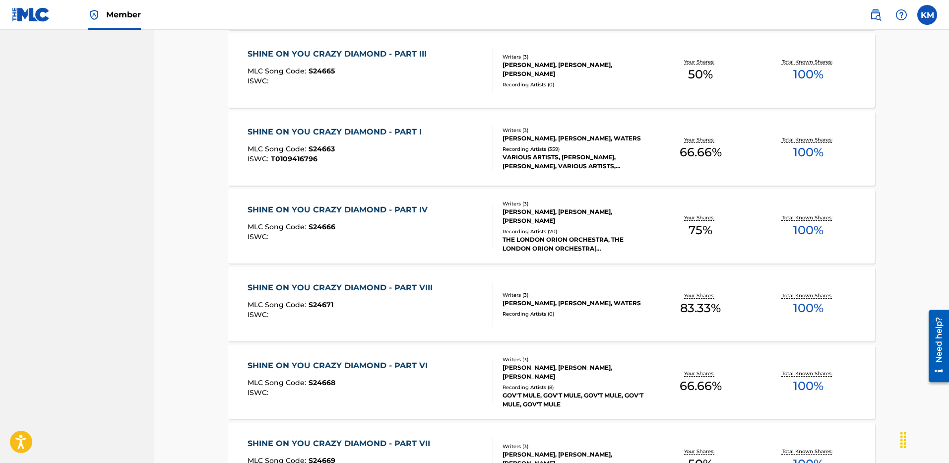
scroll to position [728, 0]
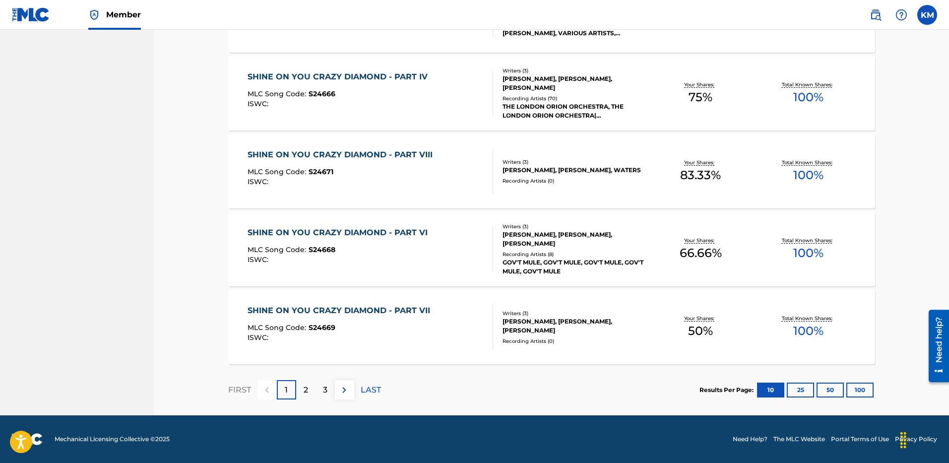
click at [307, 392] on p "2" at bounding box center [306, 390] width 4 height 12
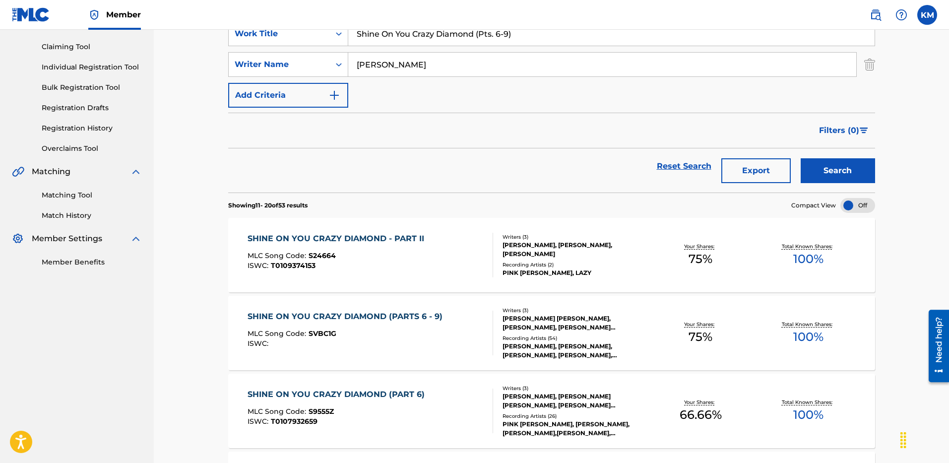
scroll to position [0, 0]
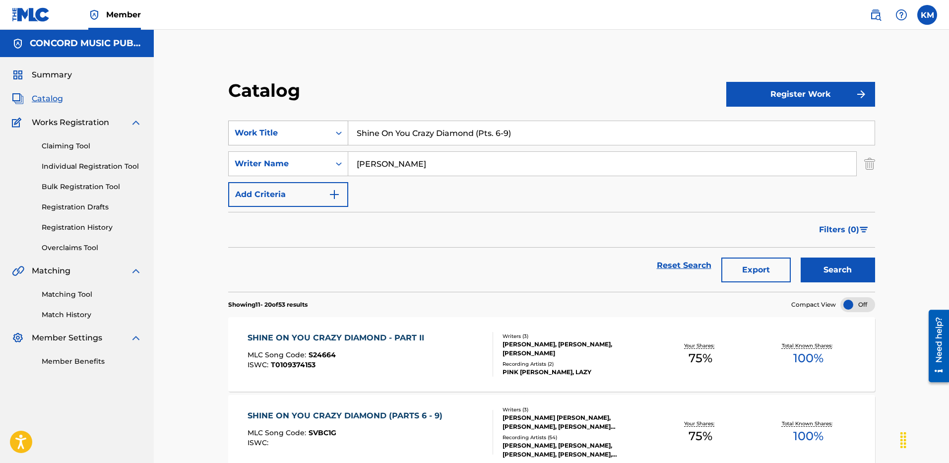
click at [339, 135] on icon "Search Form" at bounding box center [339, 133] width 10 height 10
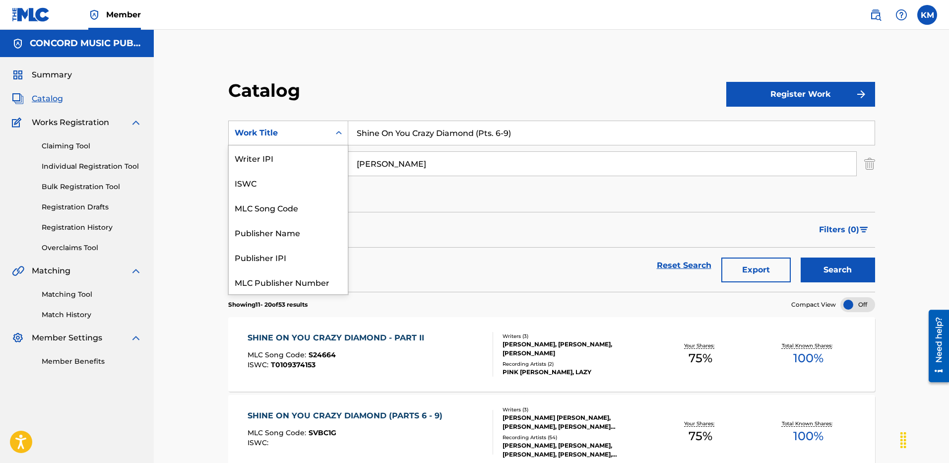
scroll to position [124, 0]
click at [312, 267] on div "ISRC" at bounding box center [288, 257] width 119 height 25
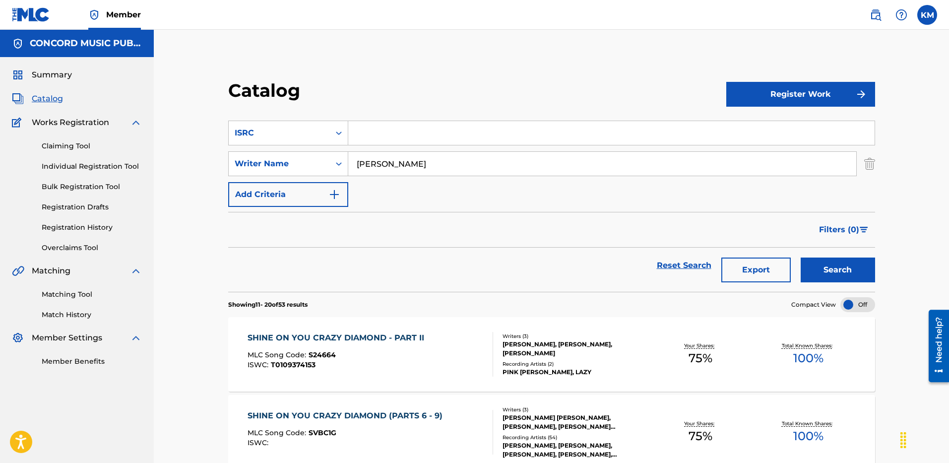
click at [359, 143] on input "Search Form" at bounding box center [611, 133] width 526 height 24
paste input "USUYG1717096"
click at [875, 162] on img "Search Form" at bounding box center [869, 163] width 11 height 25
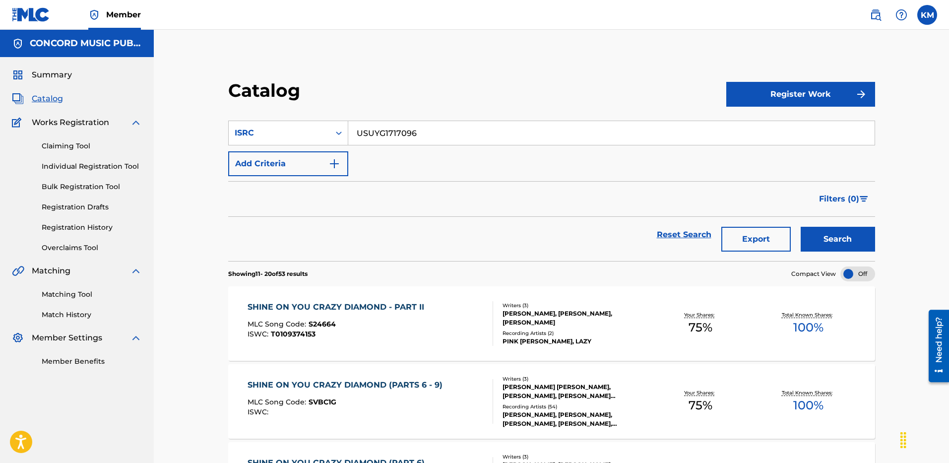
click at [374, 128] on input "USUYG1717096" at bounding box center [611, 133] width 526 height 24
paste input "USUYG1717096"
click at [374, 128] on input "USUYG1717096" at bounding box center [611, 133] width 526 height 24
paste input "Search Form"
type input "USUYG1717096"
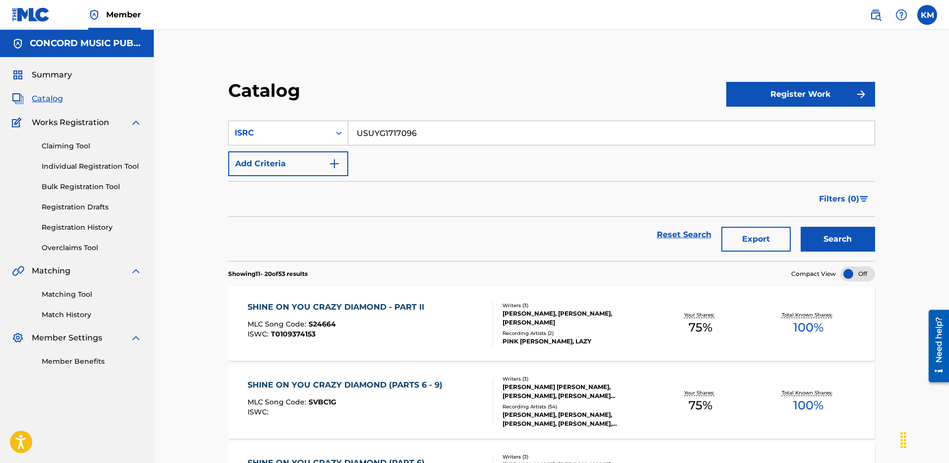
click at [822, 240] on button "Search" at bounding box center [838, 239] width 74 height 25
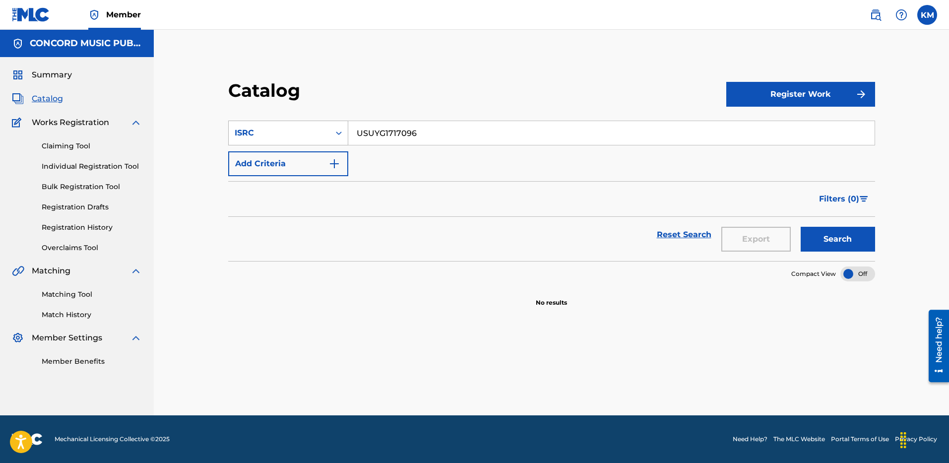
click at [338, 132] on icon "Search Form" at bounding box center [339, 133] width 10 height 10
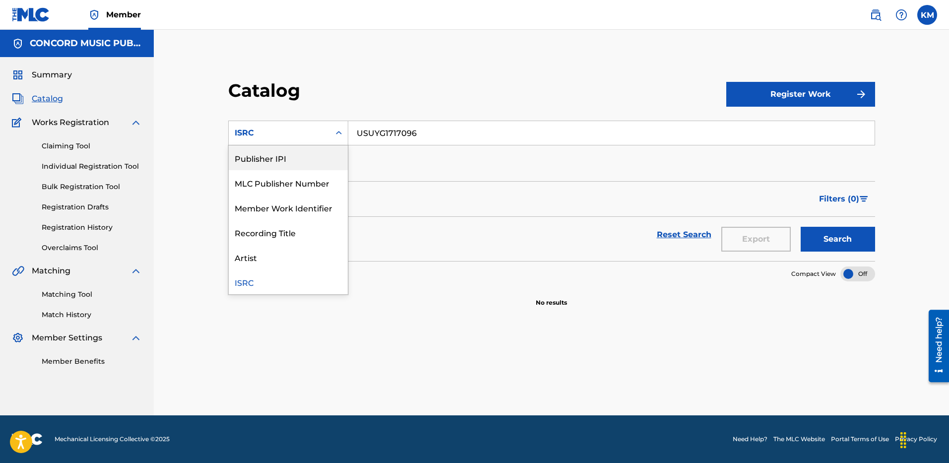
scroll to position [0, 0]
click at [252, 153] on div "Work Title" at bounding box center [288, 157] width 119 height 25
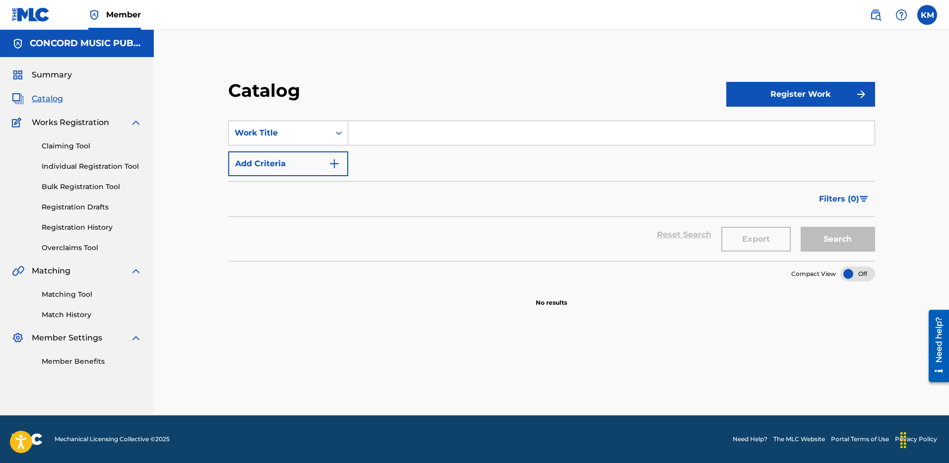
click at [373, 131] on input "Search Form" at bounding box center [611, 133] width 526 height 24
paste input "[PERSON_NAME]"
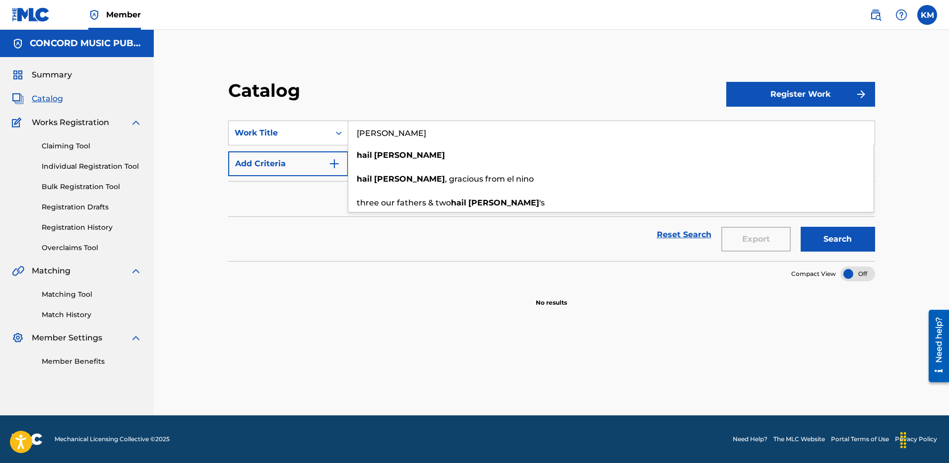
type input "[PERSON_NAME]"
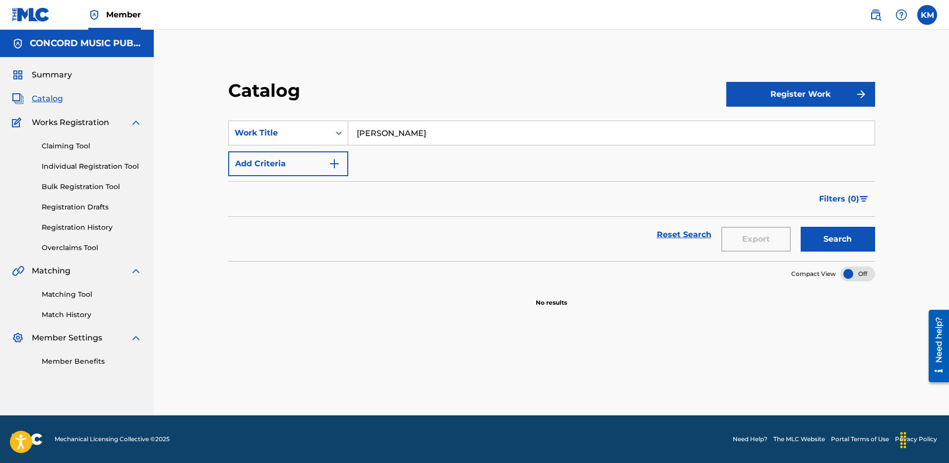
click at [329, 166] on img "Search Form" at bounding box center [334, 164] width 12 height 12
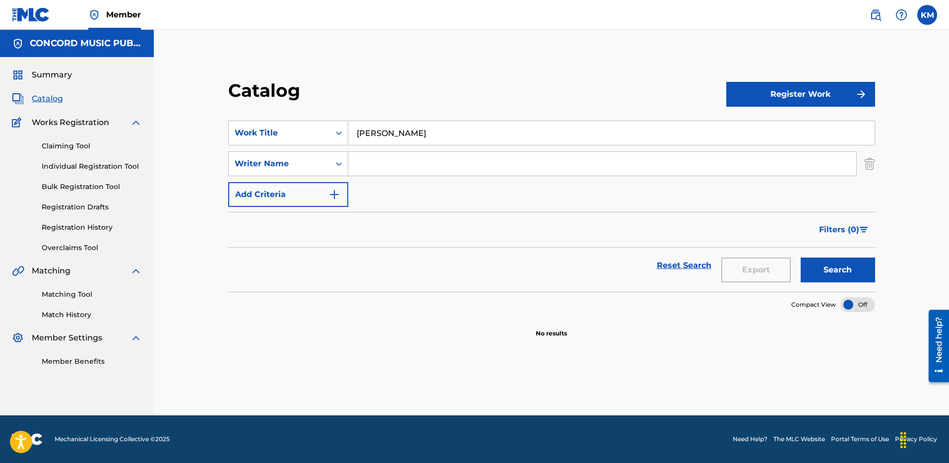
click at [379, 167] on input "Search Form" at bounding box center [602, 164] width 508 height 24
paste input "[PERSON_NAME]"
type input "[PERSON_NAME]"
click at [846, 278] on button "Search" at bounding box center [838, 270] width 74 height 25
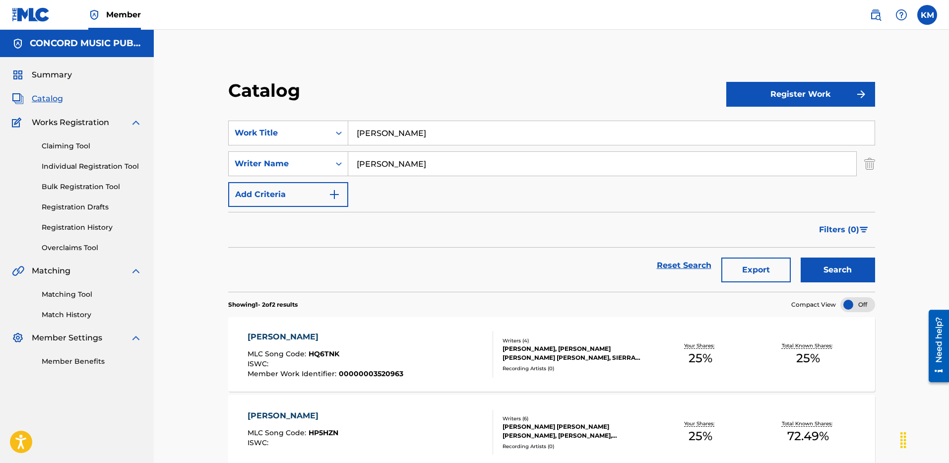
scroll to position [50, 0]
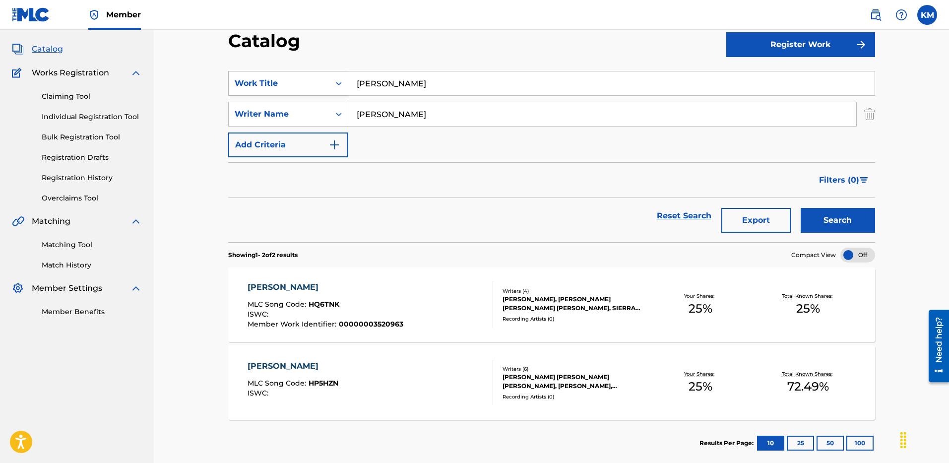
click at [338, 81] on icon "Search Form" at bounding box center [339, 83] width 10 height 10
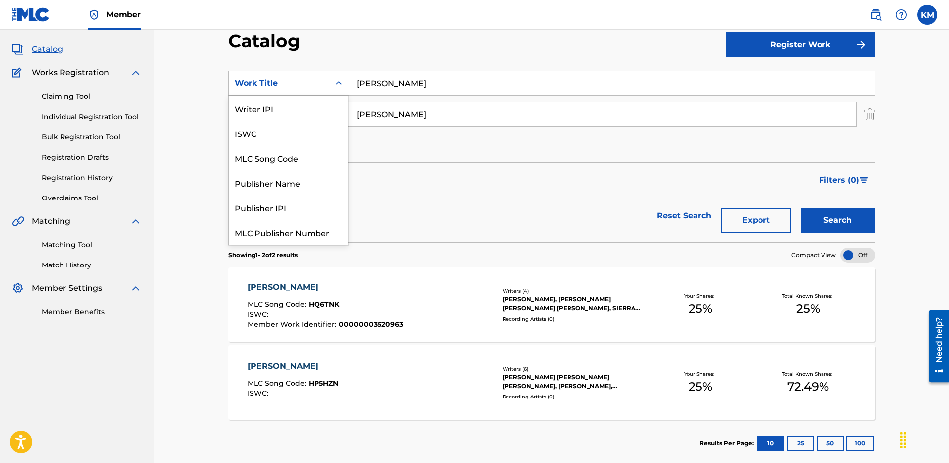
scroll to position [124, 0]
click at [313, 214] on div "ISRC" at bounding box center [288, 207] width 119 height 25
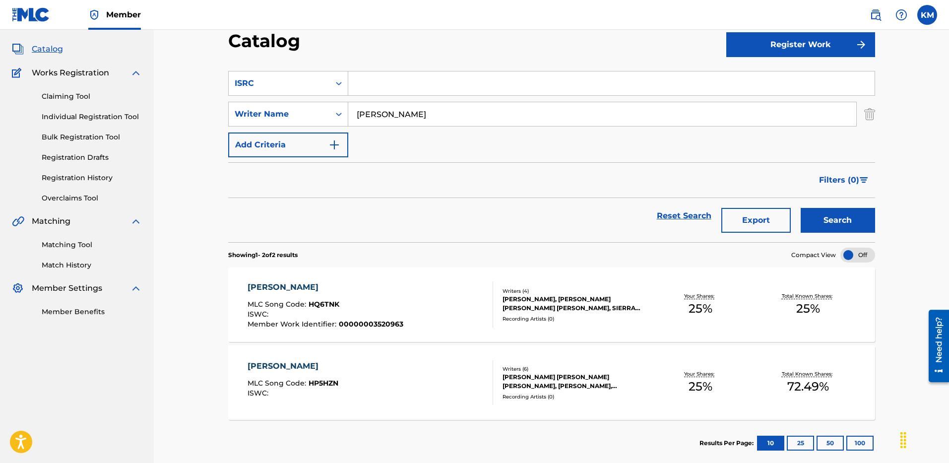
click at [369, 78] on input "Search Form" at bounding box center [611, 83] width 526 height 24
paste input "NLF712500376"
click at [870, 115] on img "Search Form" at bounding box center [869, 114] width 11 height 25
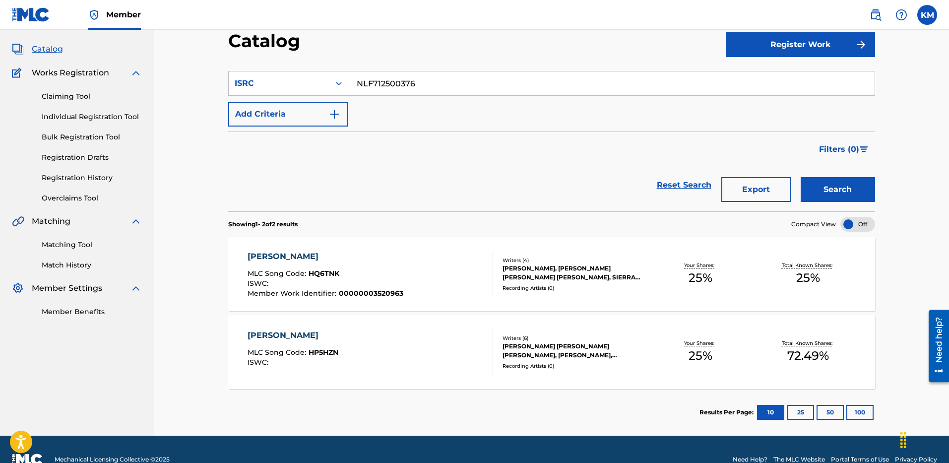
click at [830, 196] on button "Search" at bounding box center [838, 189] width 74 height 25
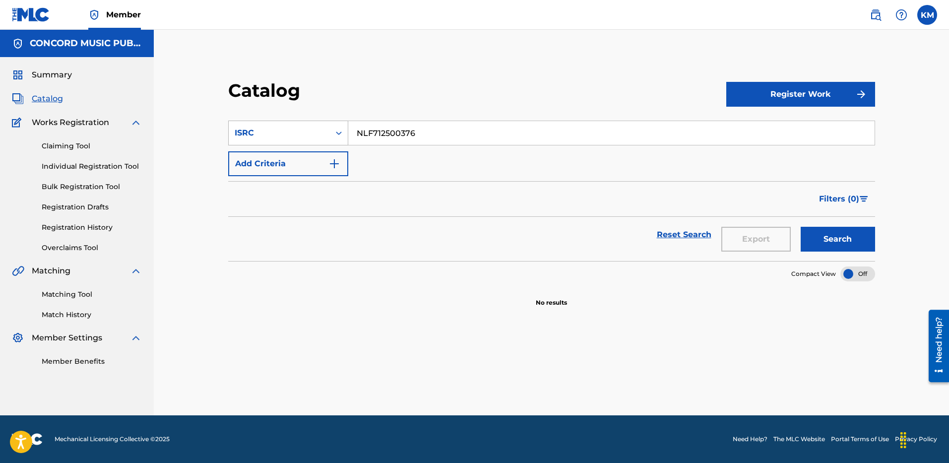
paste input "Crash"
drag, startPoint x: 433, startPoint y: 129, endPoint x: 269, endPoint y: 123, distance: 163.8
click at [270, 123] on div "SearchWithCriteria7bb24f16-affc-4e93-8d24-50bfb3cfc5f2 ISRC Crash" at bounding box center [551, 133] width 647 height 25
type input "Crash"
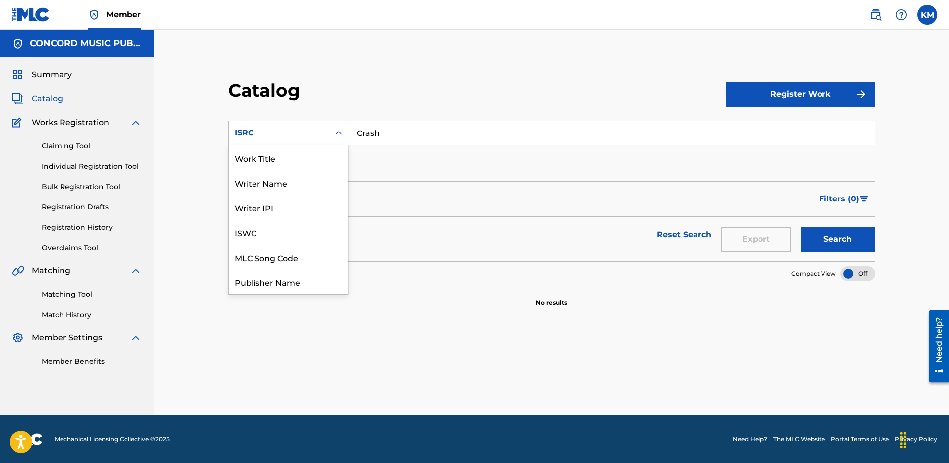
click at [343, 130] on div "Search Form" at bounding box center [339, 133] width 18 height 18
click at [325, 152] on div "Work Title" at bounding box center [288, 157] width 119 height 25
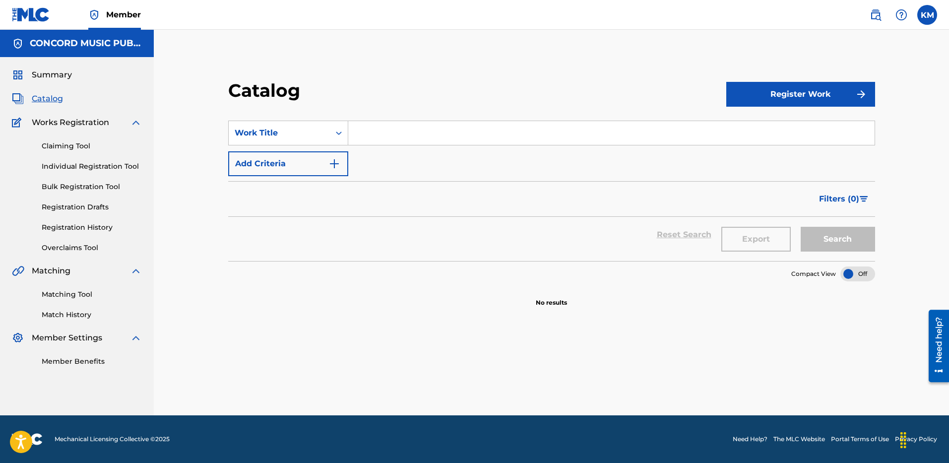
click at [374, 130] on input "Search Form" at bounding box center [611, 133] width 526 height 24
paste input "Crash"
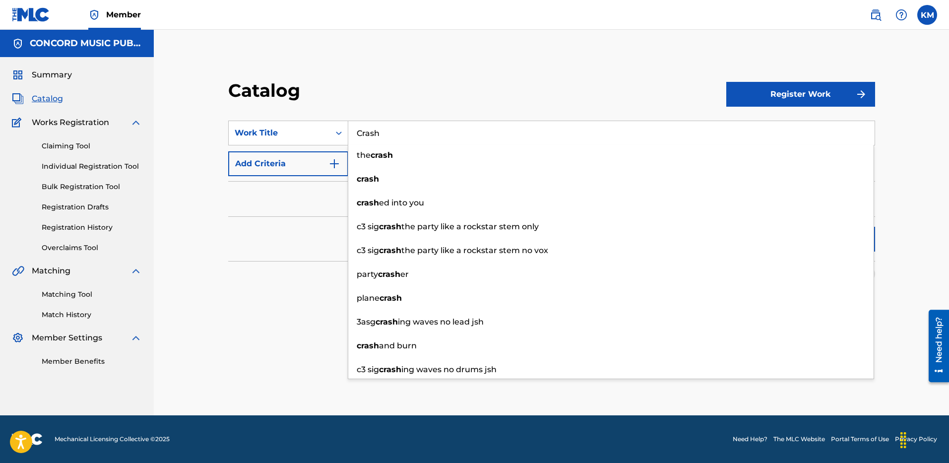
type input "Crash"
click at [330, 158] on img "Search Form" at bounding box center [334, 164] width 12 height 12
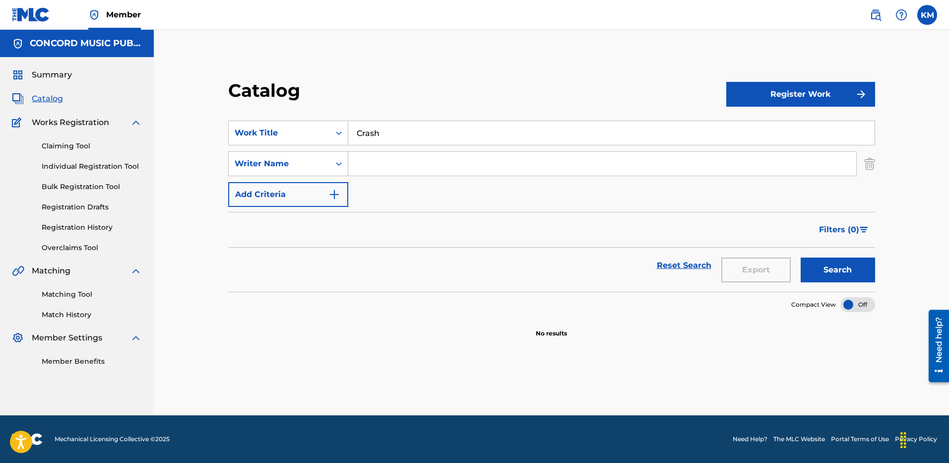
click at [390, 162] on input "Search Form" at bounding box center [602, 164] width 508 height 24
type input "BRIDGES"
click at [844, 275] on button "Search" at bounding box center [838, 270] width 74 height 25
click at [827, 281] on button "Search" at bounding box center [838, 270] width 74 height 25
click at [340, 135] on icon "Search Form" at bounding box center [339, 133] width 10 height 10
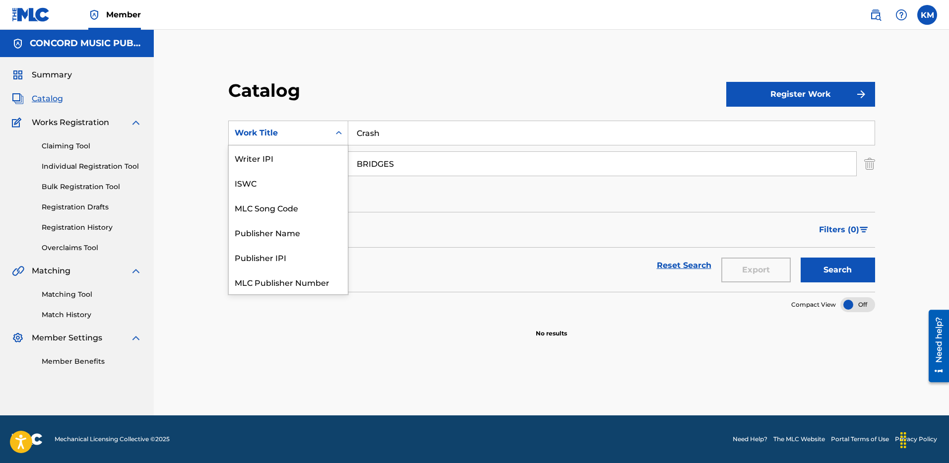
scroll to position [124, 0]
click at [315, 257] on div "ISRC" at bounding box center [288, 257] width 119 height 25
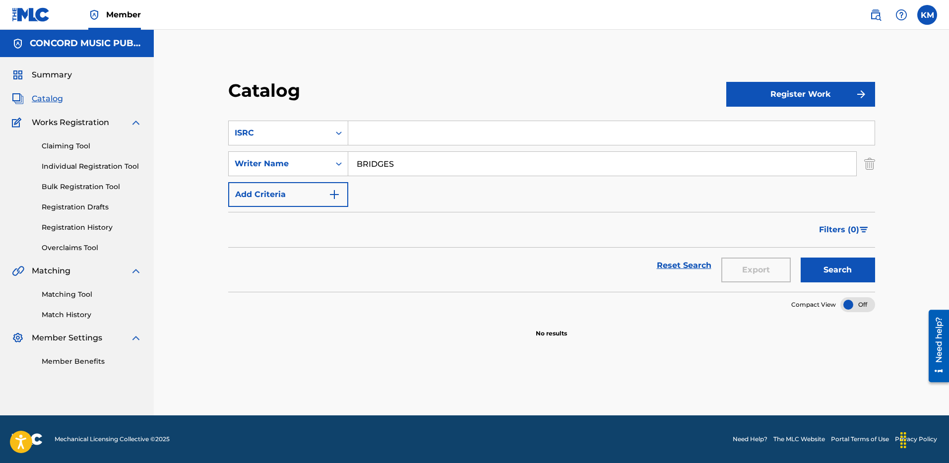
paste input "NL8RL2434571"
click at [873, 165] on img "Search Form" at bounding box center [869, 163] width 11 height 25
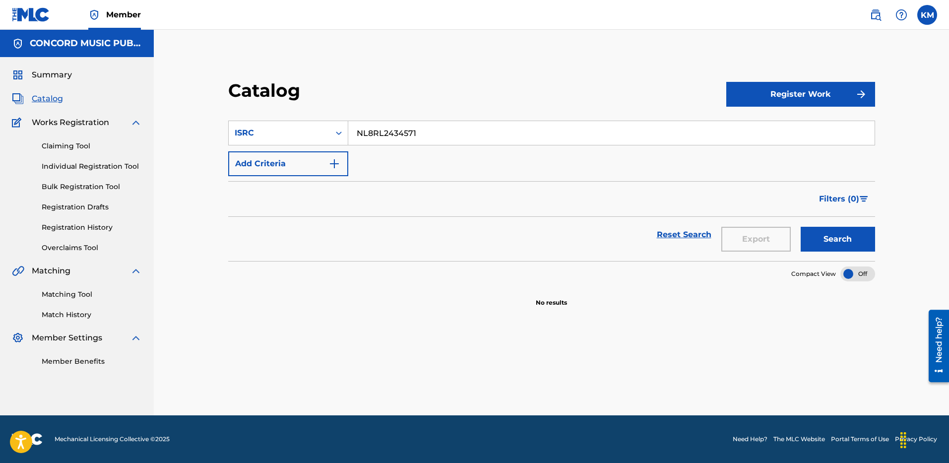
click at [843, 232] on button "Search" at bounding box center [838, 239] width 74 height 25
click at [363, 130] on input "NL8RL2434571" at bounding box center [611, 133] width 526 height 24
paste input "NLA322500063"
click at [363, 130] on input "NNLA322500063L8RL2434571" at bounding box center [611, 133] width 526 height 24
paste input "LA322500063"
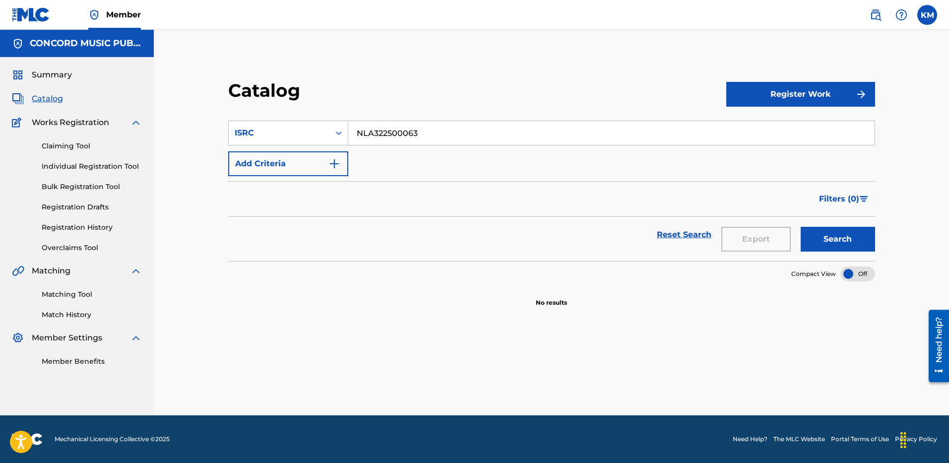
type input "NLA322500063"
click at [842, 233] on button "Search" at bounding box center [838, 239] width 74 height 25
click at [339, 132] on icon "Search Form" at bounding box center [339, 133] width 10 height 10
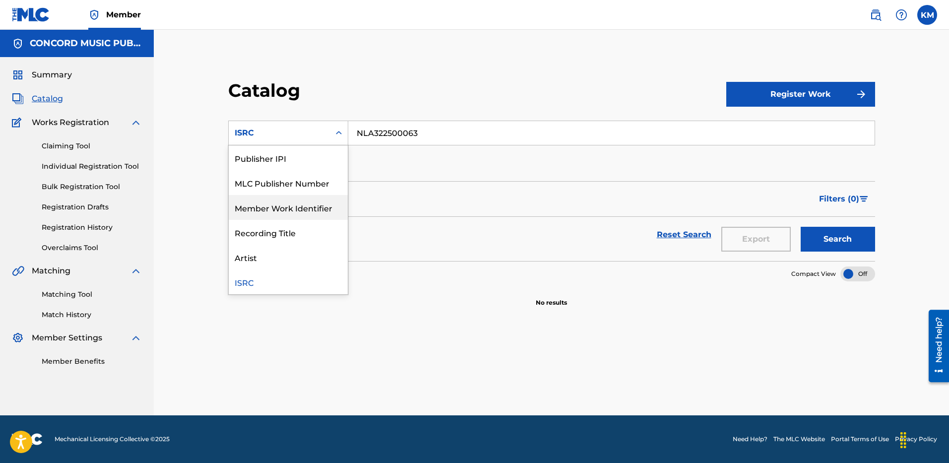
scroll to position [0, 0]
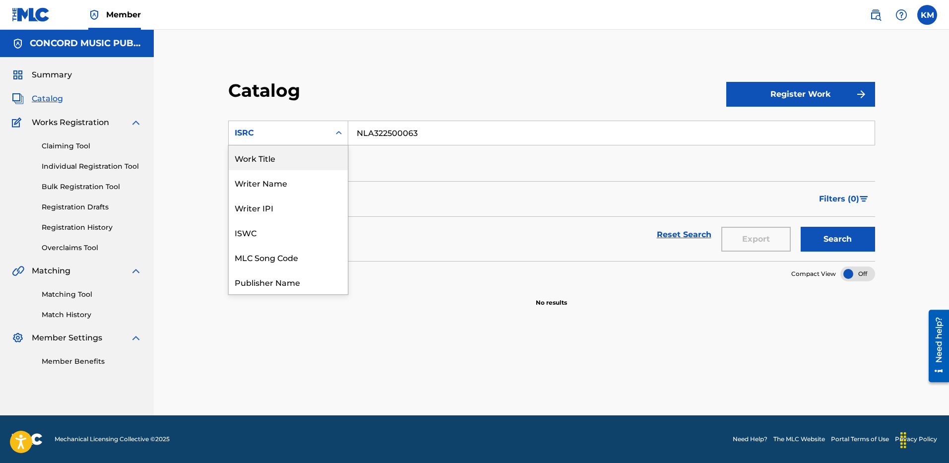
click at [258, 166] on div "Work Title" at bounding box center [288, 157] width 119 height 25
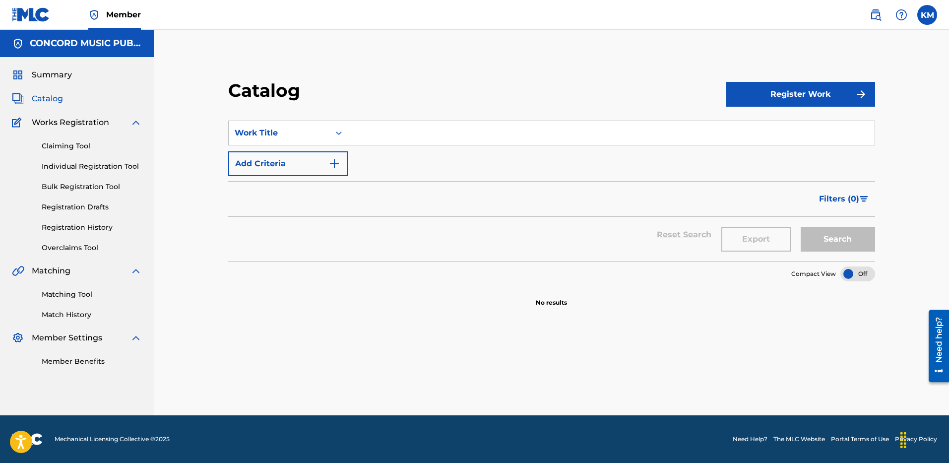
click at [365, 137] on input "Search Form" at bounding box center [611, 133] width 526 height 24
paste input "DULL"
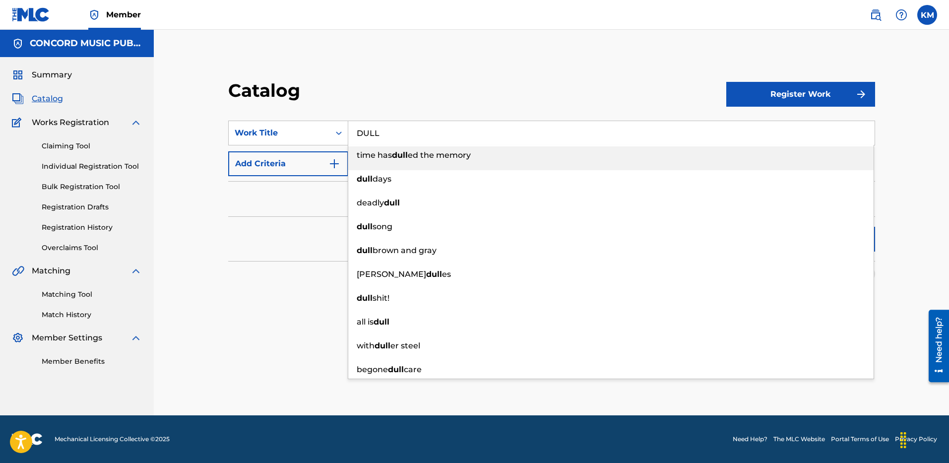
type input "DULL"
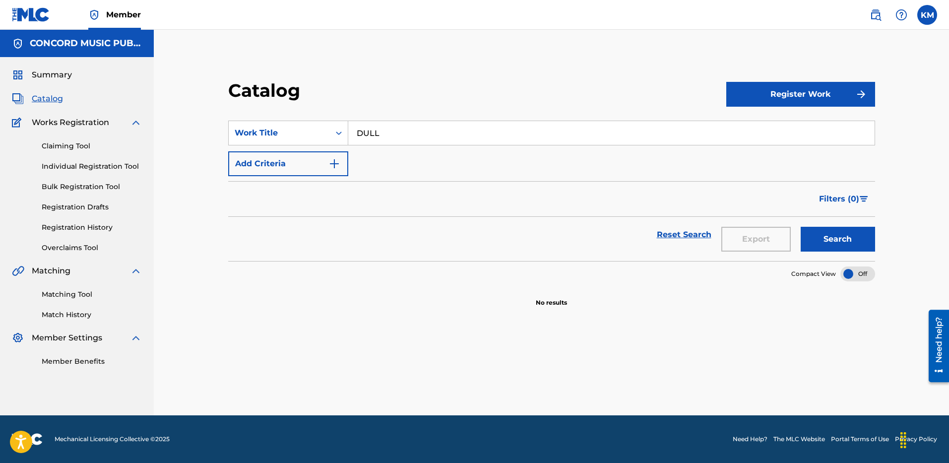
click at [330, 162] on img "Search Form" at bounding box center [334, 164] width 12 height 12
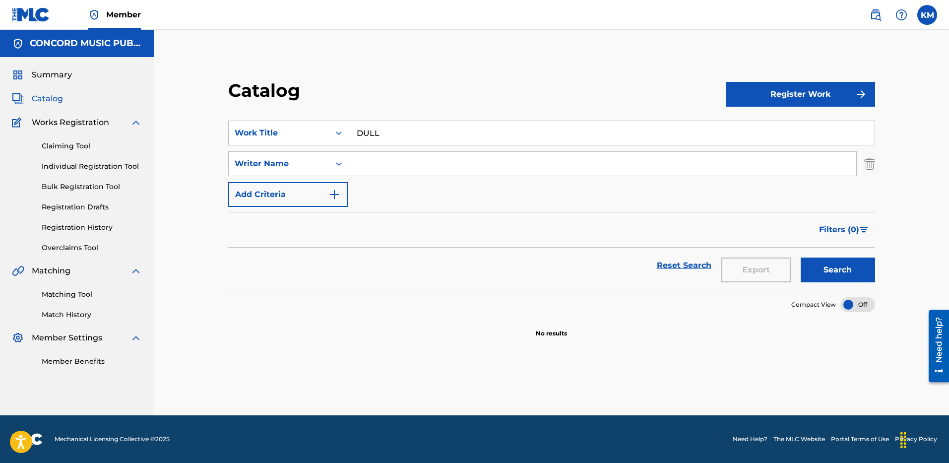
click at [376, 160] on input "Search Form" at bounding box center [602, 164] width 508 height 24
type input "[PERSON_NAME]"
click at [801, 258] on button "Search" at bounding box center [838, 270] width 74 height 25
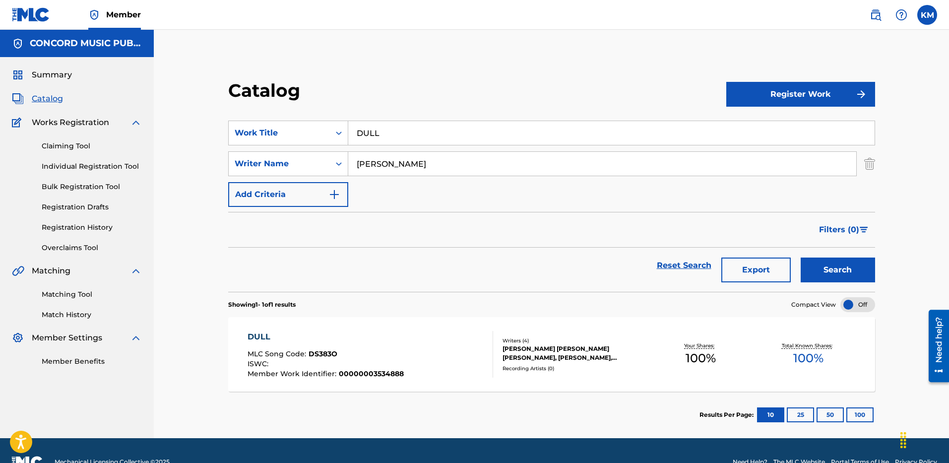
click at [365, 126] on input "DULL" at bounding box center [611, 133] width 526 height 24
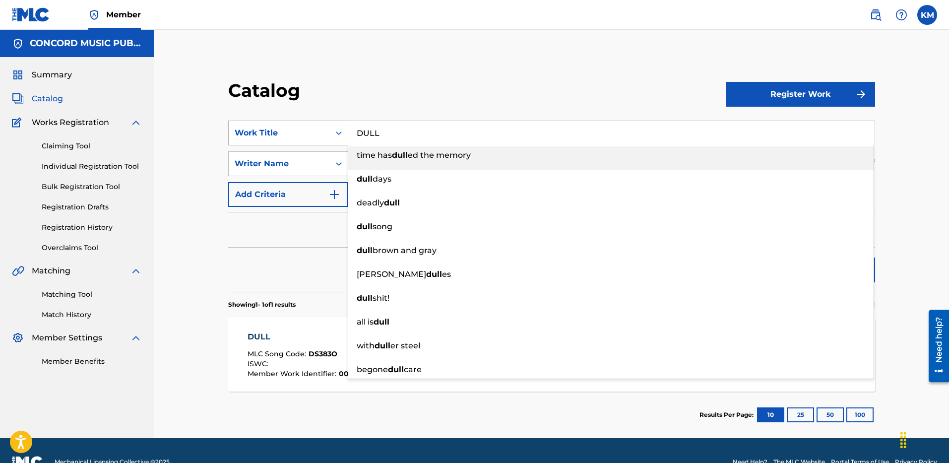
click at [337, 130] on icon "Search Form" at bounding box center [339, 133] width 10 height 10
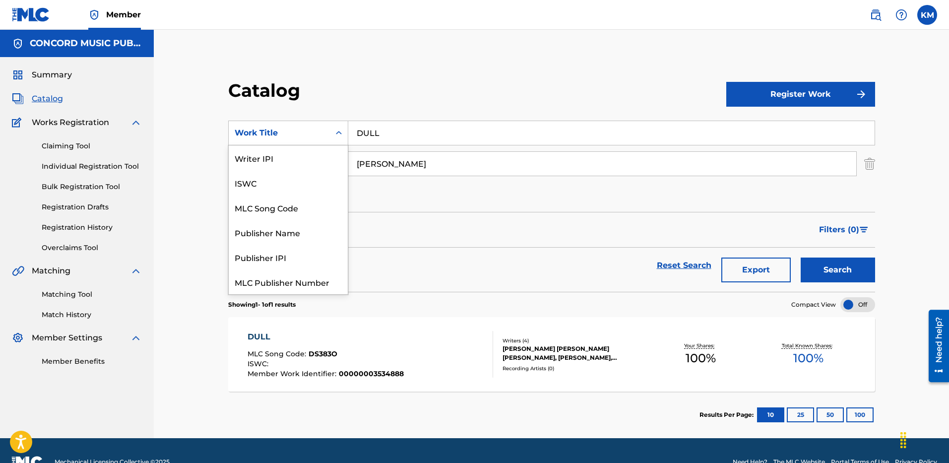
scroll to position [124, 0]
click at [304, 255] on div "ISRC" at bounding box center [288, 257] width 119 height 25
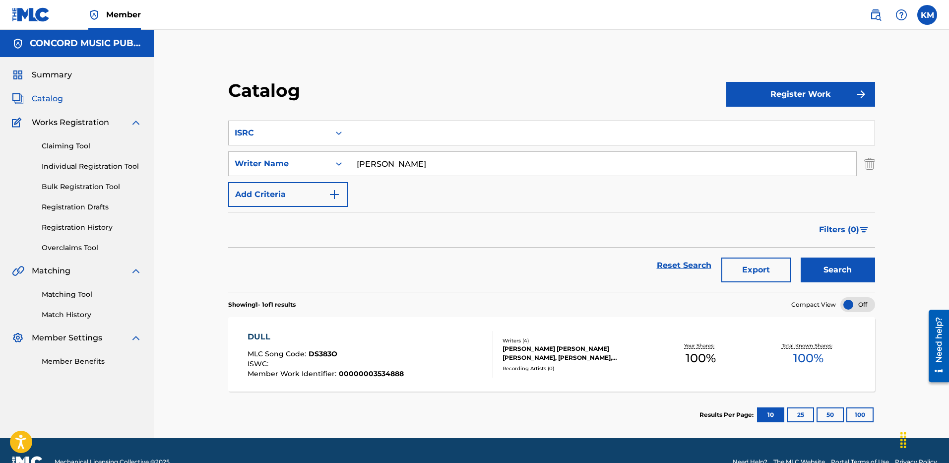
click at [388, 128] on input "Search Form" at bounding box center [611, 133] width 526 height 24
paste input "USUM72410129"
click at [873, 157] on img "Search Form" at bounding box center [869, 163] width 11 height 25
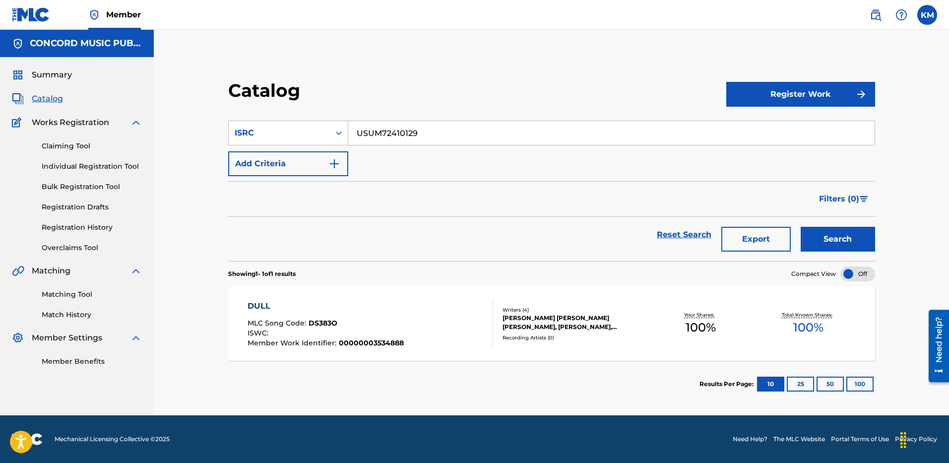
click at [836, 242] on button "Search" at bounding box center [838, 239] width 74 height 25
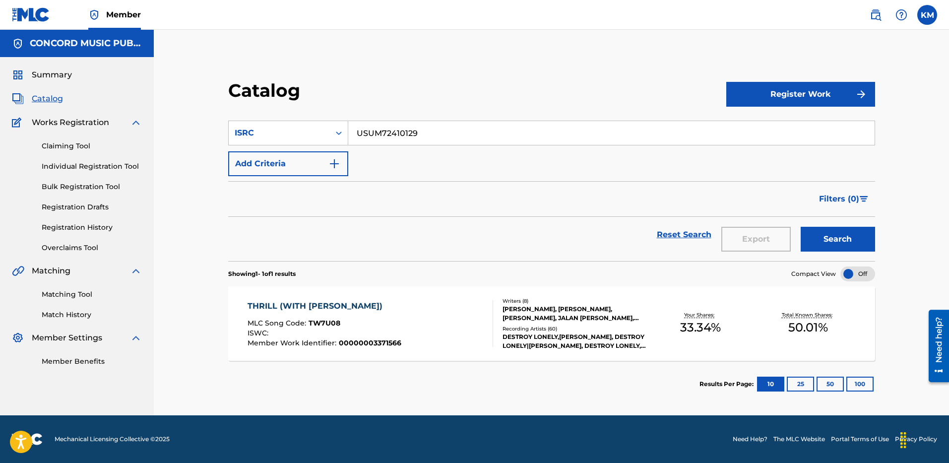
click at [371, 126] on input "USUM72410129" at bounding box center [611, 133] width 526 height 24
paste input "G12500684"
type input "USUG12500684"
click at [819, 238] on button "Search" at bounding box center [838, 239] width 74 height 25
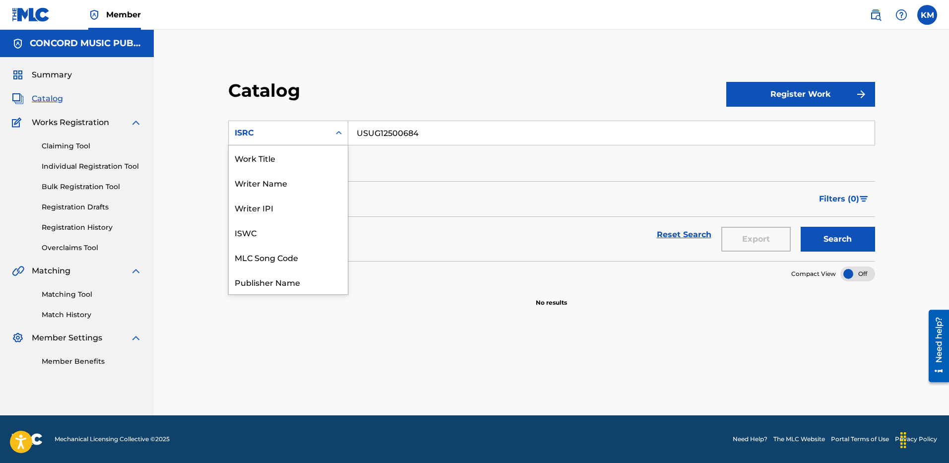
click at [338, 125] on div "Search Form" at bounding box center [339, 133] width 18 height 18
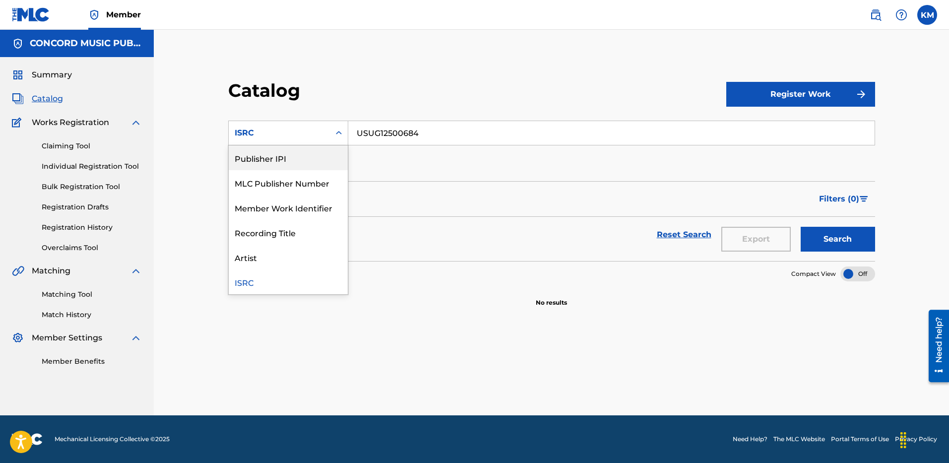
scroll to position [0, 0]
click at [276, 155] on div "Work Title" at bounding box center [288, 157] width 119 height 25
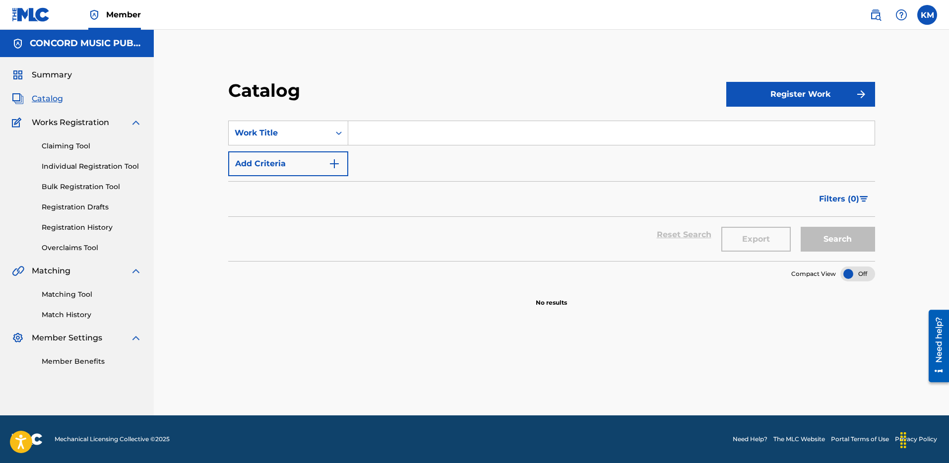
click at [370, 128] on input "Search Form" at bounding box center [611, 133] width 526 height 24
paste input "[MEDICAL_DATA] & DAISIES"
type input "[MEDICAL_DATA] & DAISIES"
click at [333, 161] on img "Search Form" at bounding box center [334, 164] width 12 height 12
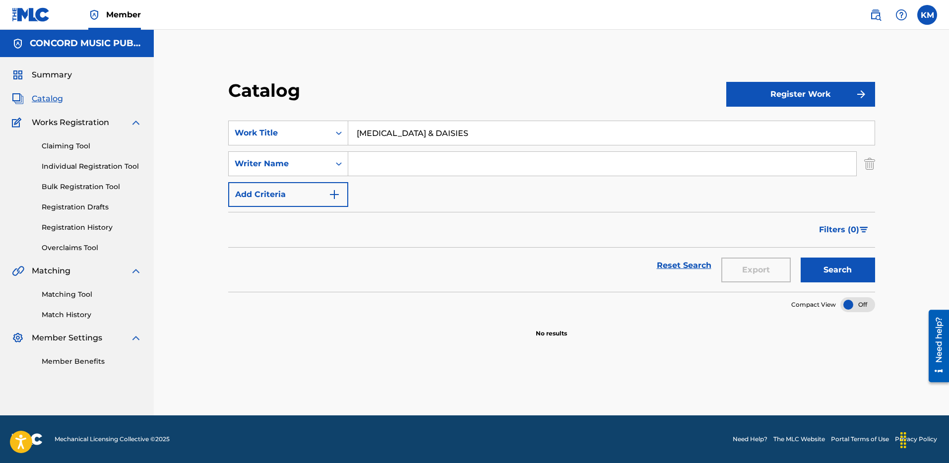
click at [457, 168] on input "Search Form" at bounding box center [602, 164] width 508 height 24
paste input "[PERSON_NAME]"
type input "[PERSON_NAME]"
click at [858, 258] on button "Search" at bounding box center [838, 270] width 74 height 25
